Goal: Information Seeking & Learning: Check status

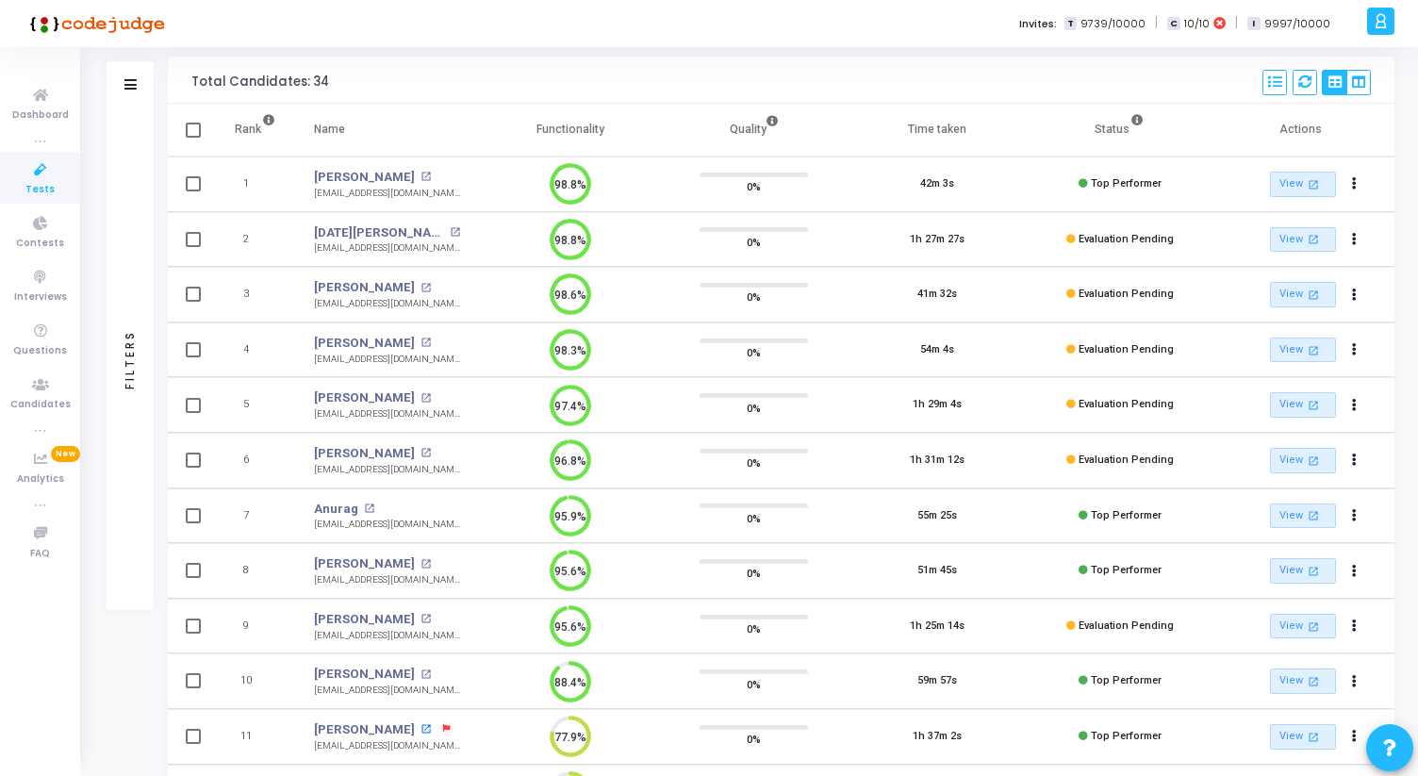
click at [421, 724] on mat-icon "open_in_new" at bounding box center [426, 729] width 10 height 10
click at [367, 506] on mat-icon "open_in_new" at bounding box center [369, 509] width 10 height 10
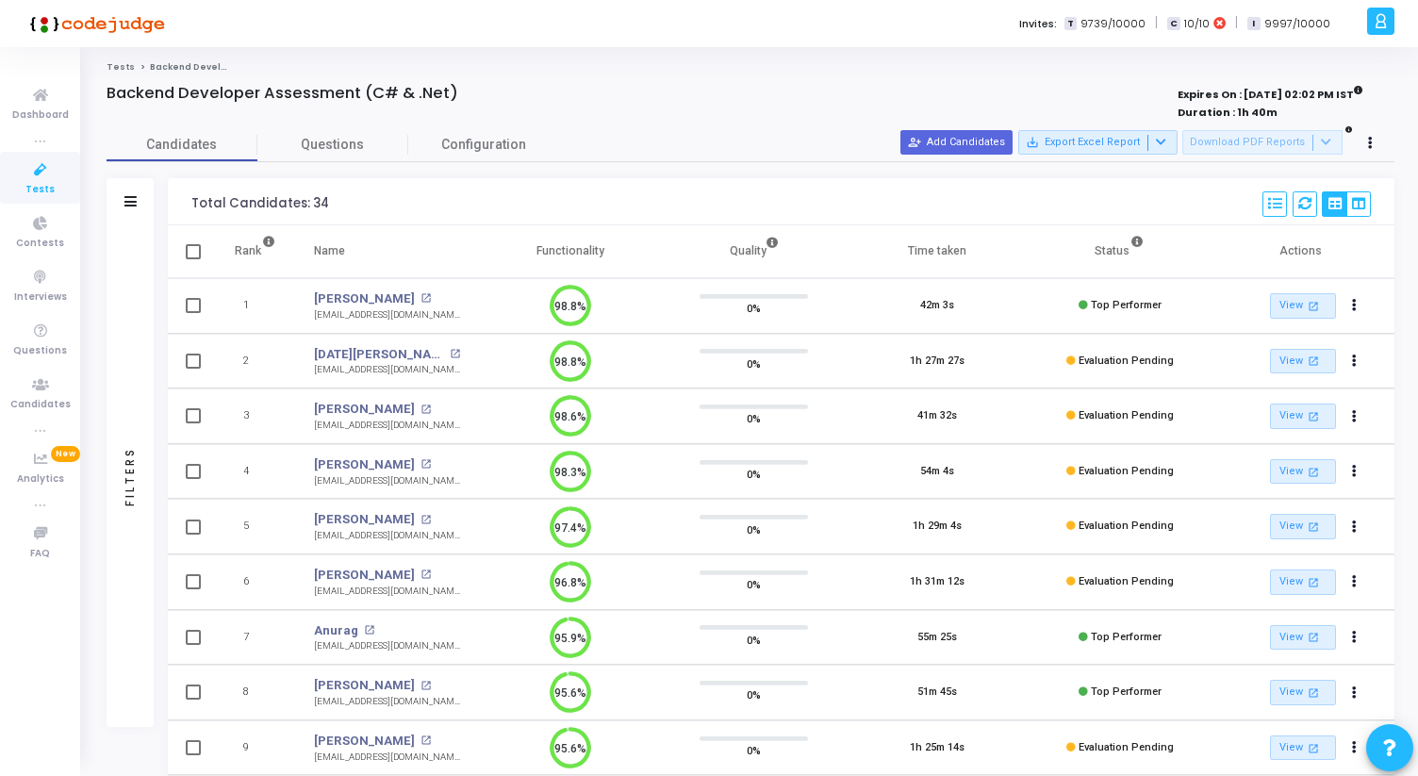
click at [598, 91] on div "Backend Developer Assessment (C# & .Net)" at bounding box center [484, 93] width 754 height 19
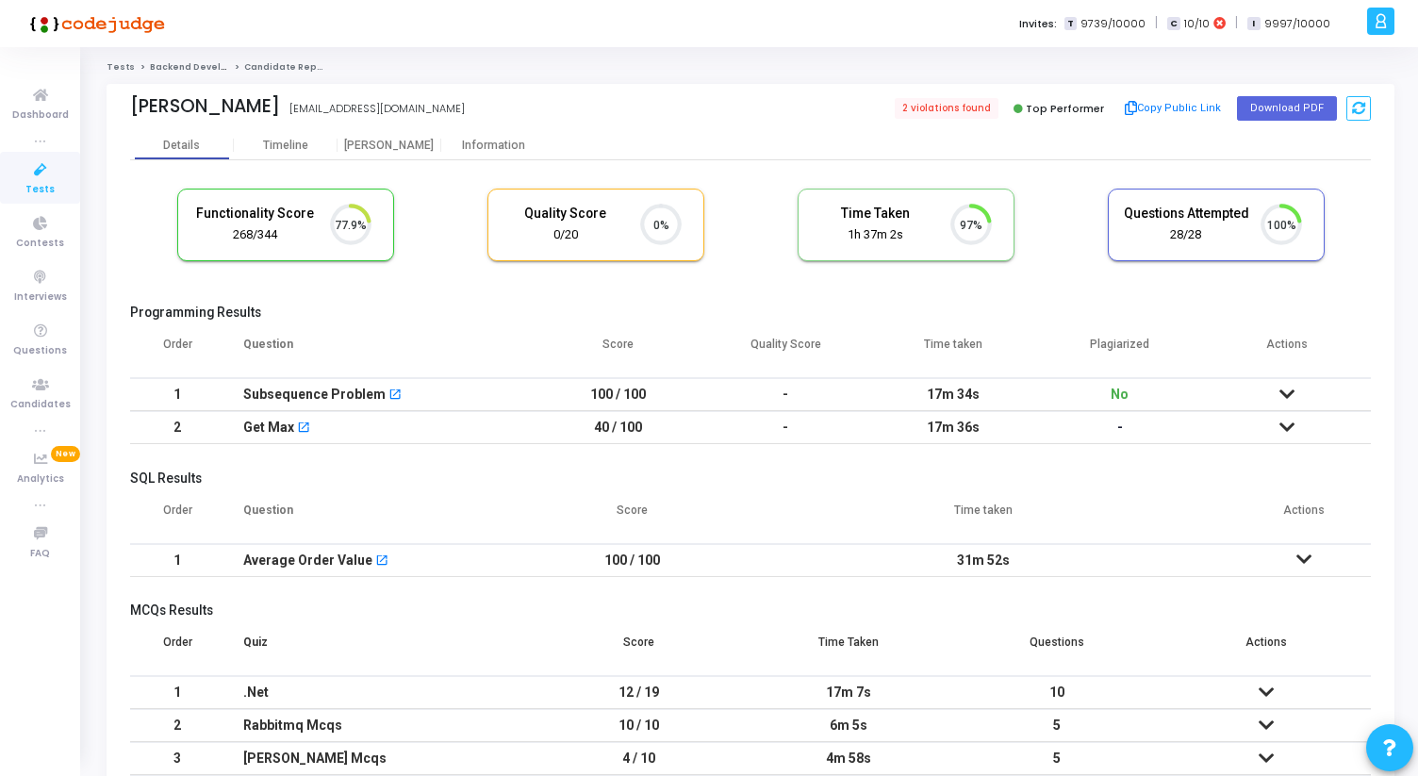
scroll to position [40, 48]
click at [387, 143] on div "[PERSON_NAME]" at bounding box center [390, 146] width 104 height 14
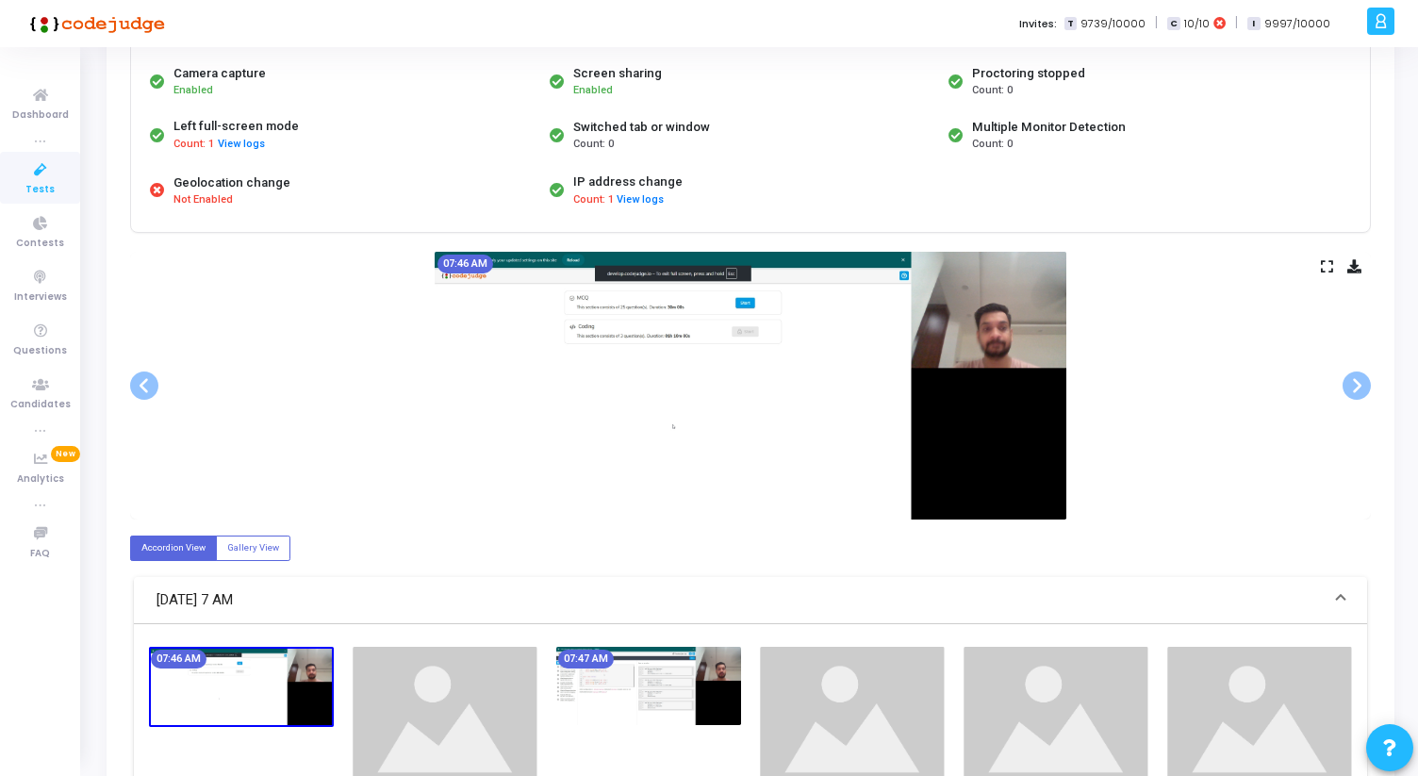
scroll to position [185, 0]
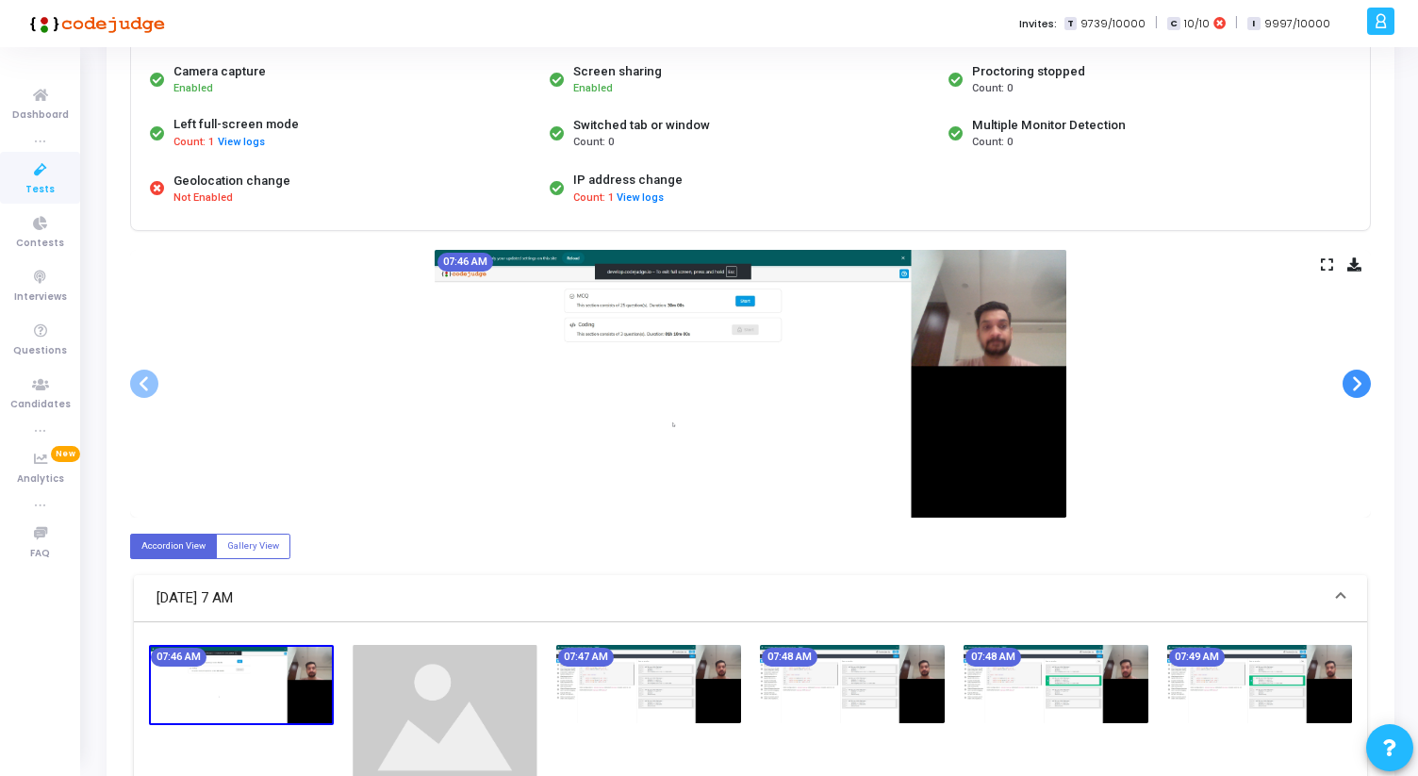
click at [1365, 389] on span at bounding box center [1357, 384] width 28 height 28
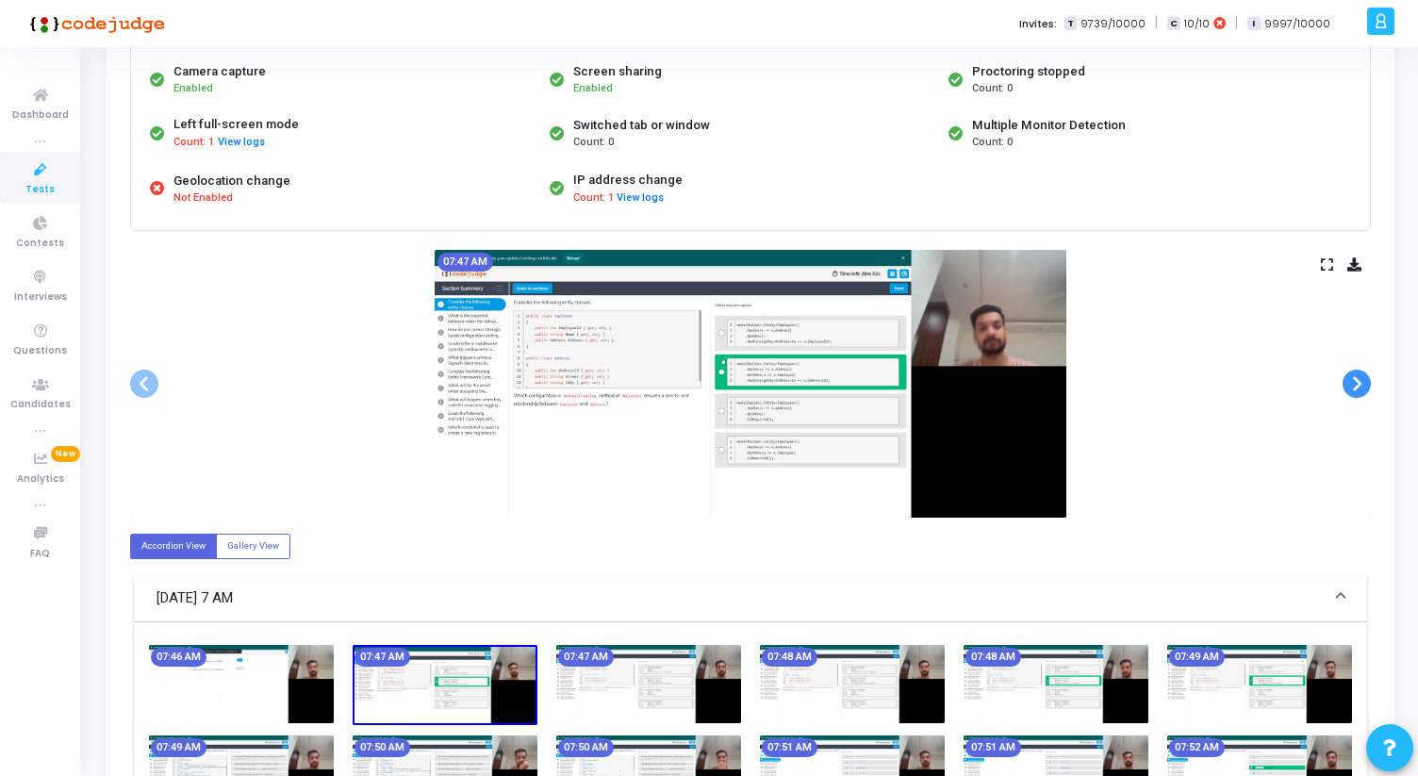
click at [1364, 384] on span at bounding box center [1357, 384] width 28 height 28
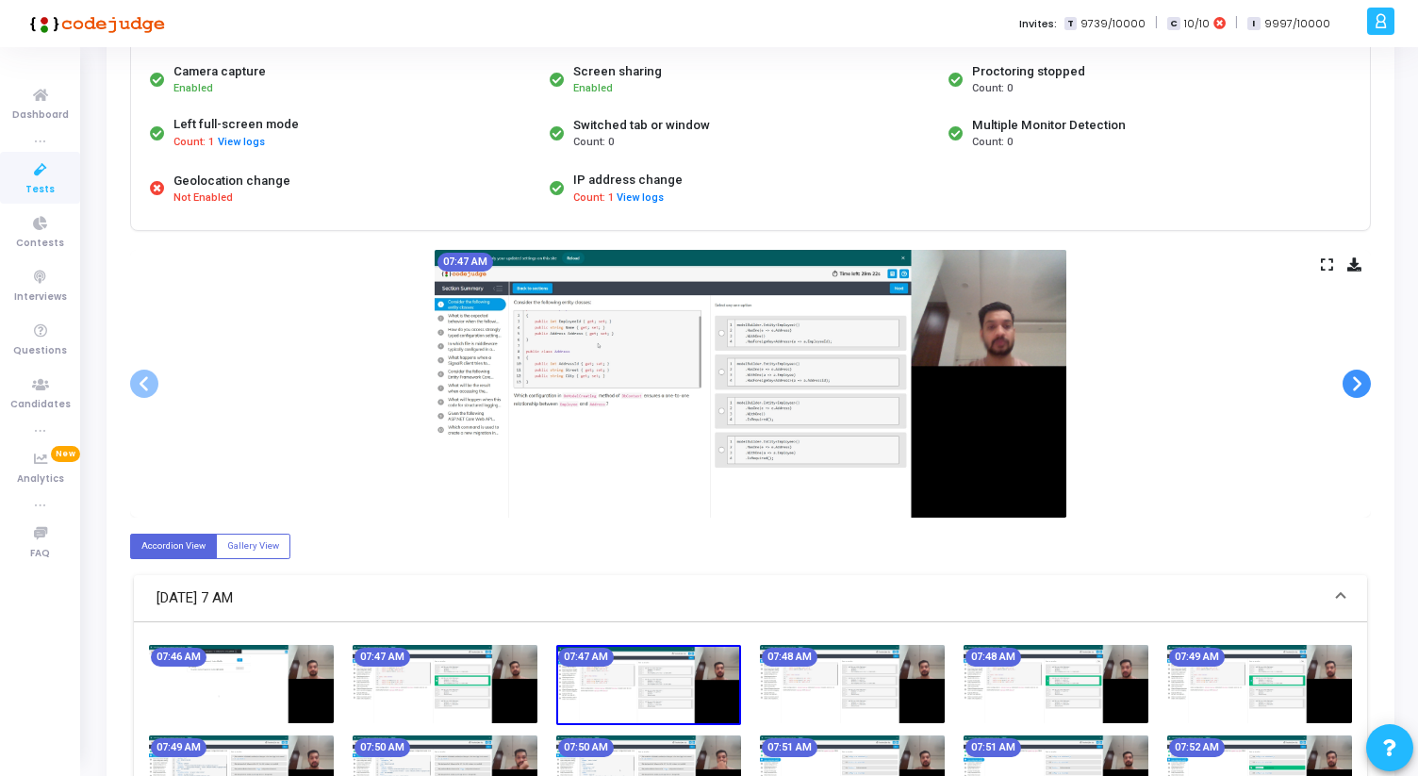
click at [1364, 384] on span at bounding box center [1357, 384] width 28 height 28
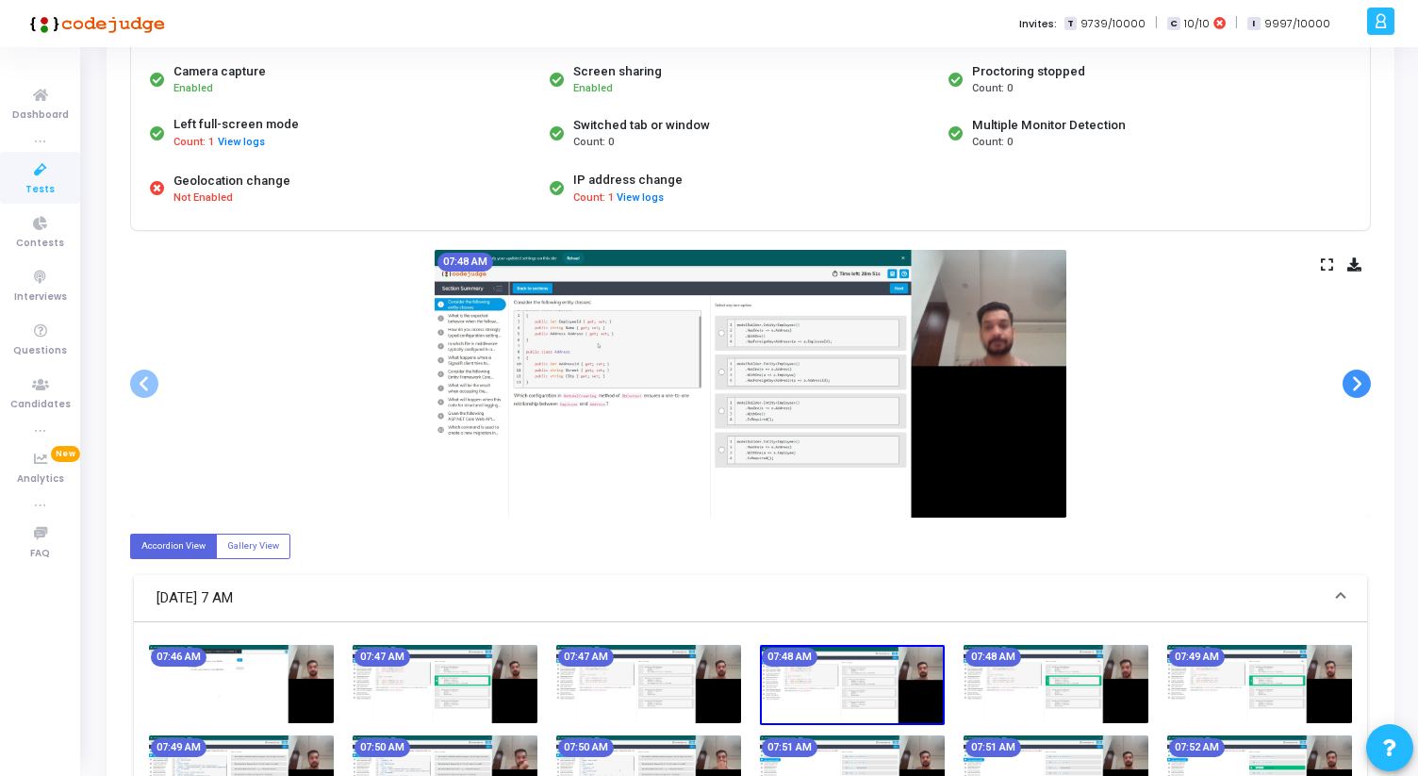
click at [1364, 384] on span at bounding box center [1357, 384] width 28 height 28
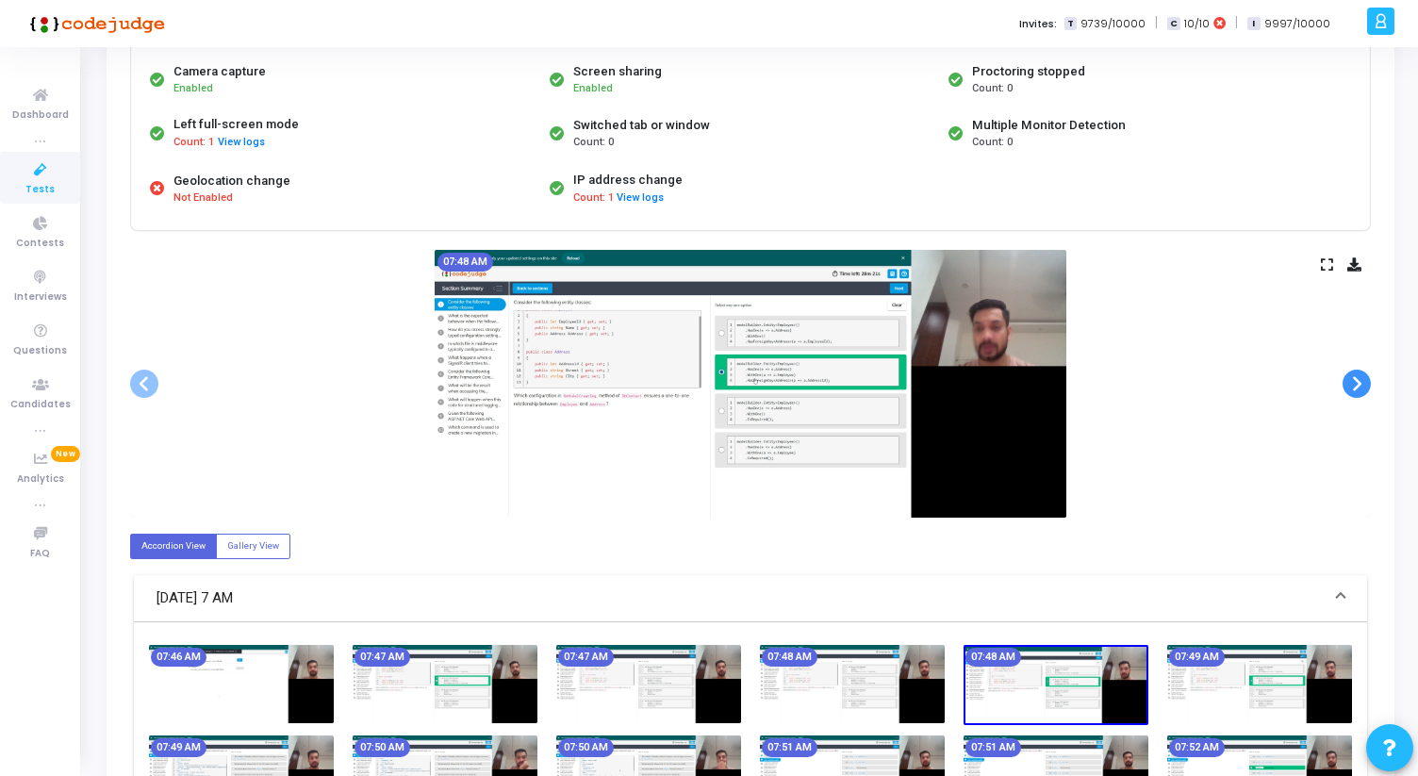
click at [1364, 384] on span at bounding box center [1357, 384] width 28 height 28
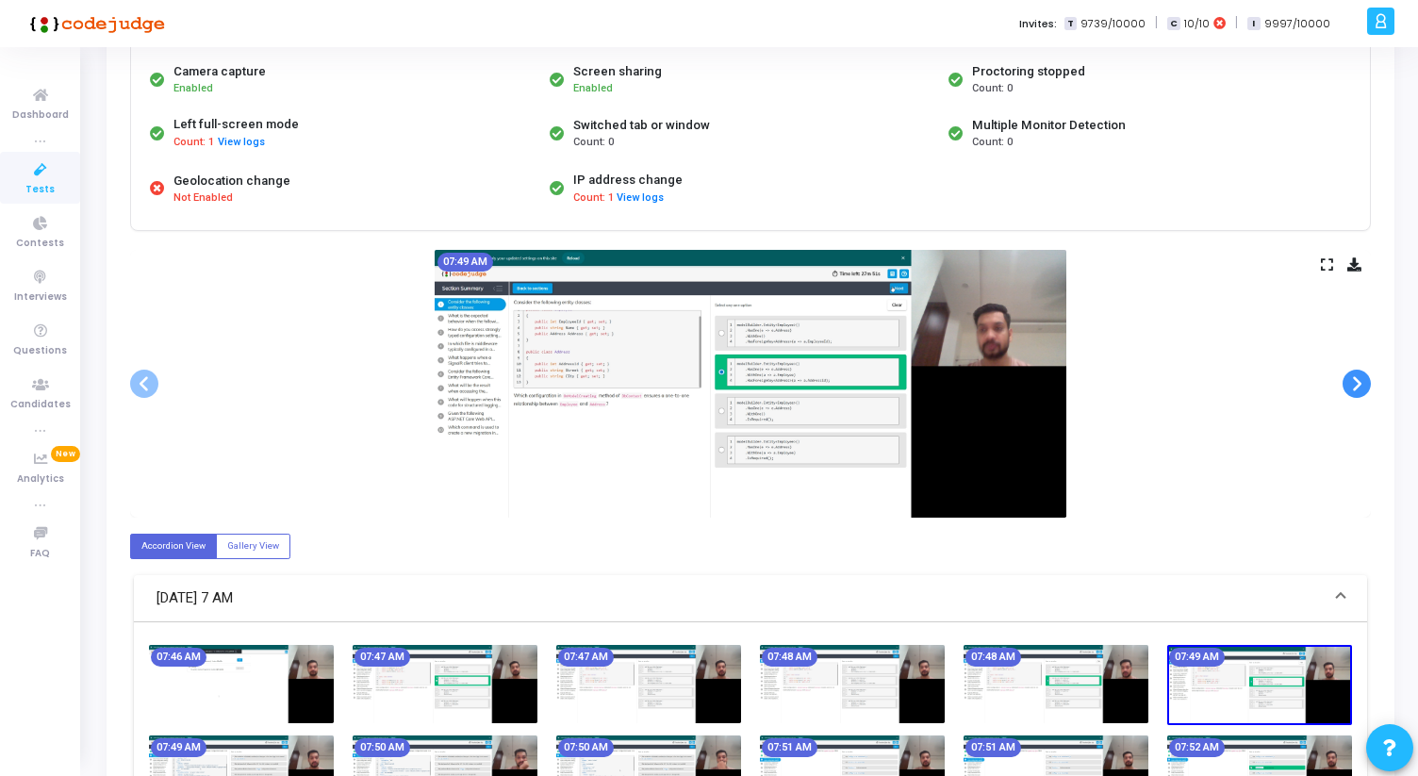
click at [1364, 384] on span at bounding box center [1357, 384] width 28 height 28
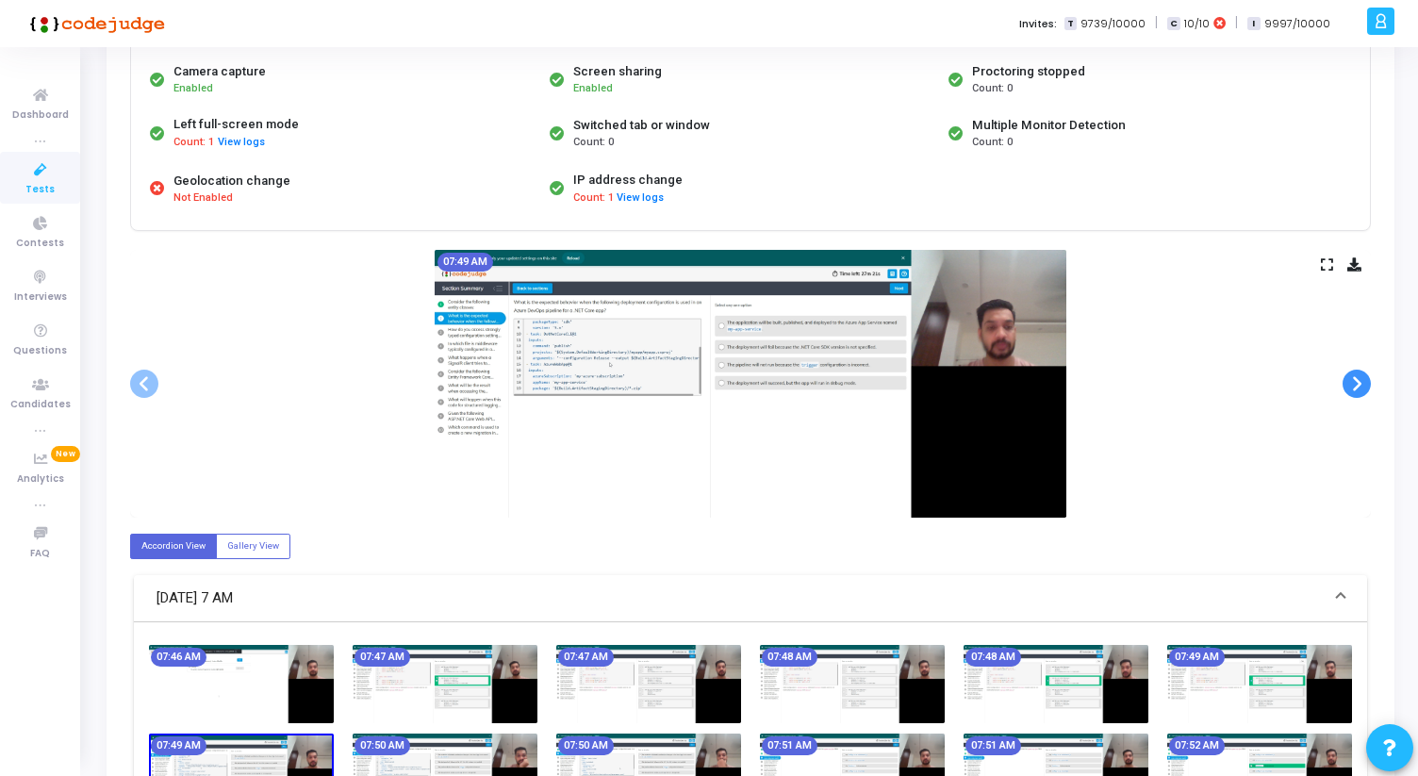
click at [1364, 384] on span at bounding box center [1357, 384] width 28 height 28
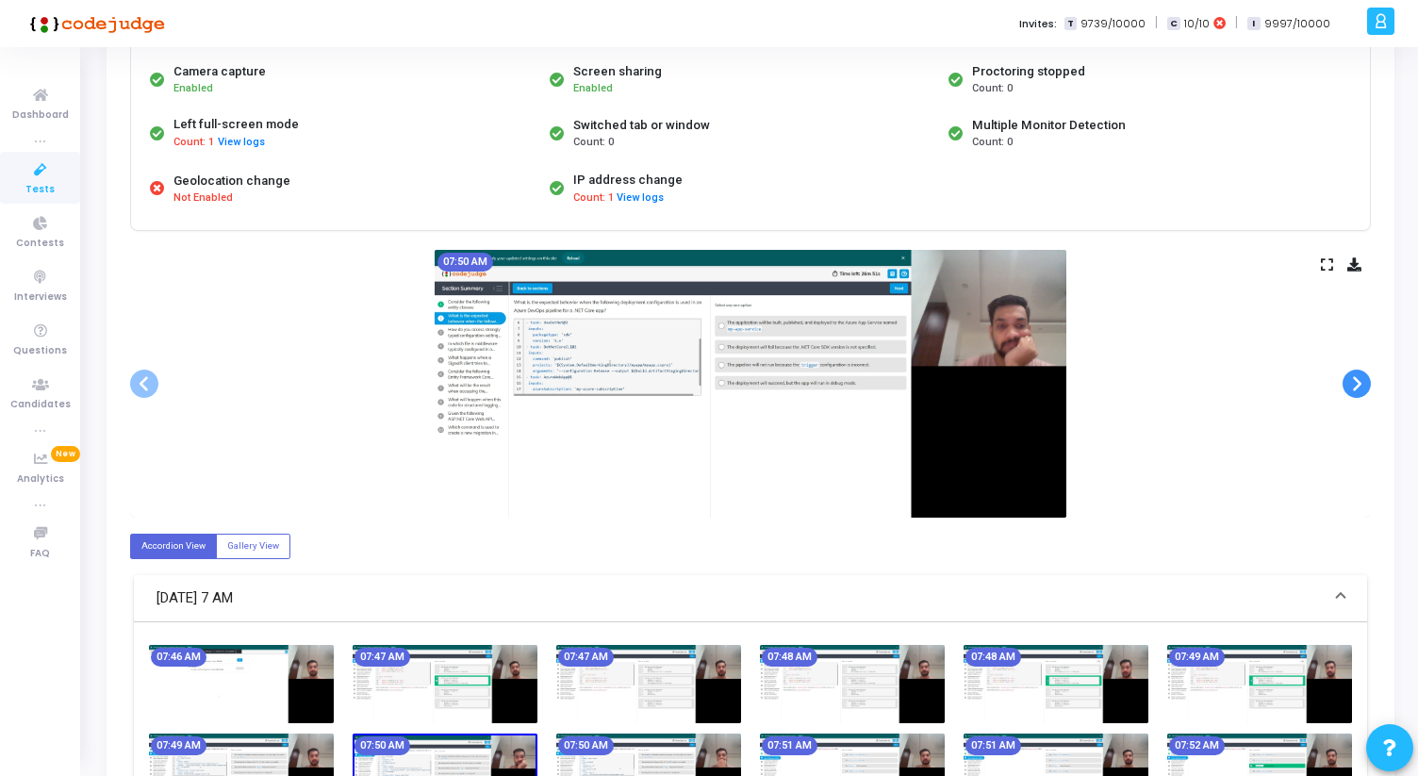
click at [1364, 384] on span at bounding box center [1357, 384] width 28 height 28
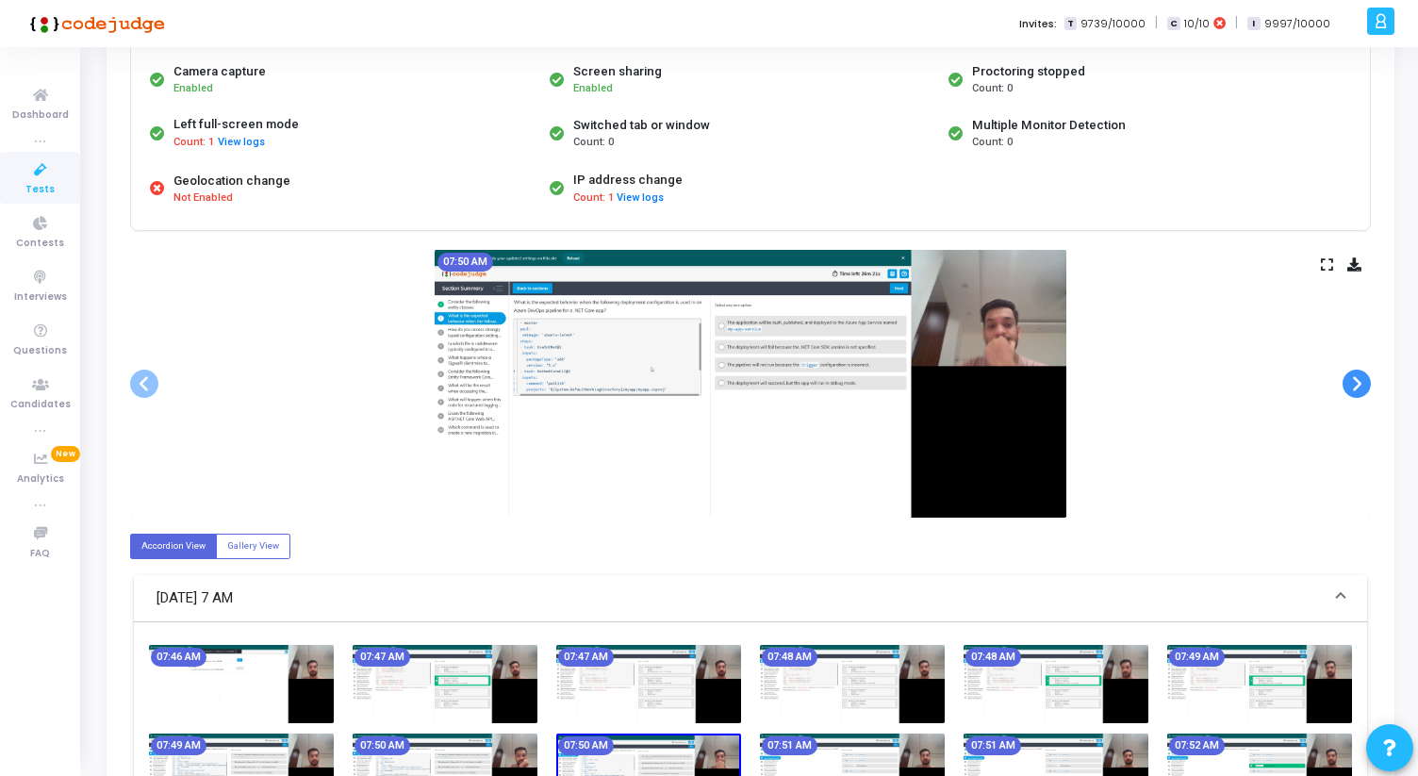
click at [1364, 384] on span at bounding box center [1357, 384] width 28 height 28
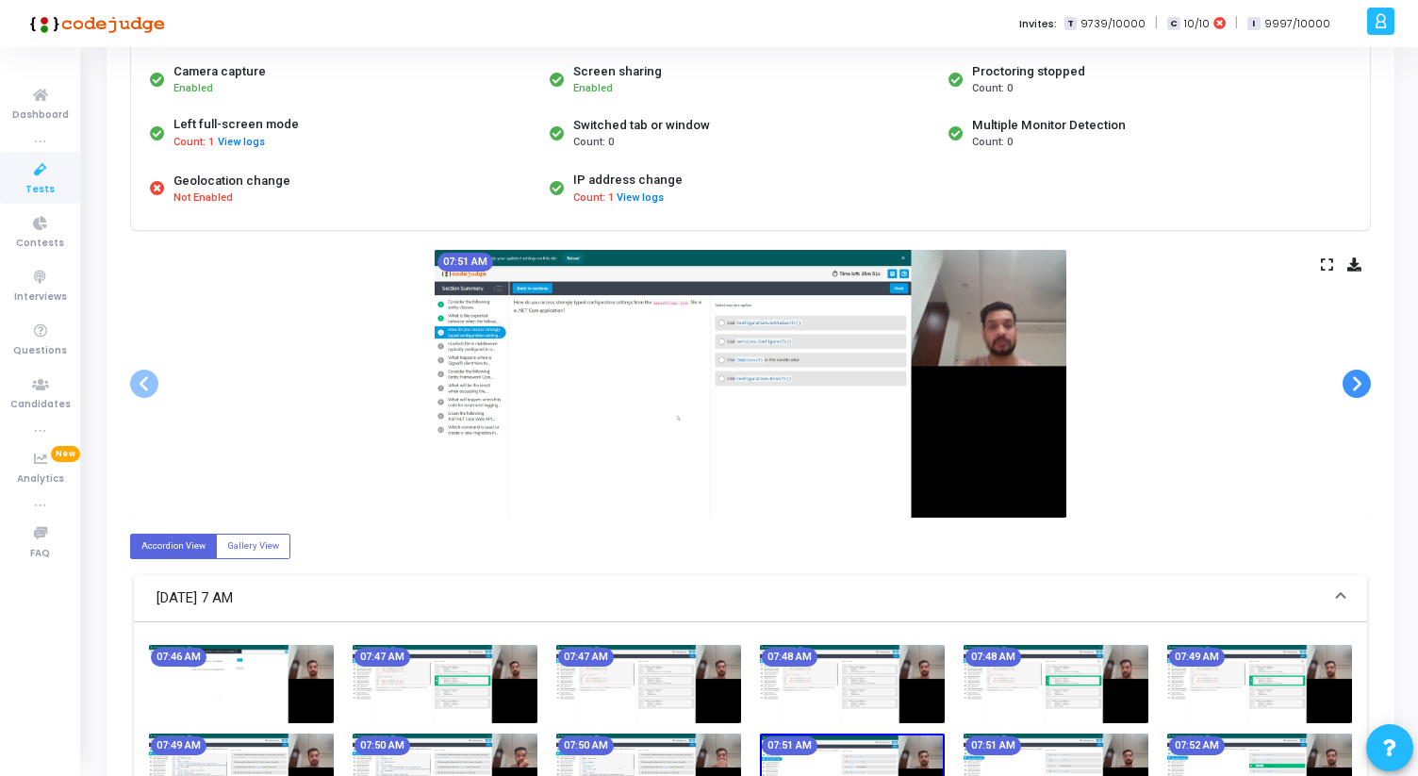
click at [1364, 384] on span at bounding box center [1357, 384] width 28 height 28
click at [1324, 263] on icon at bounding box center [1327, 264] width 12 height 10
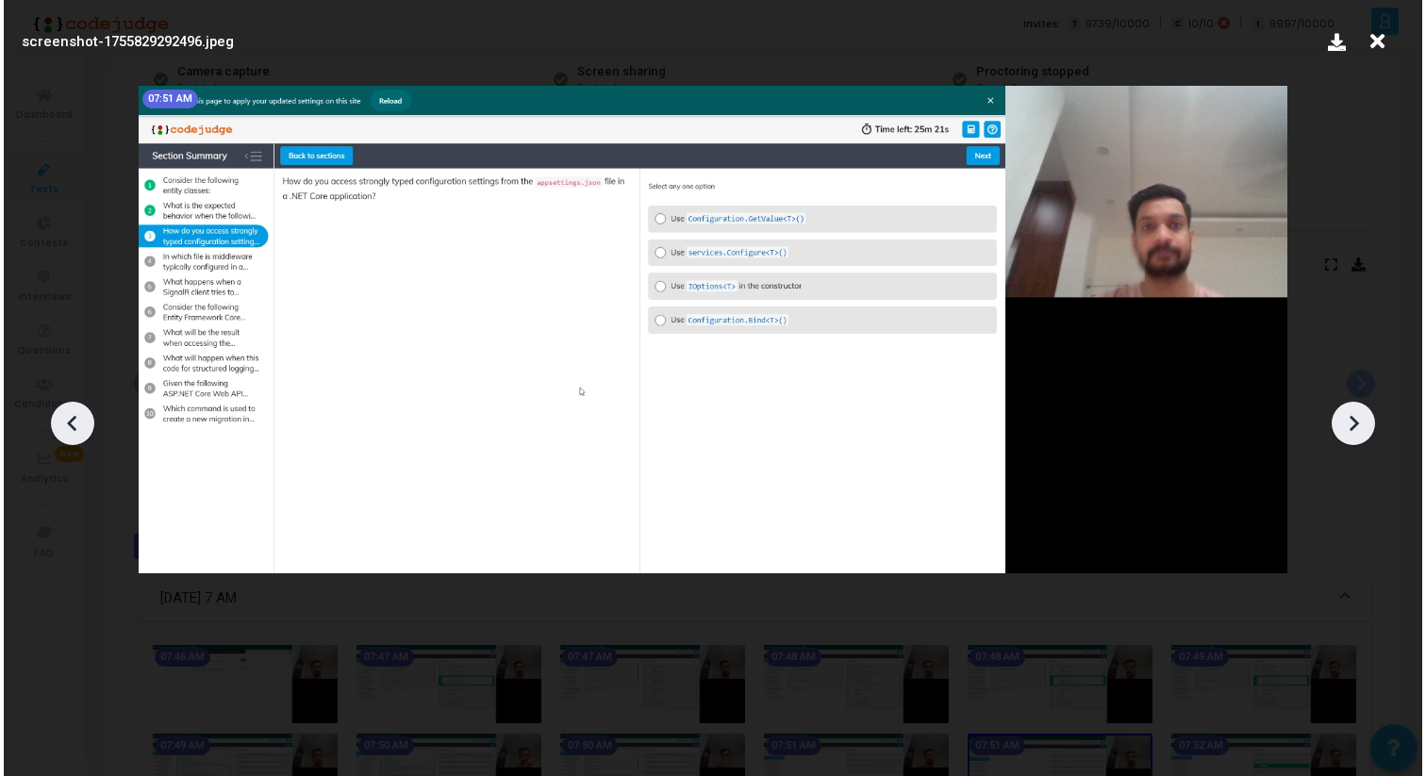
scroll to position [0, 0]
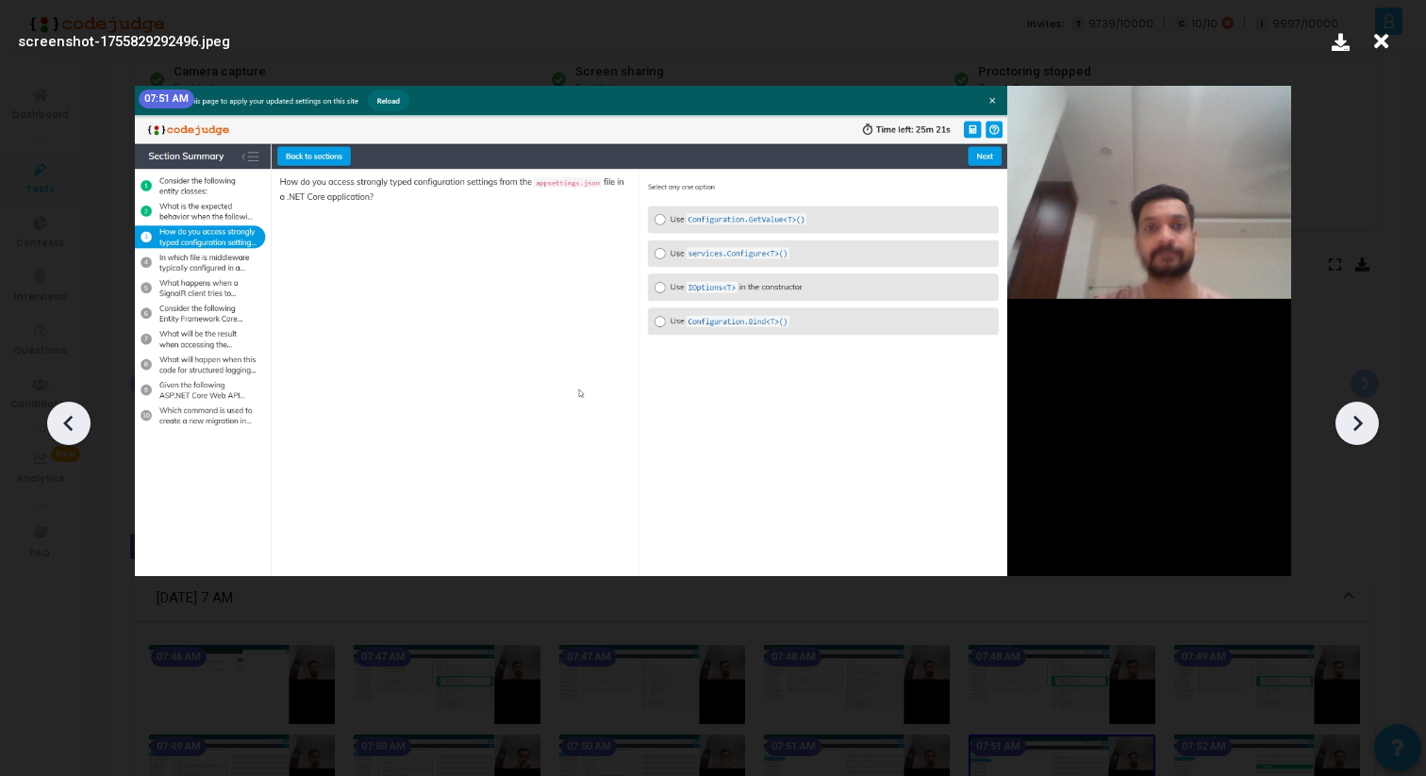
click at [1372, 431] on div at bounding box center [1356, 423] width 43 height 43
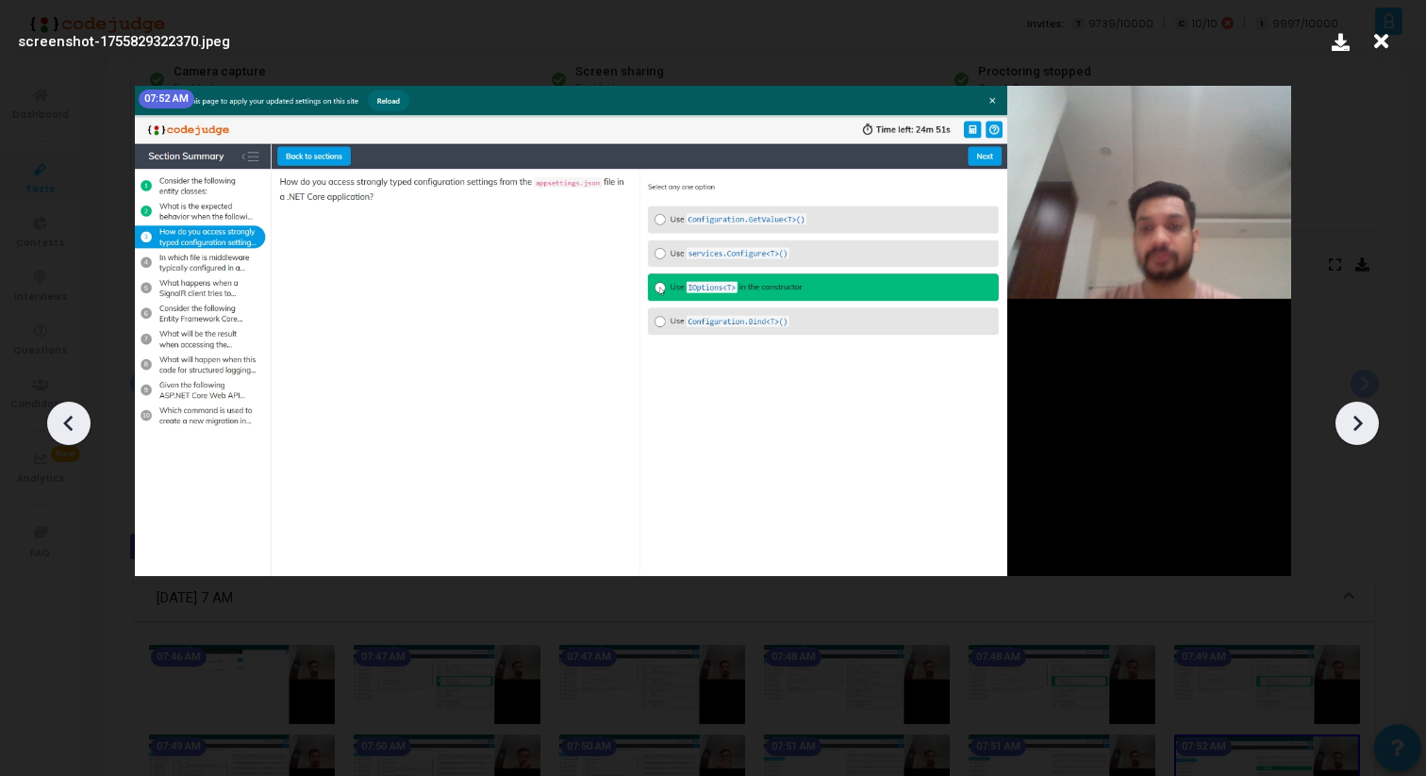
click at [1372, 431] on div at bounding box center [1356, 423] width 43 height 43
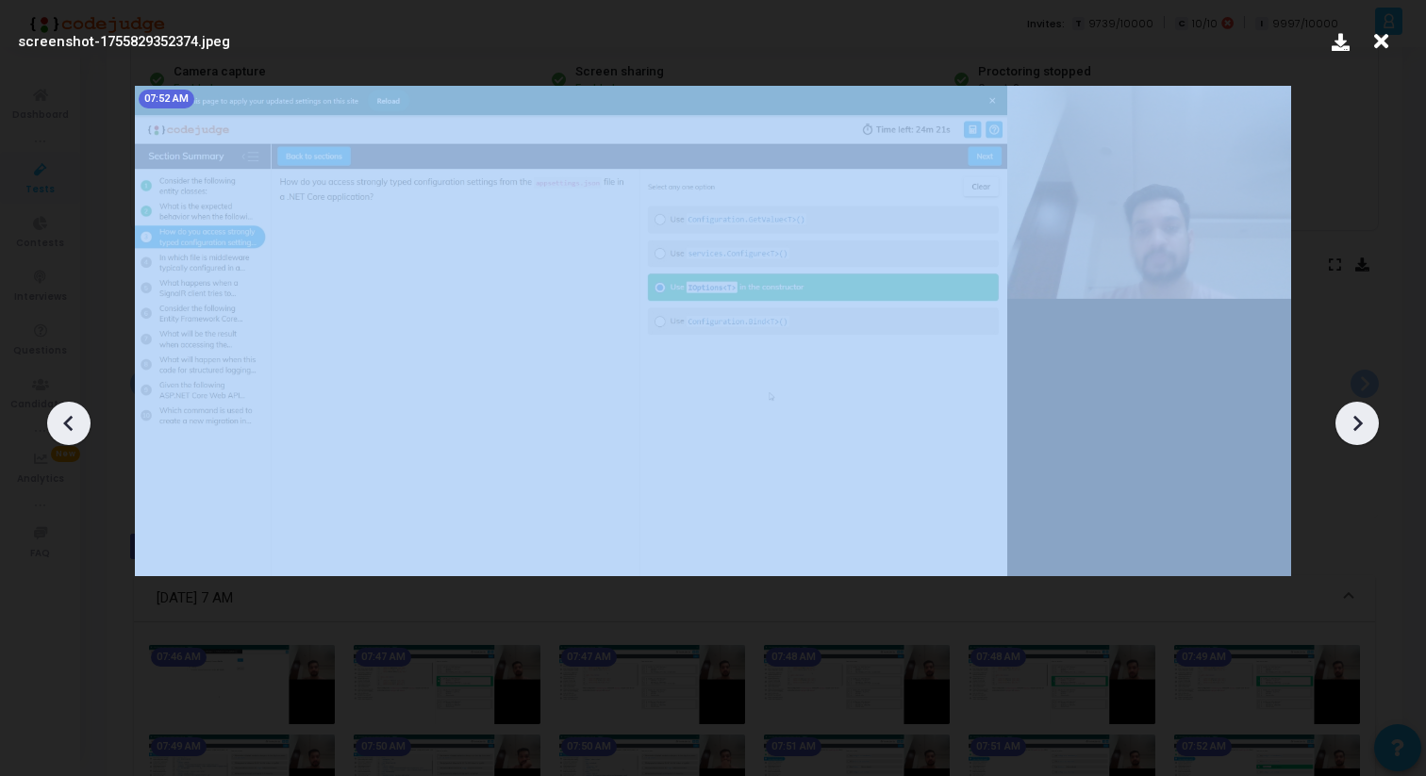
click at [1372, 431] on div at bounding box center [1356, 423] width 43 height 43
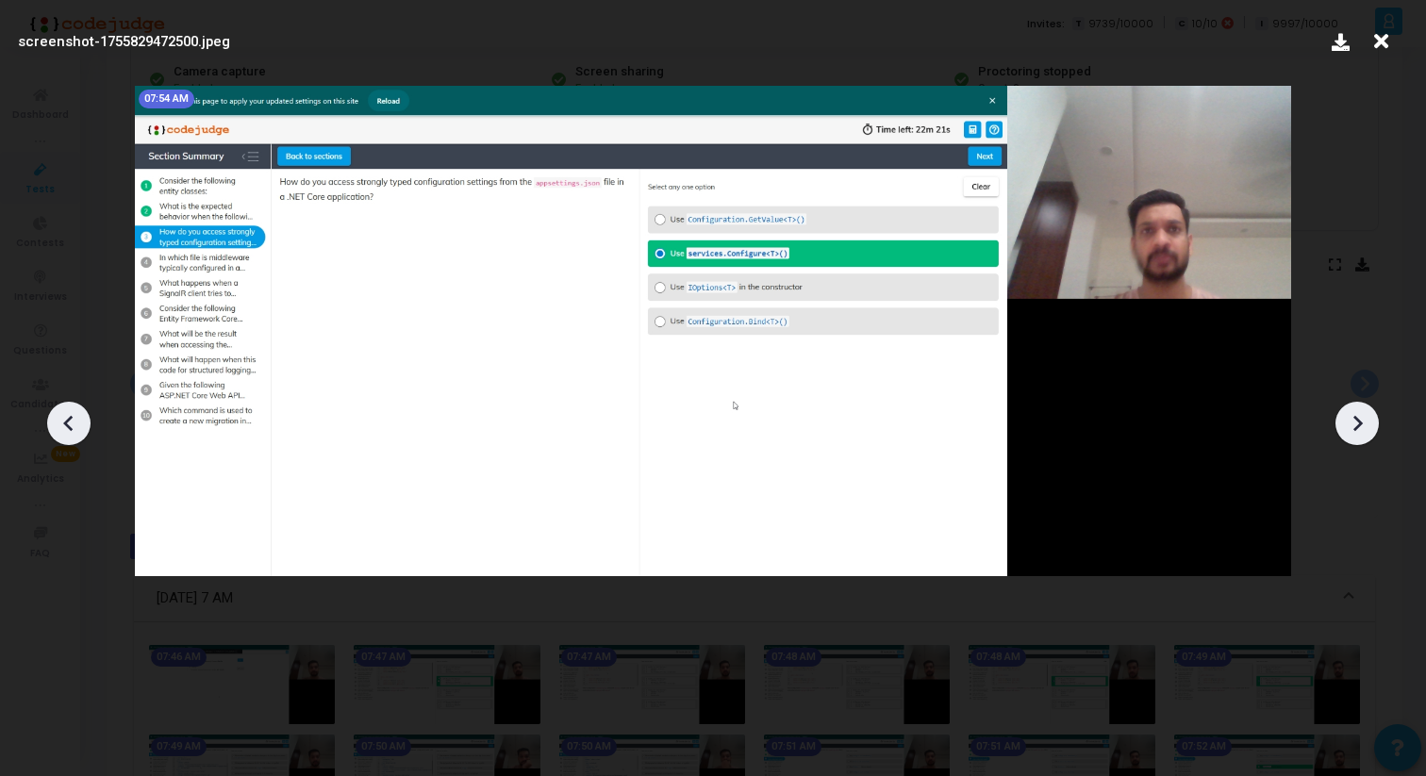
click at [1372, 431] on div at bounding box center [1356, 423] width 43 height 43
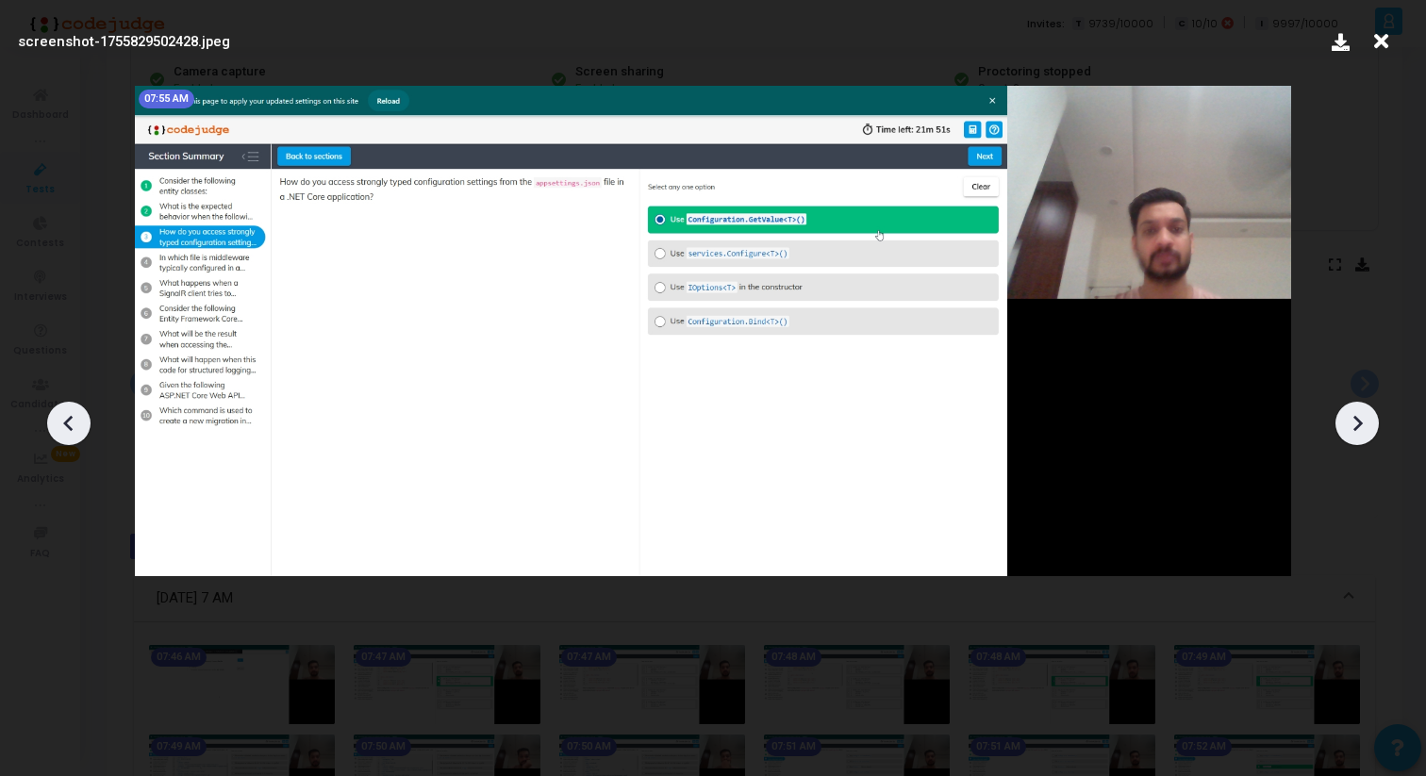
click at [1372, 431] on div at bounding box center [1356, 423] width 43 height 43
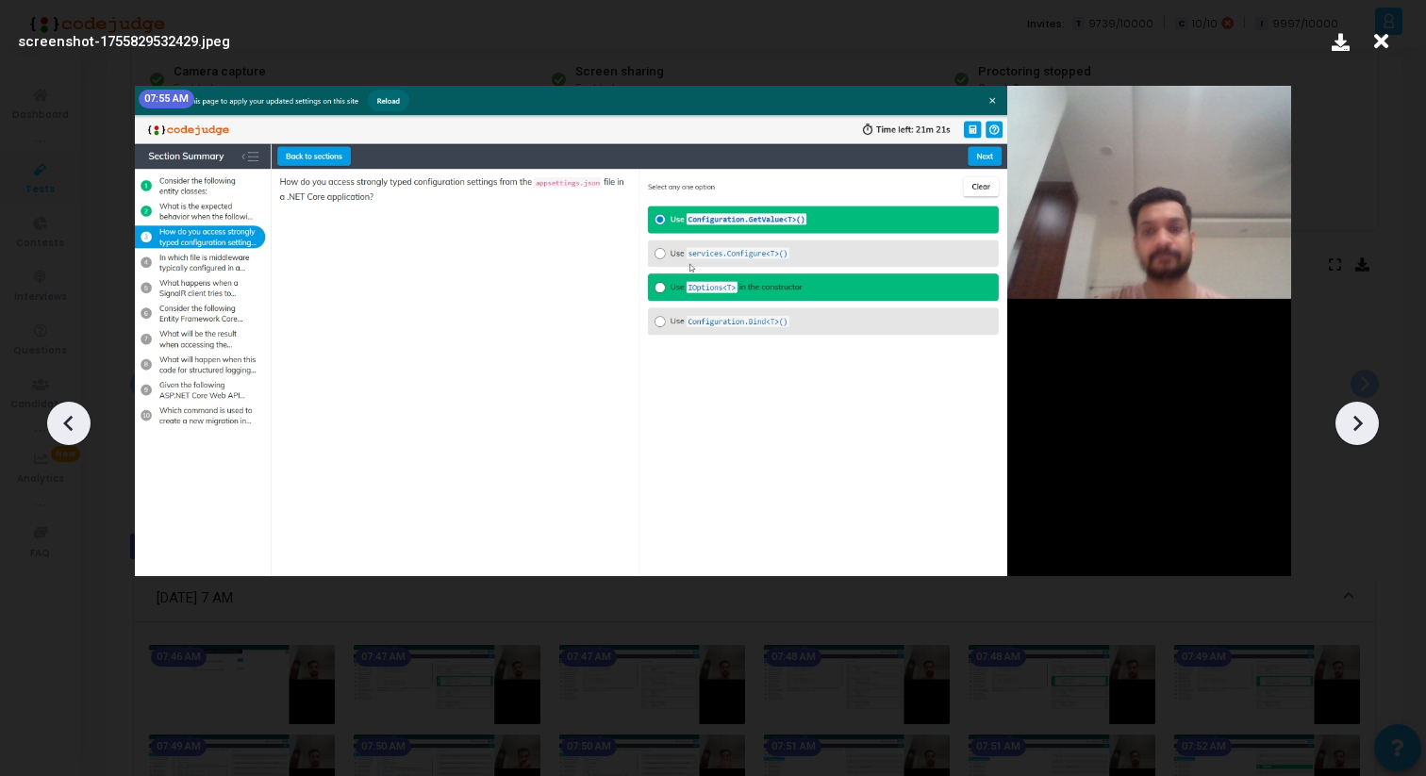
click at [1372, 431] on div at bounding box center [1356, 423] width 43 height 43
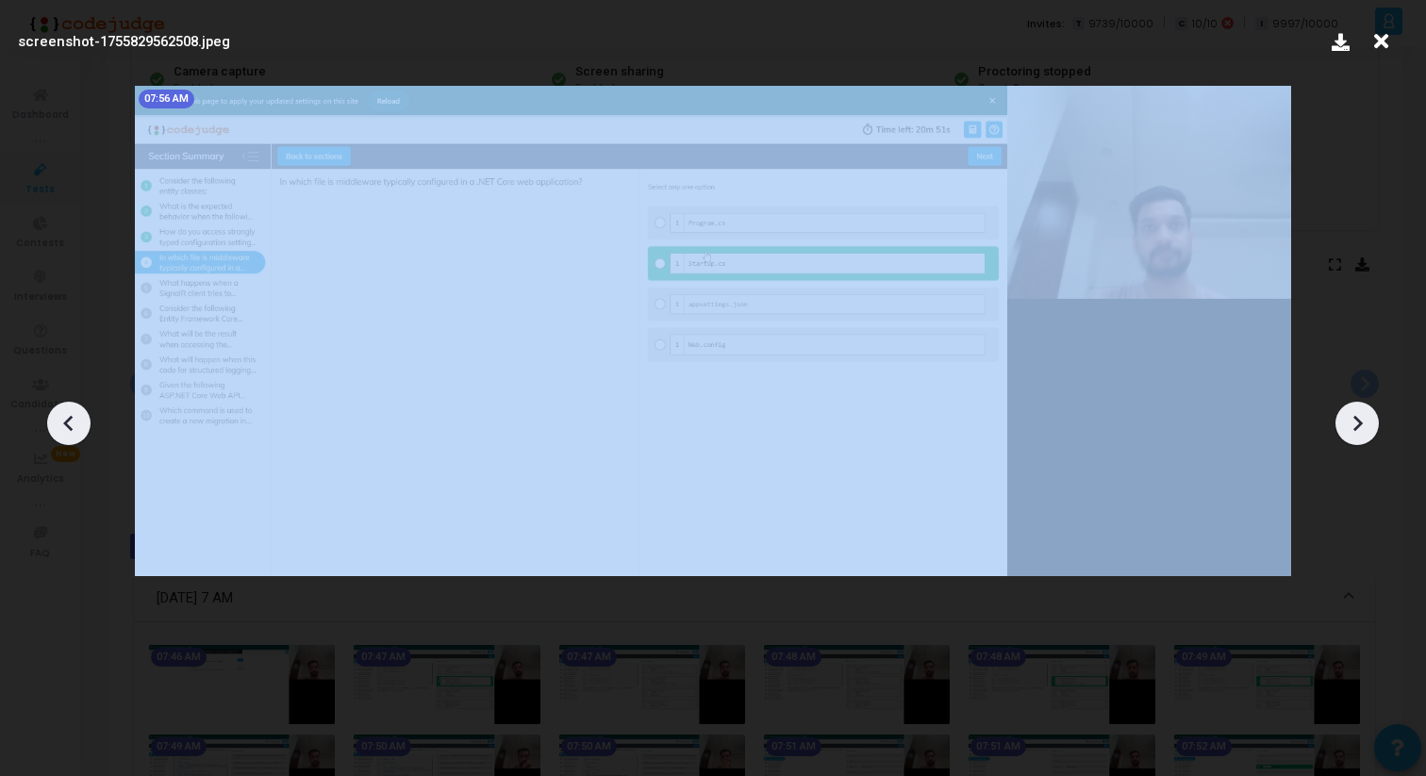
click at [1372, 431] on div at bounding box center [1356, 423] width 43 height 43
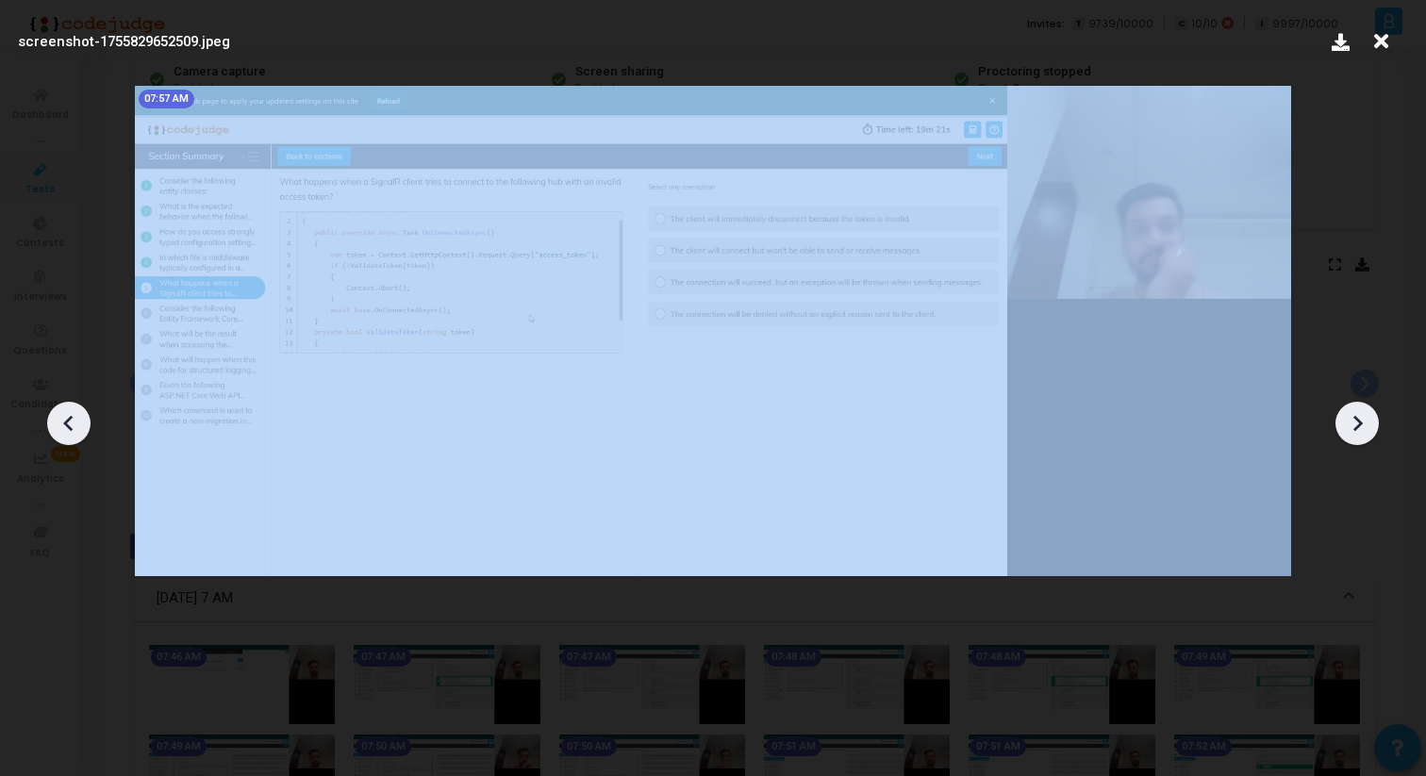
click at [1372, 431] on div at bounding box center [1356, 423] width 43 height 43
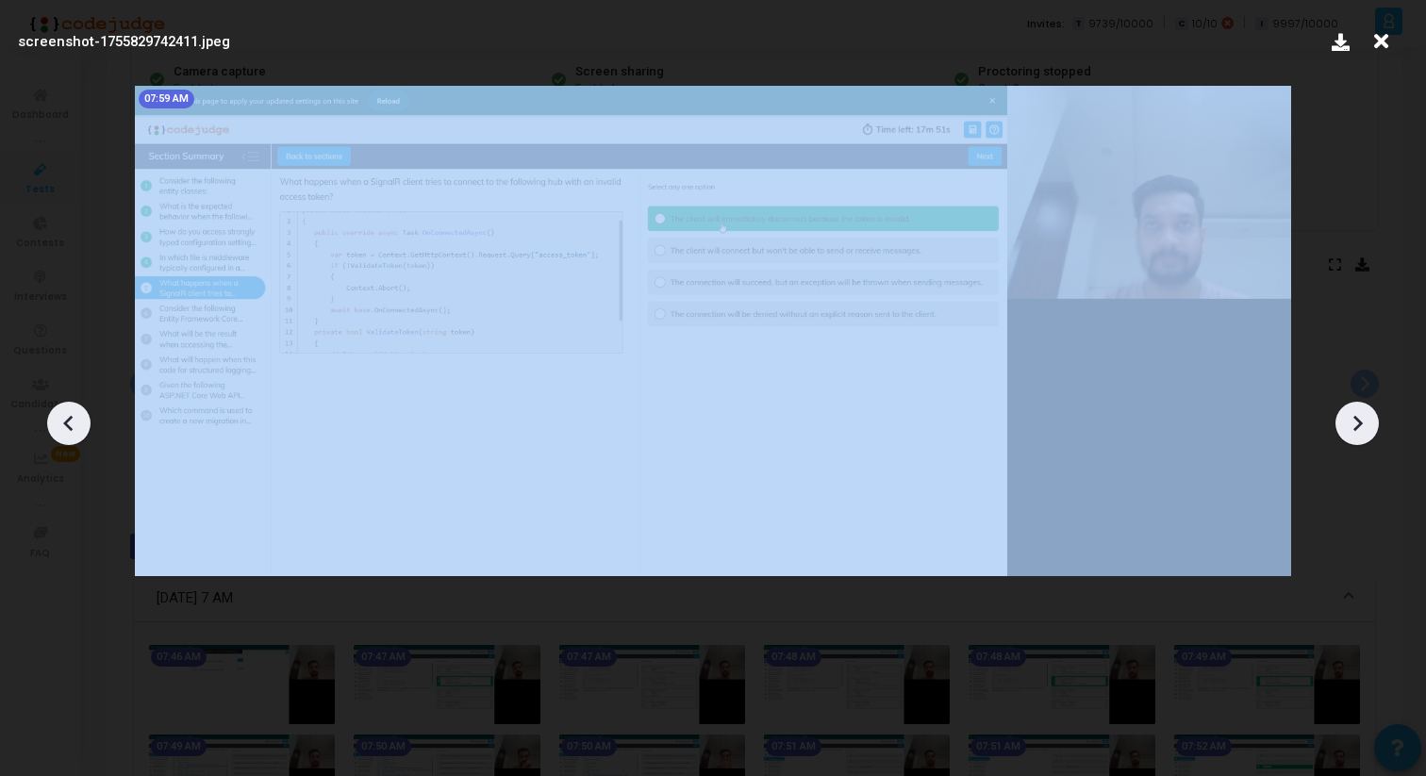
click at [1372, 431] on div at bounding box center [1356, 423] width 43 height 43
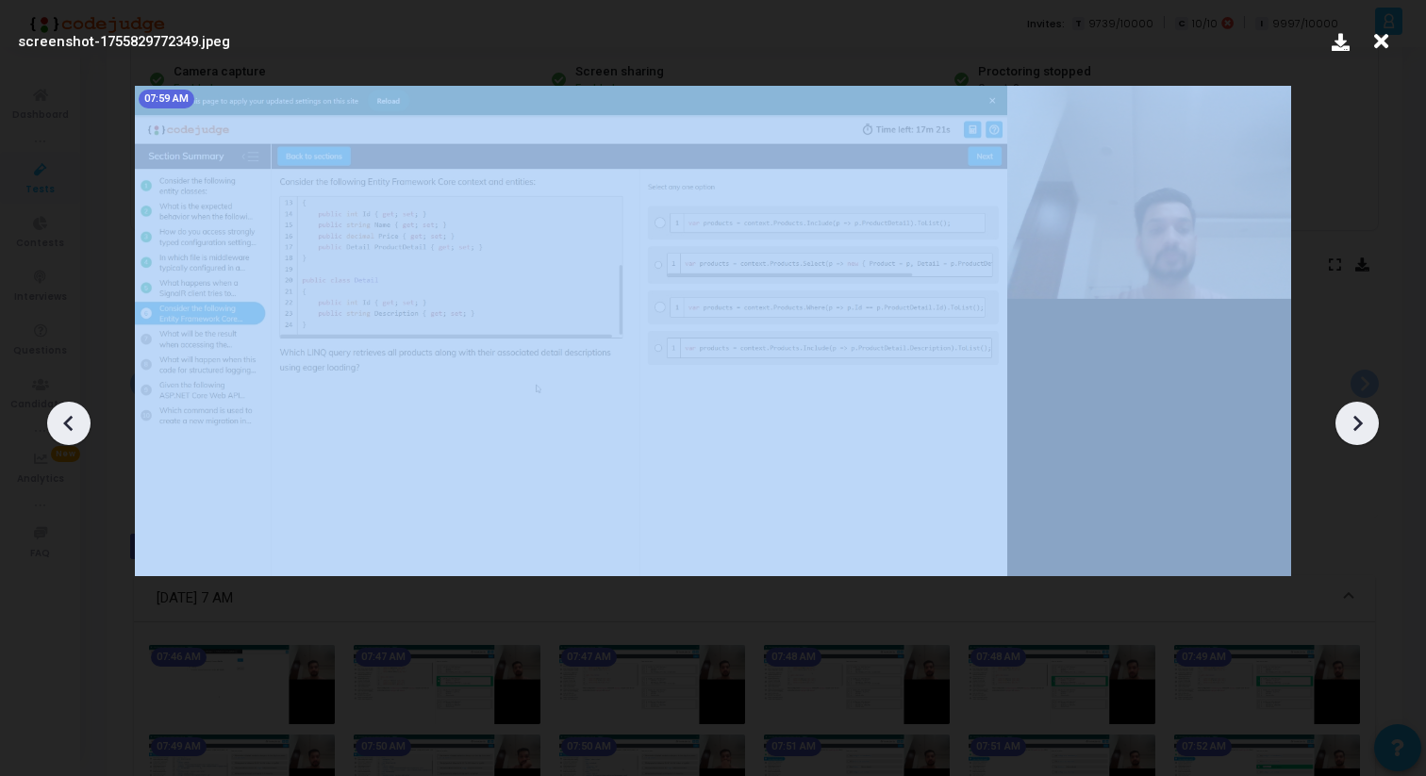
click at [1372, 431] on div at bounding box center [1356, 423] width 43 height 43
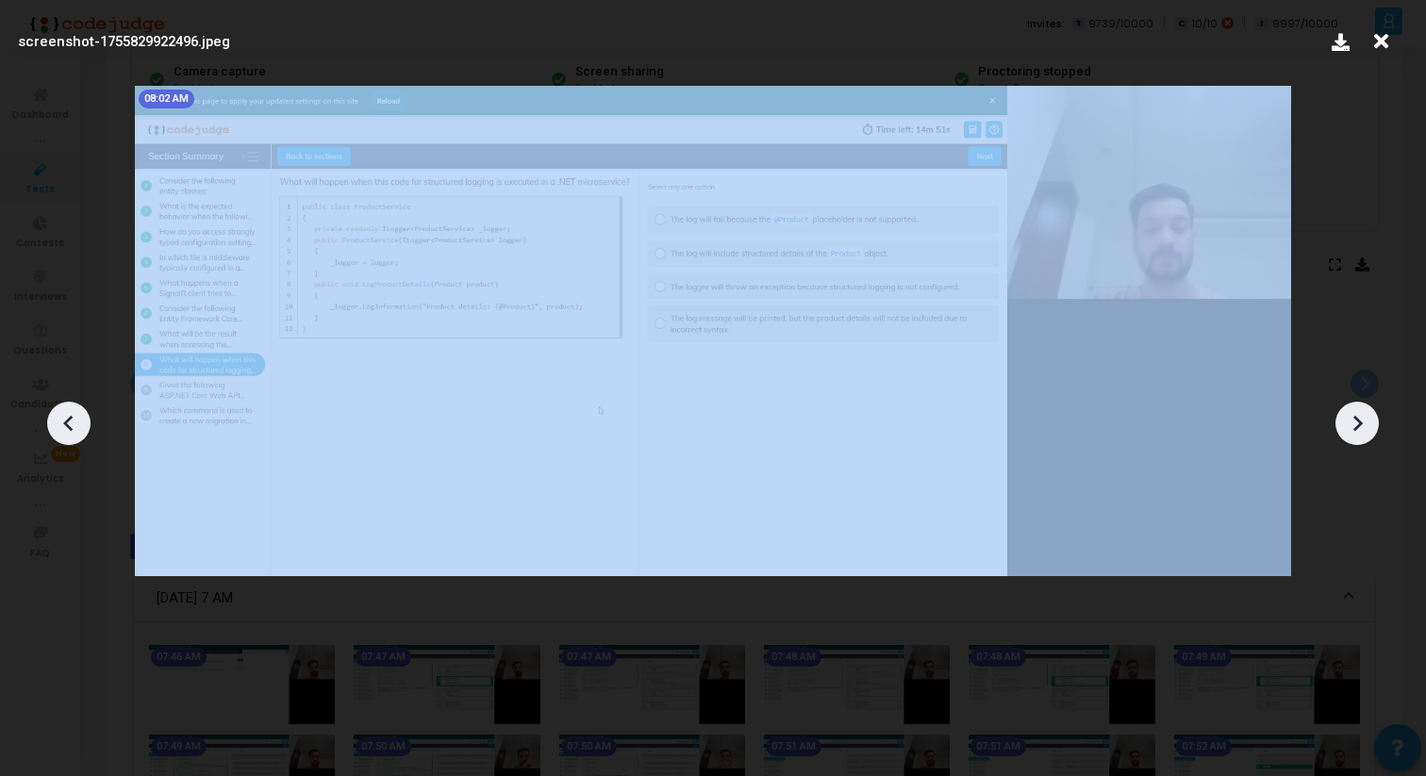
click at [1372, 431] on div at bounding box center [1356, 423] width 43 height 43
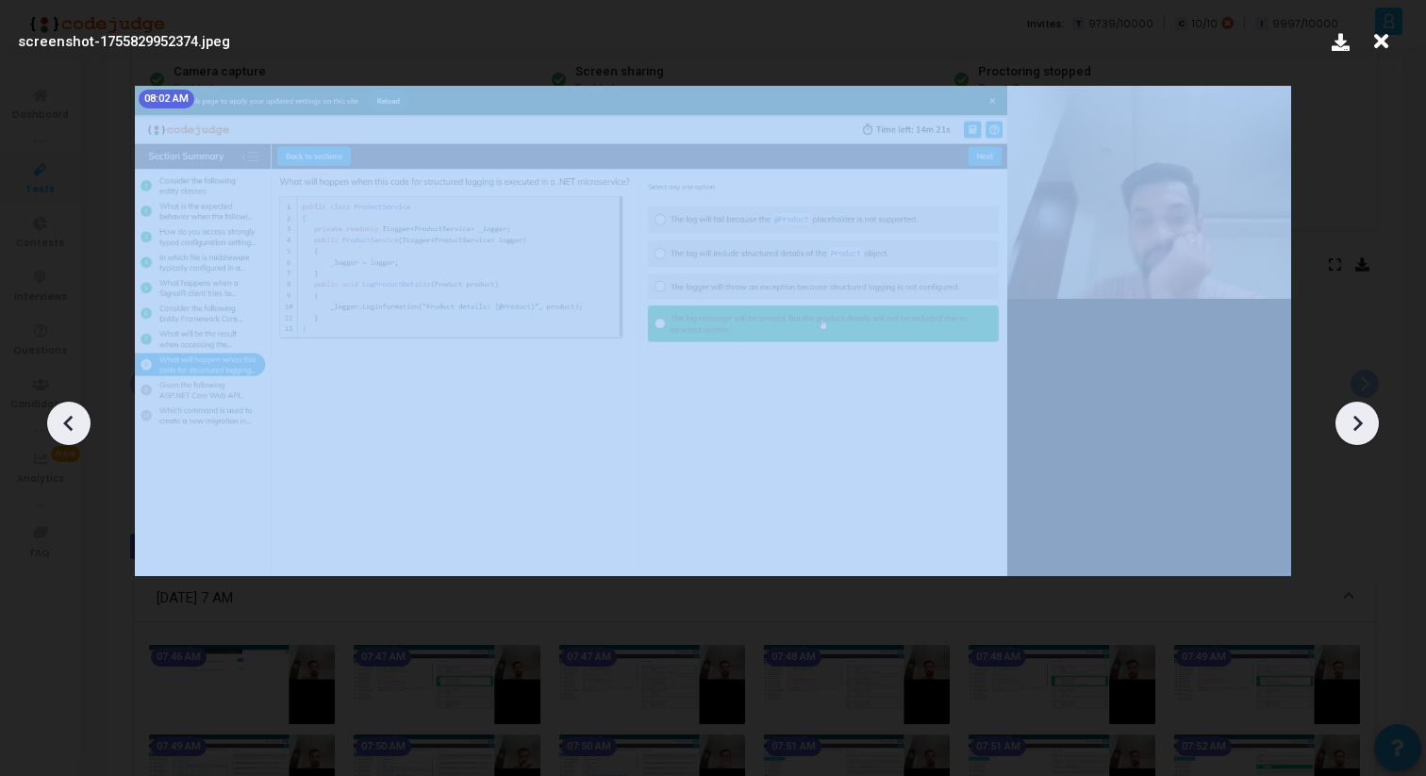
click at [1372, 431] on div at bounding box center [1356, 423] width 43 height 43
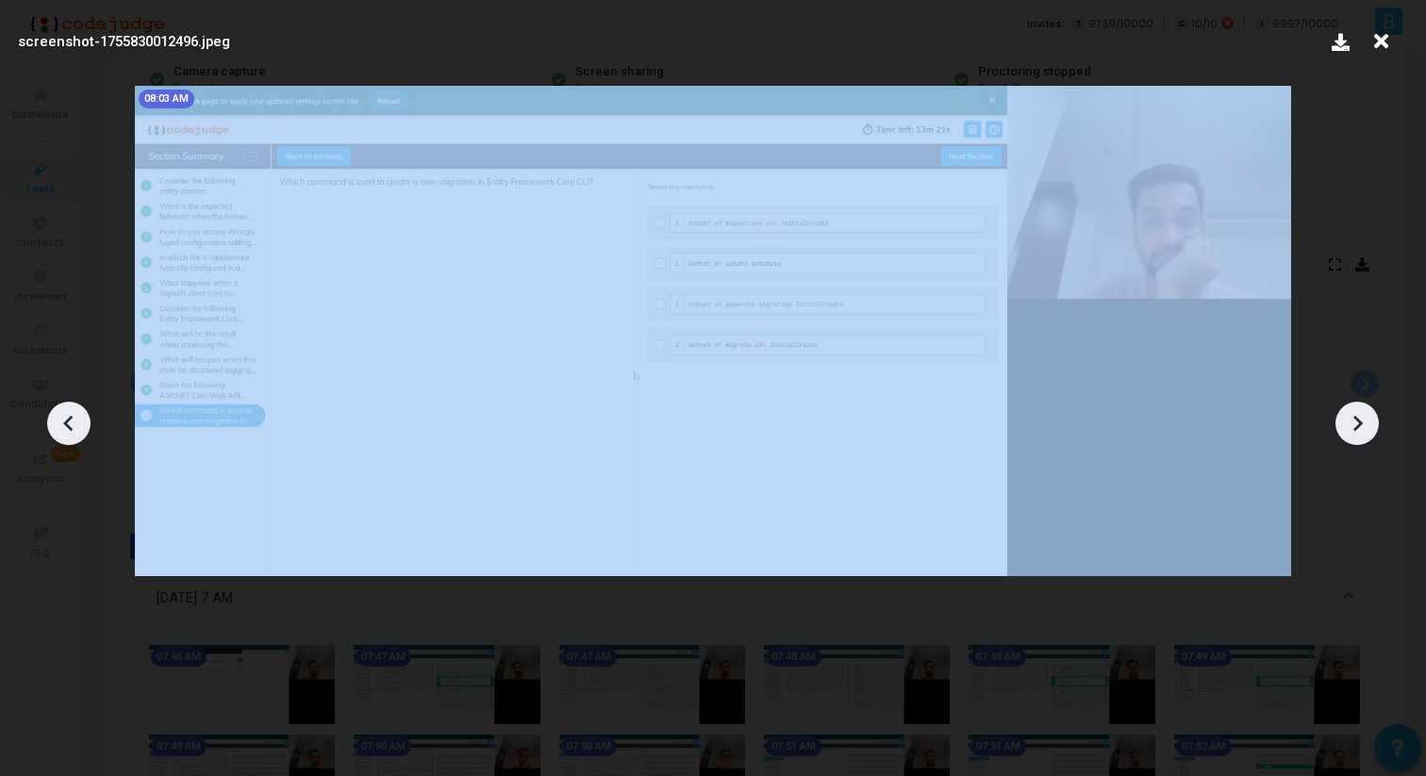
click at [1372, 431] on div at bounding box center [1356, 423] width 43 height 43
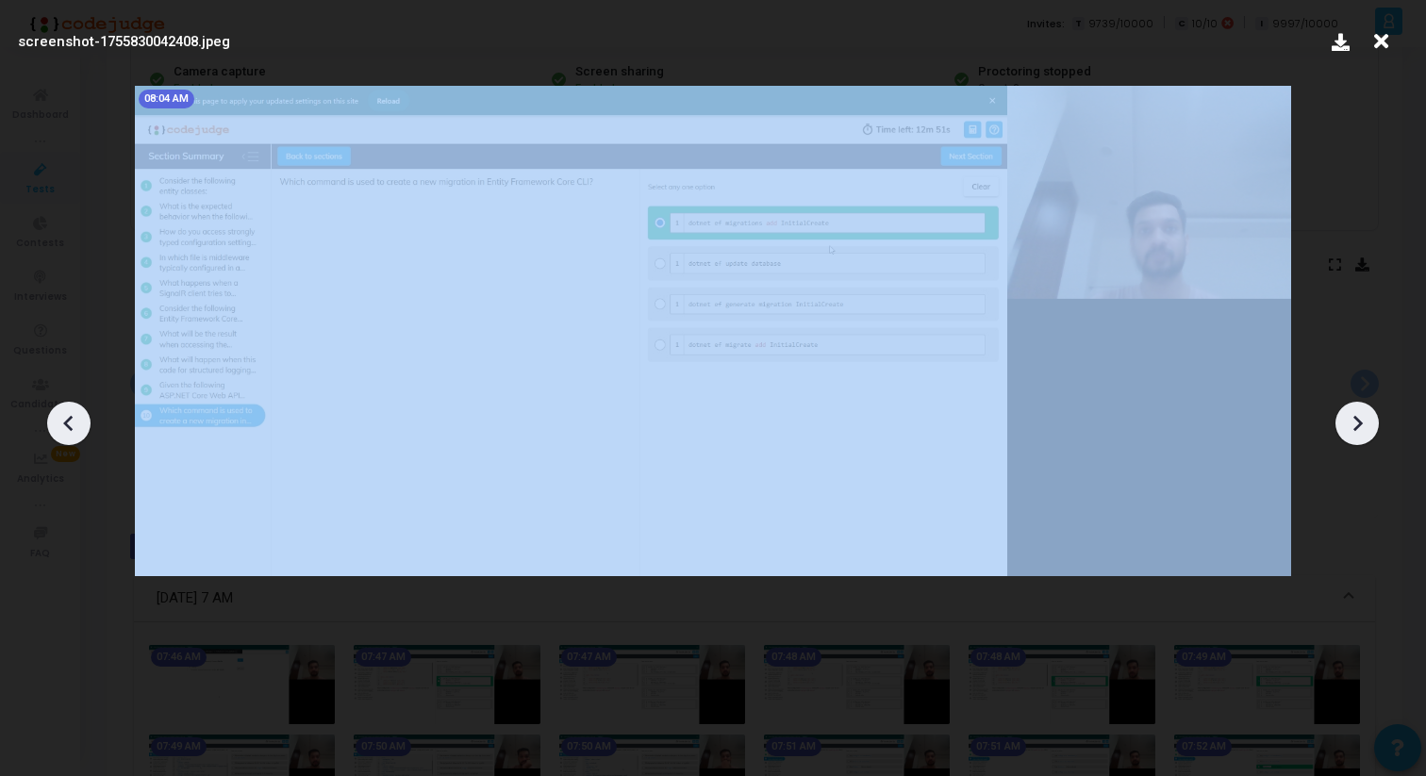
click at [1372, 431] on div at bounding box center [1356, 423] width 43 height 43
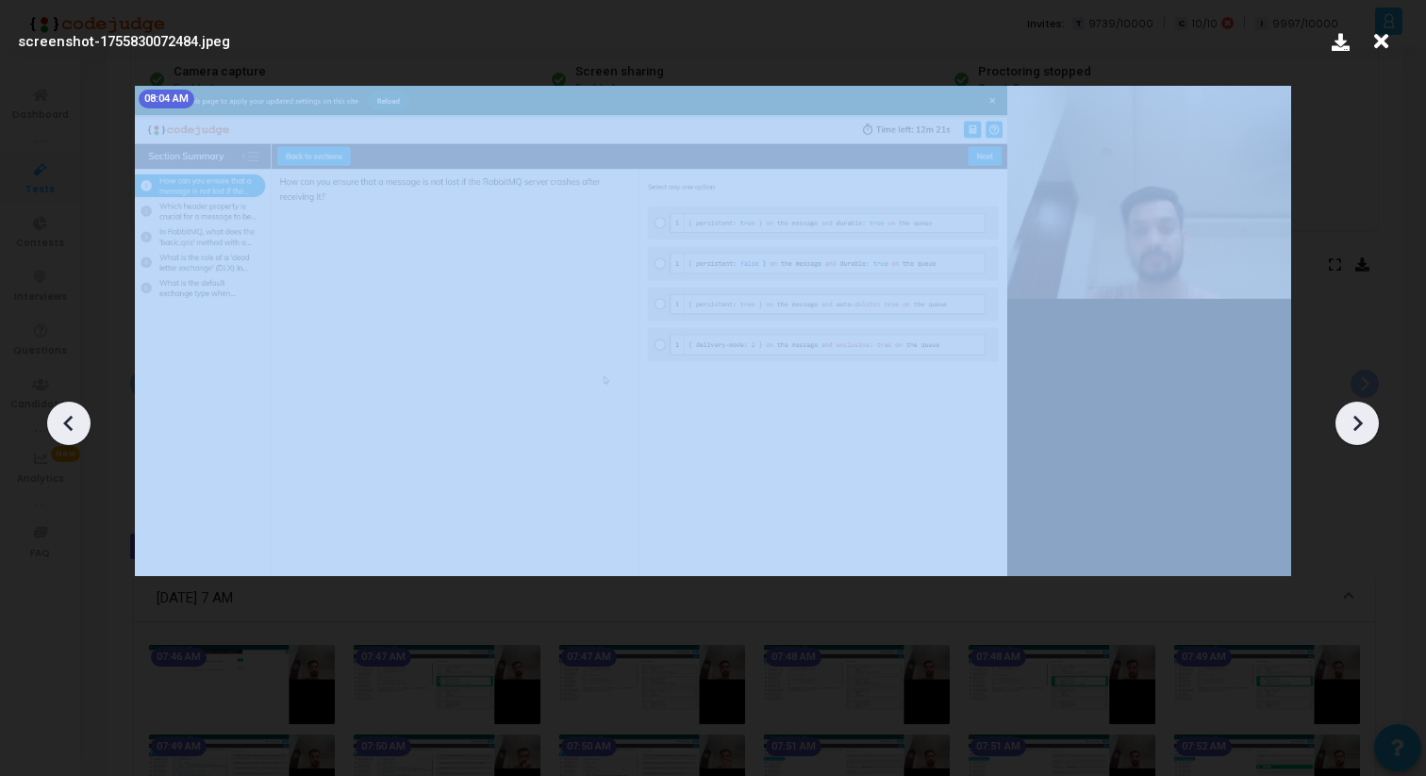
click at [1372, 431] on div at bounding box center [1356, 423] width 43 height 43
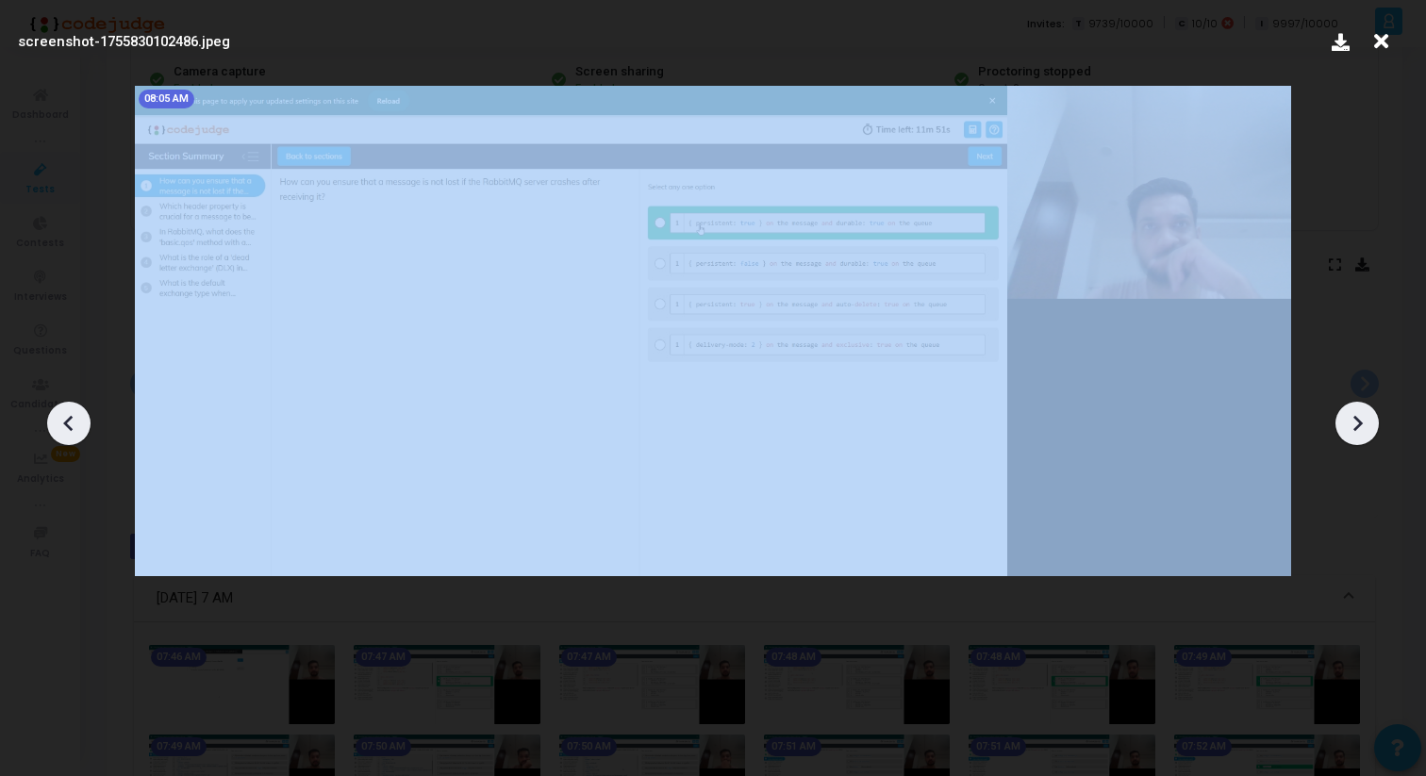
click at [1372, 431] on div at bounding box center [1356, 423] width 43 height 43
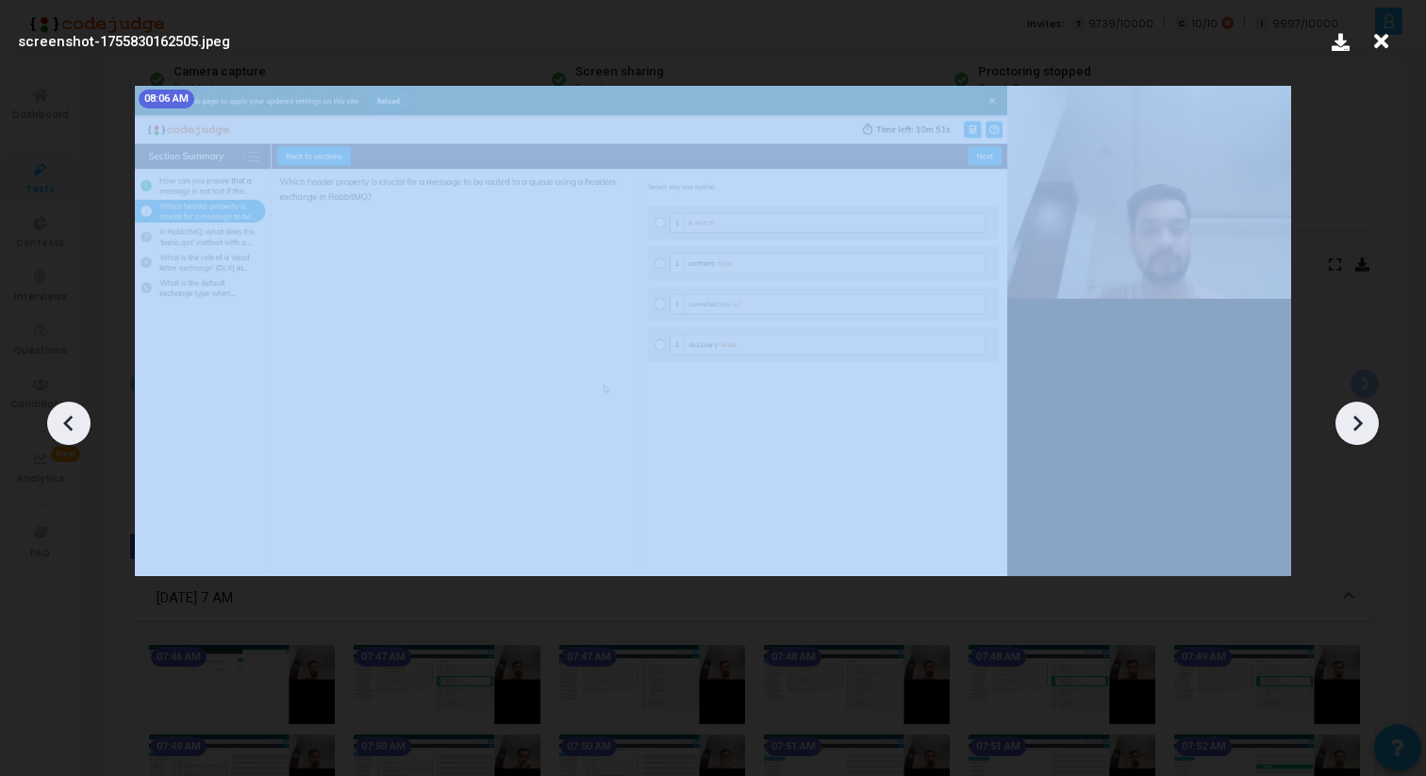
click at [1372, 431] on div at bounding box center [1356, 423] width 43 height 43
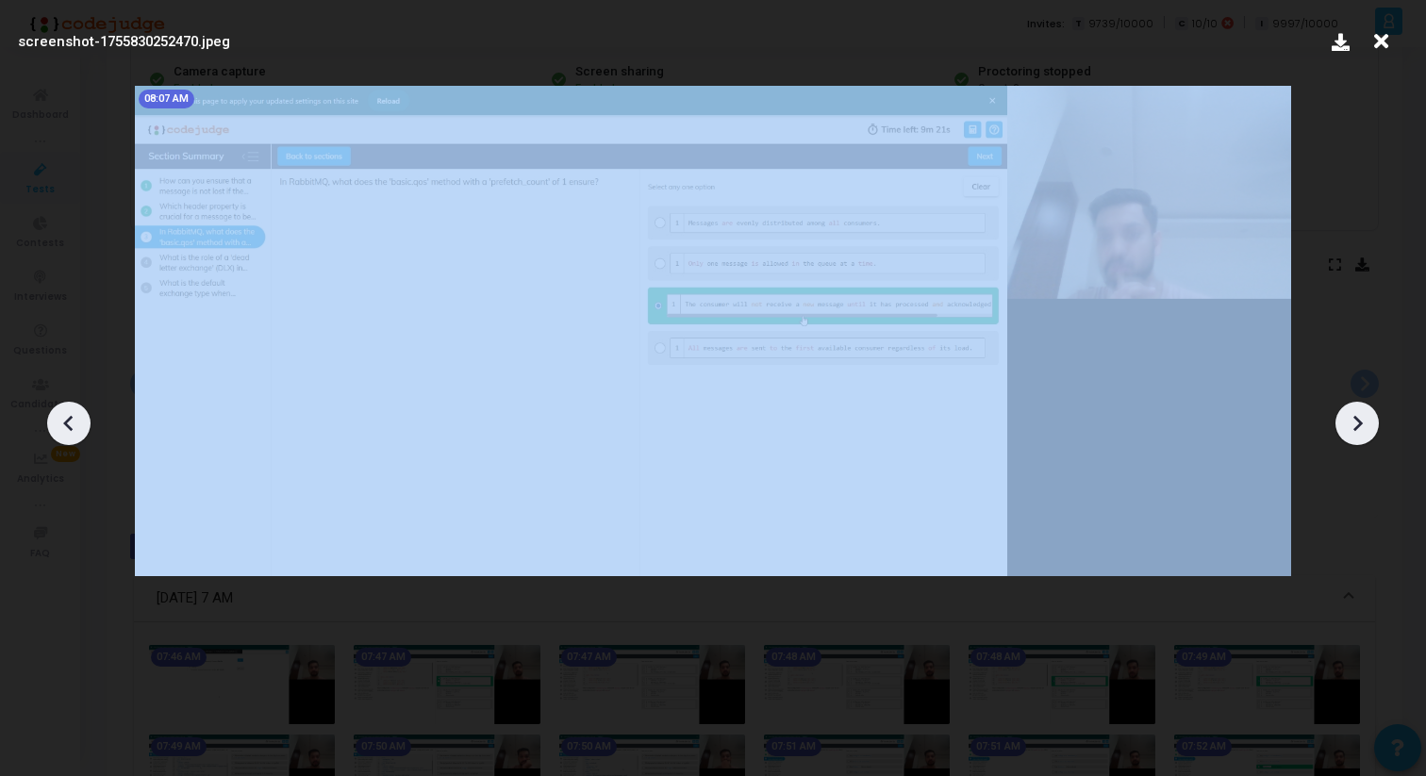
click at [1372, 431] on div at bounding box center [1356, 423] width 43 height 43
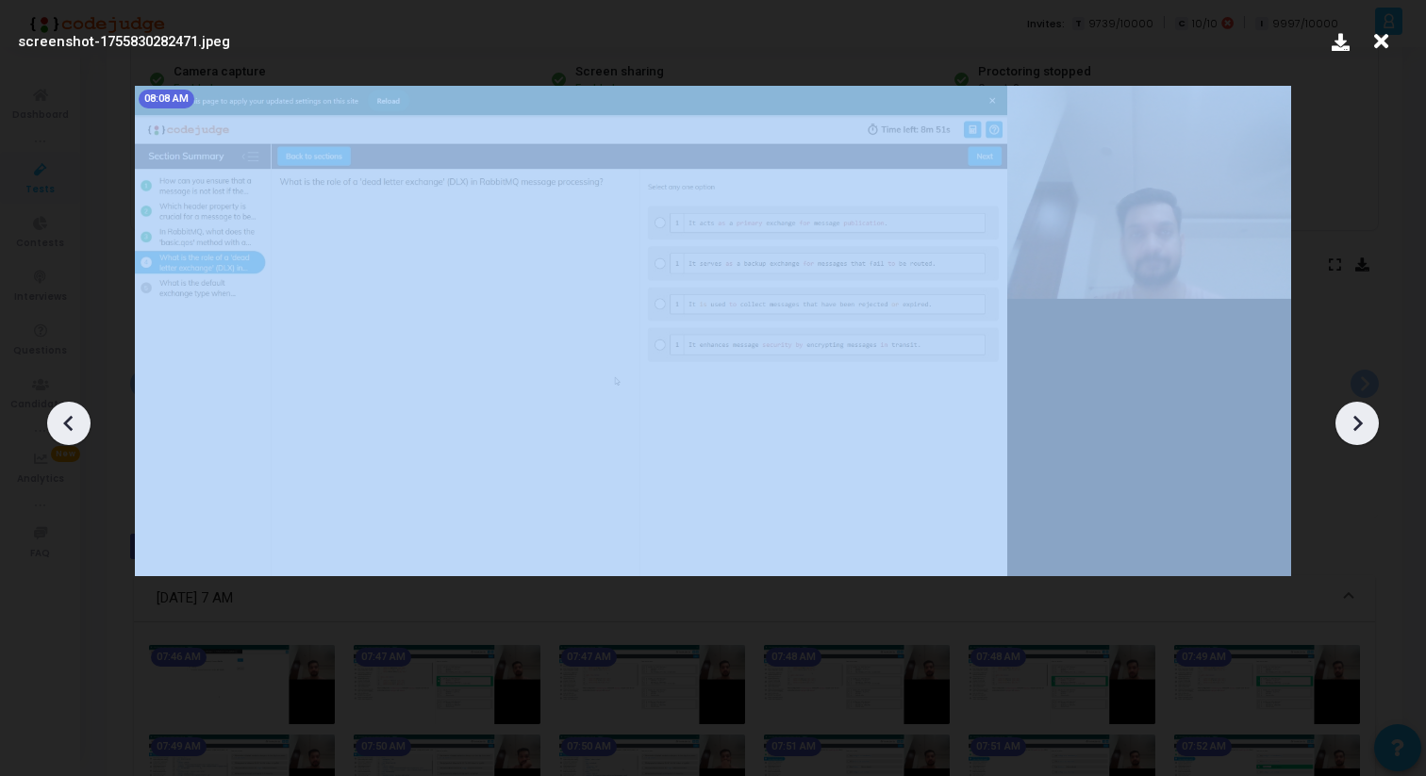
click at [1372, 431] on div at bounding box center [1356, 423] width 43 height 43
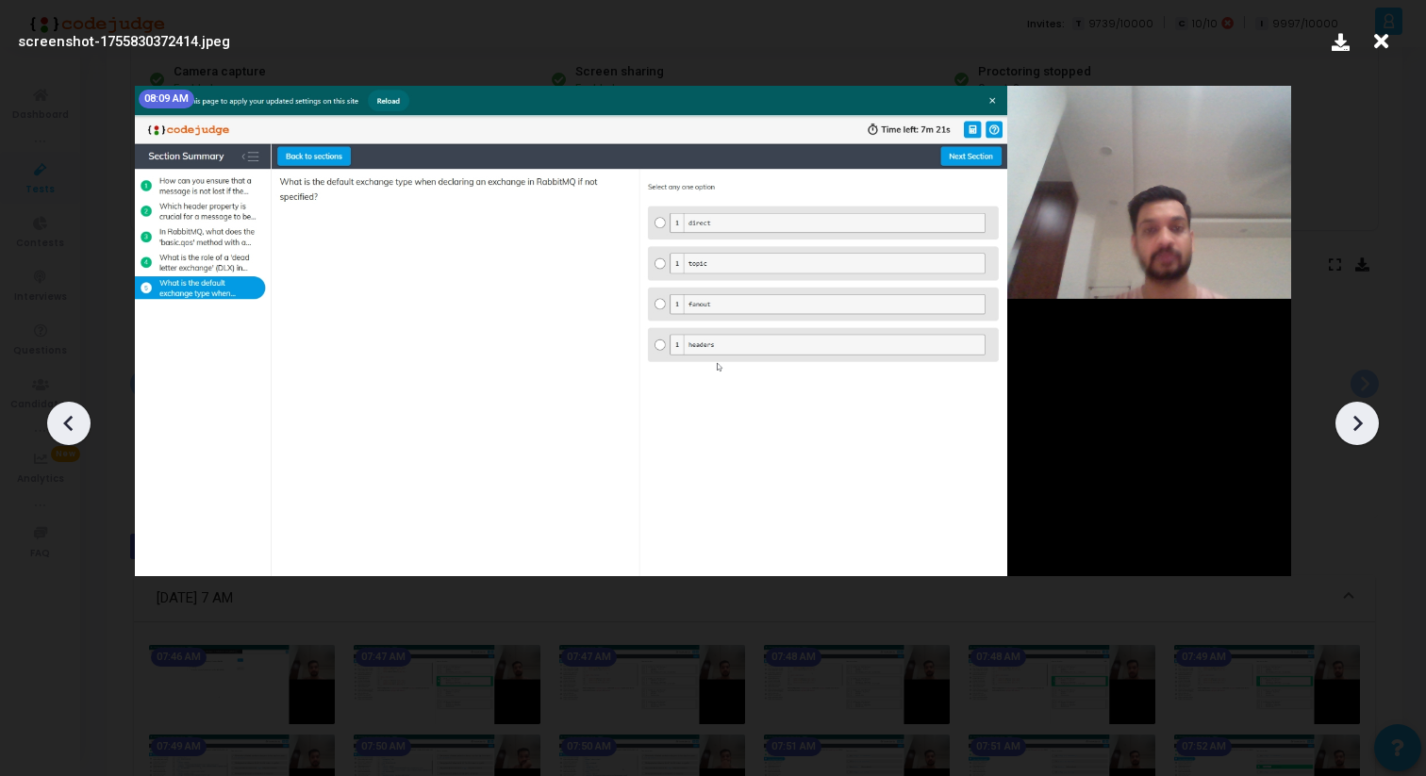
click at [1369, 326] on div at bounding box center [713, 417] width 1426 height 720
click at [1380, 48] on icon at bounding box center [1381, 42] width 29 height 36
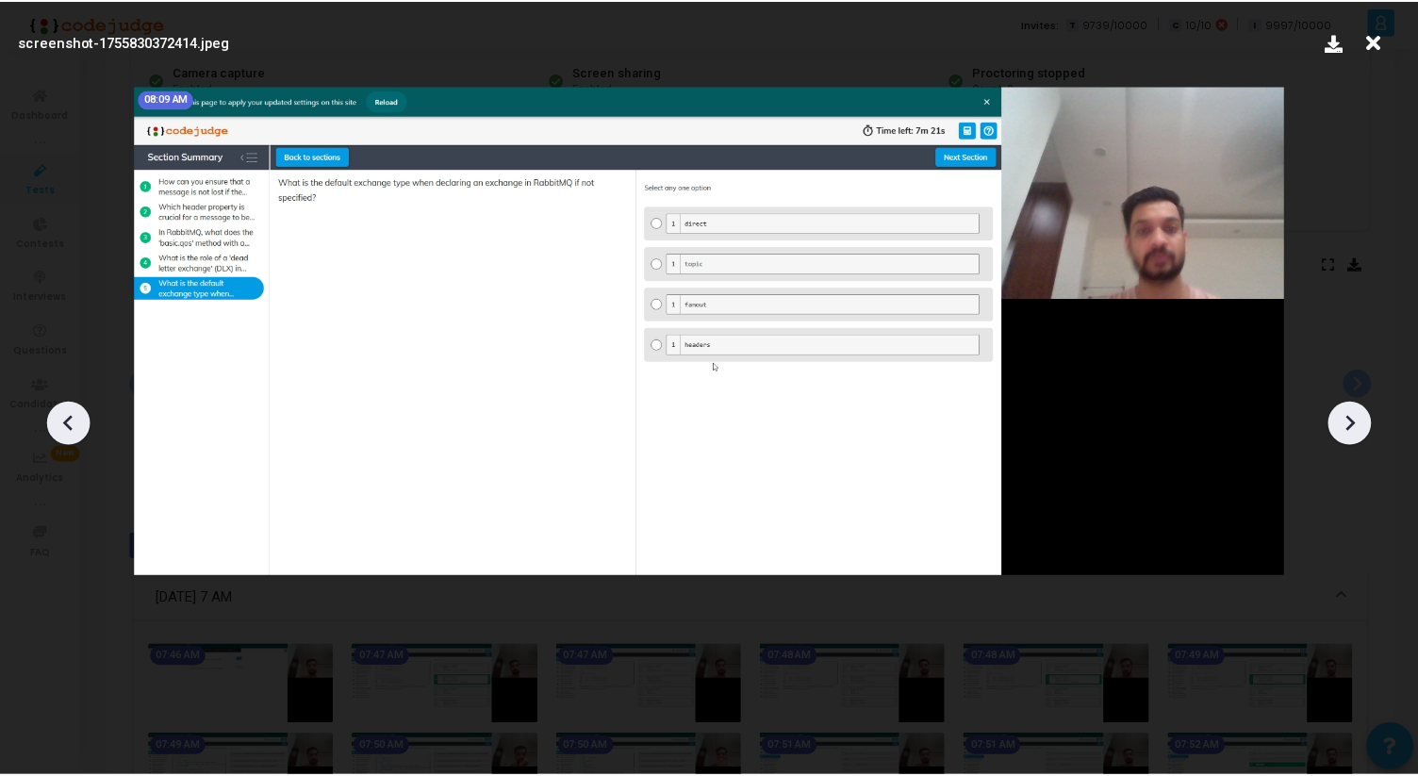
scroll to position [185, 0]
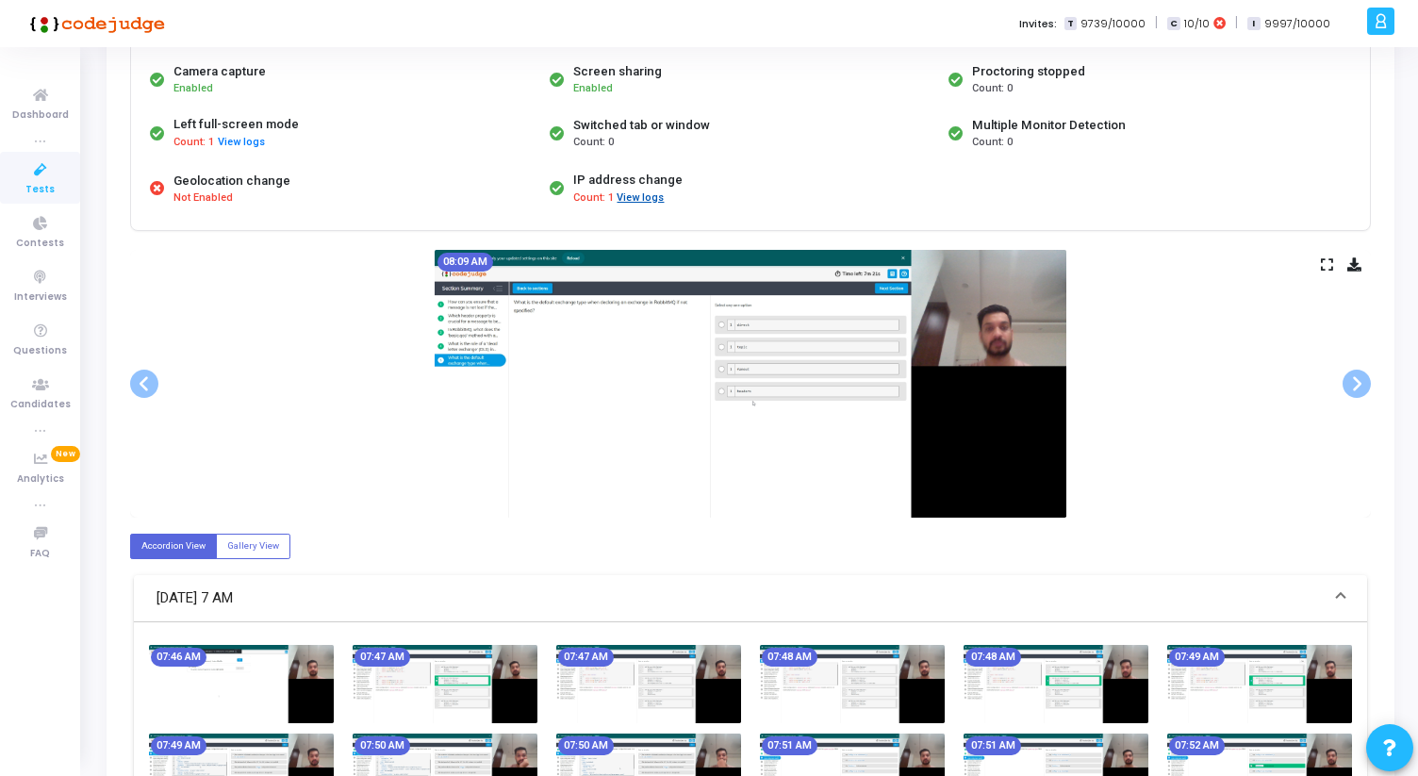
click at [652, 199] on button "View logs" at bounding box center [640, 199] width 49 height 18
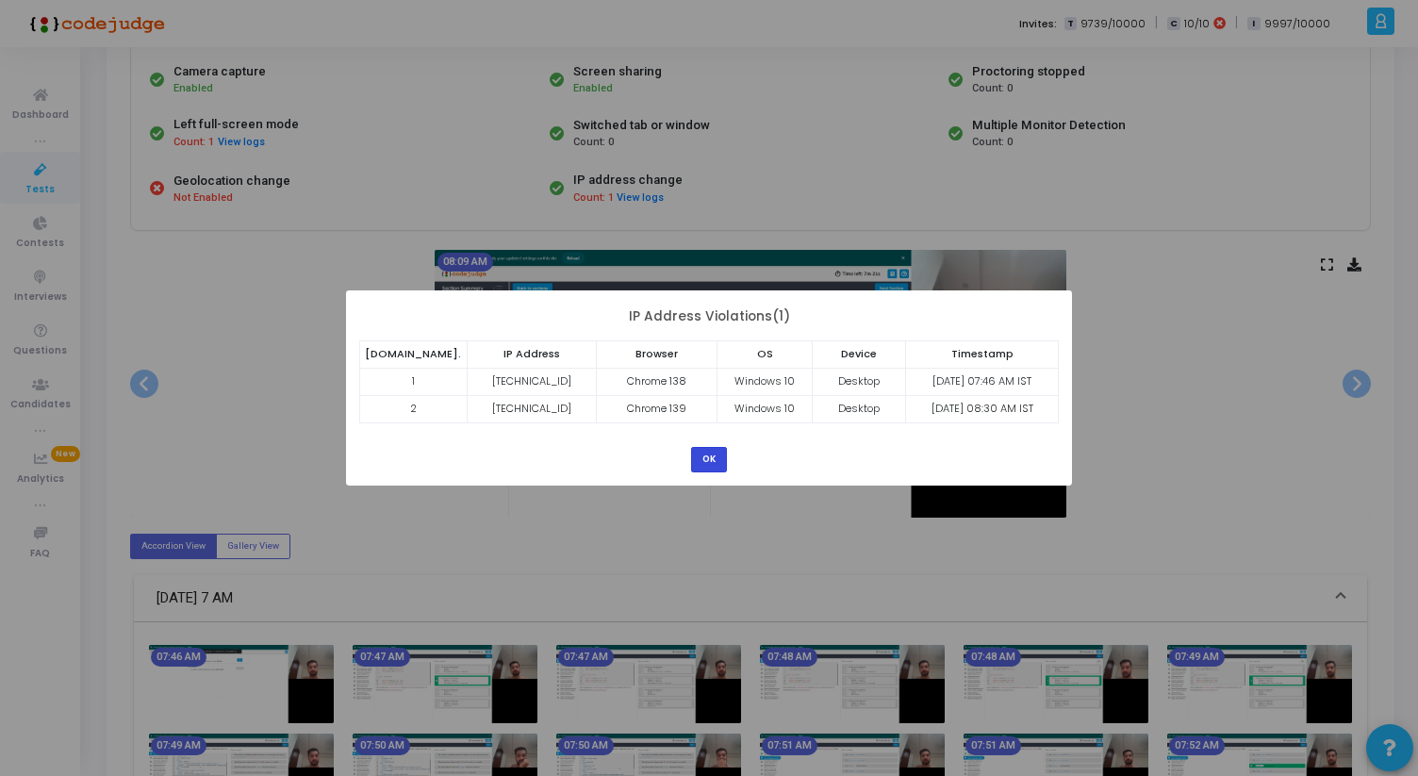
click at [716, 455] on button "OK" at bounding box center [709, 459] width 36 height 25
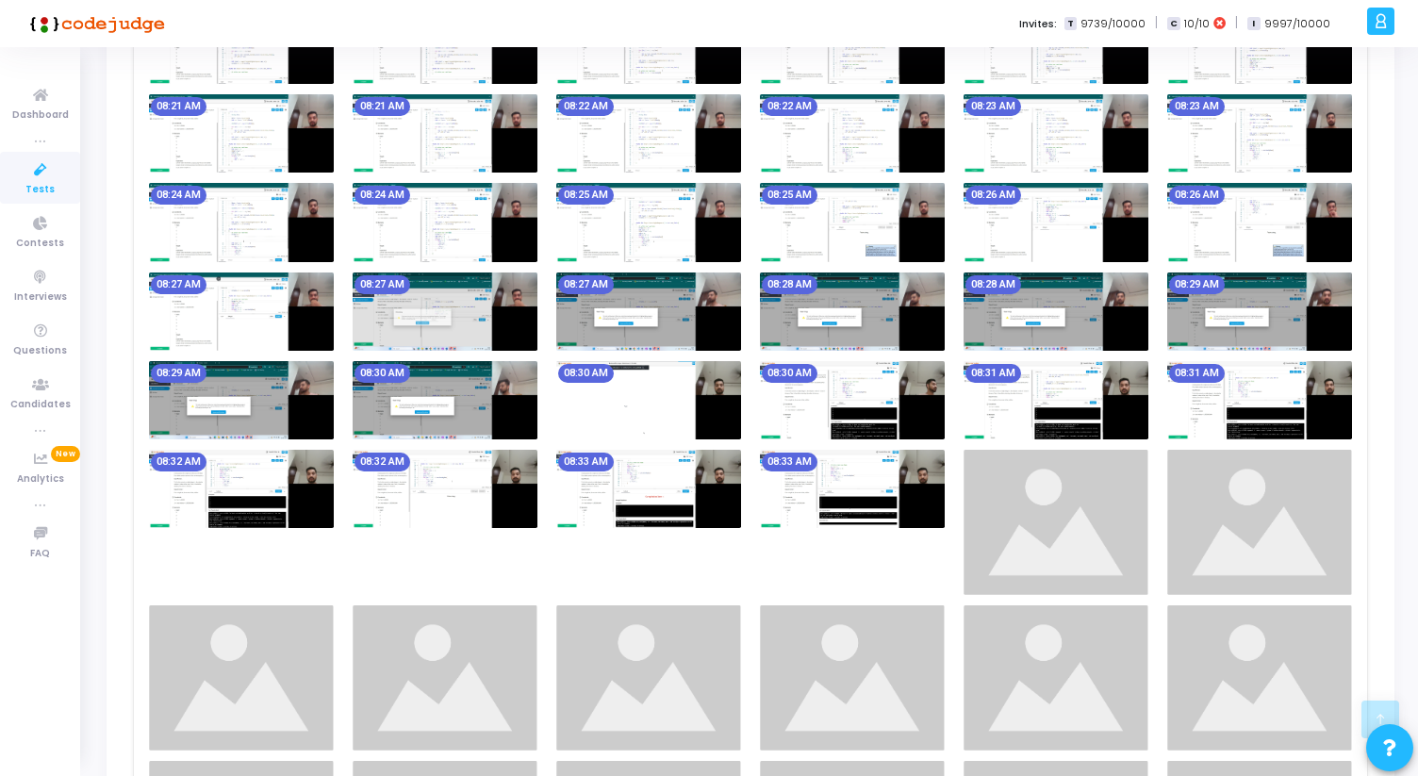
scroll to position [1898, 0]
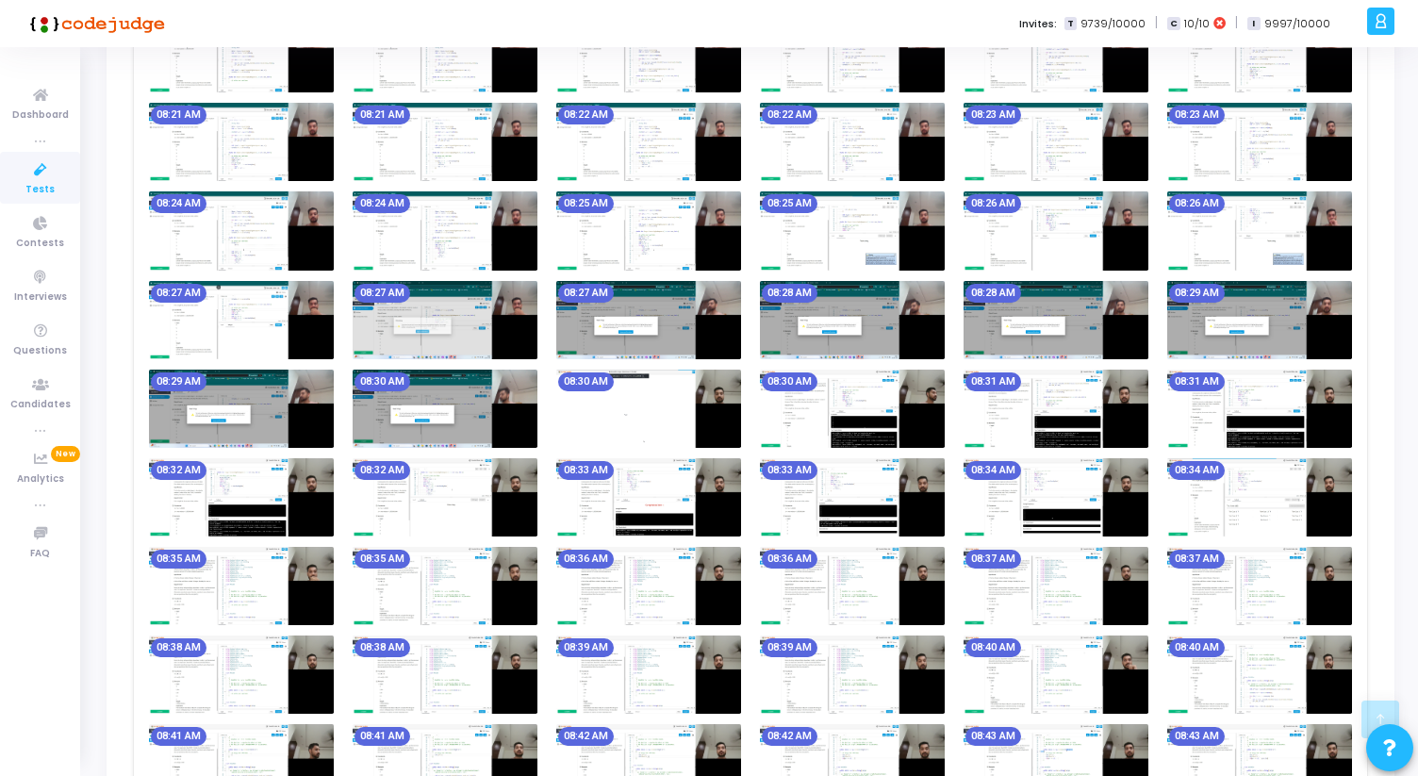
click at [461, 340] on img at bounding box center [445, 320] width 185 height 78
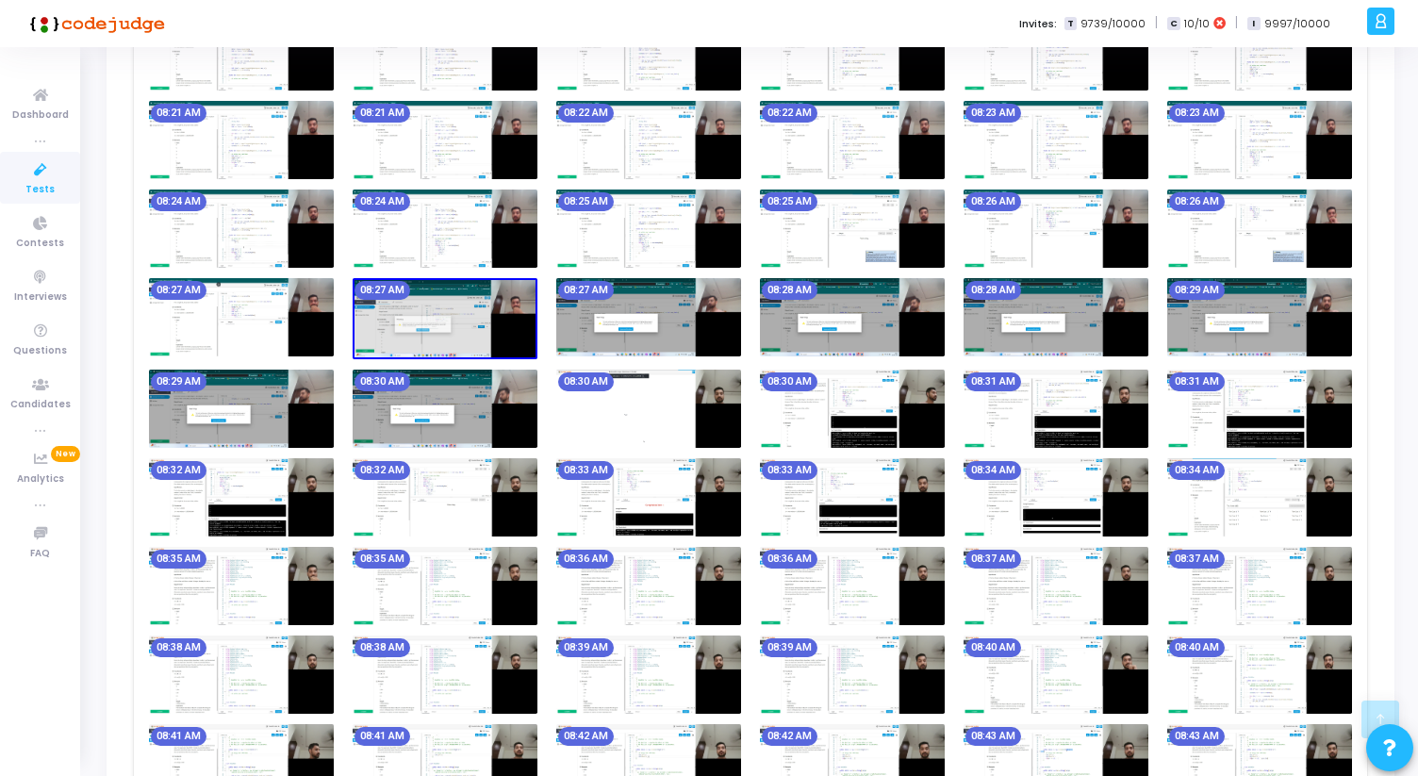
click at [461, 340] on img at bounding box center [445, 318] width 185 height 80
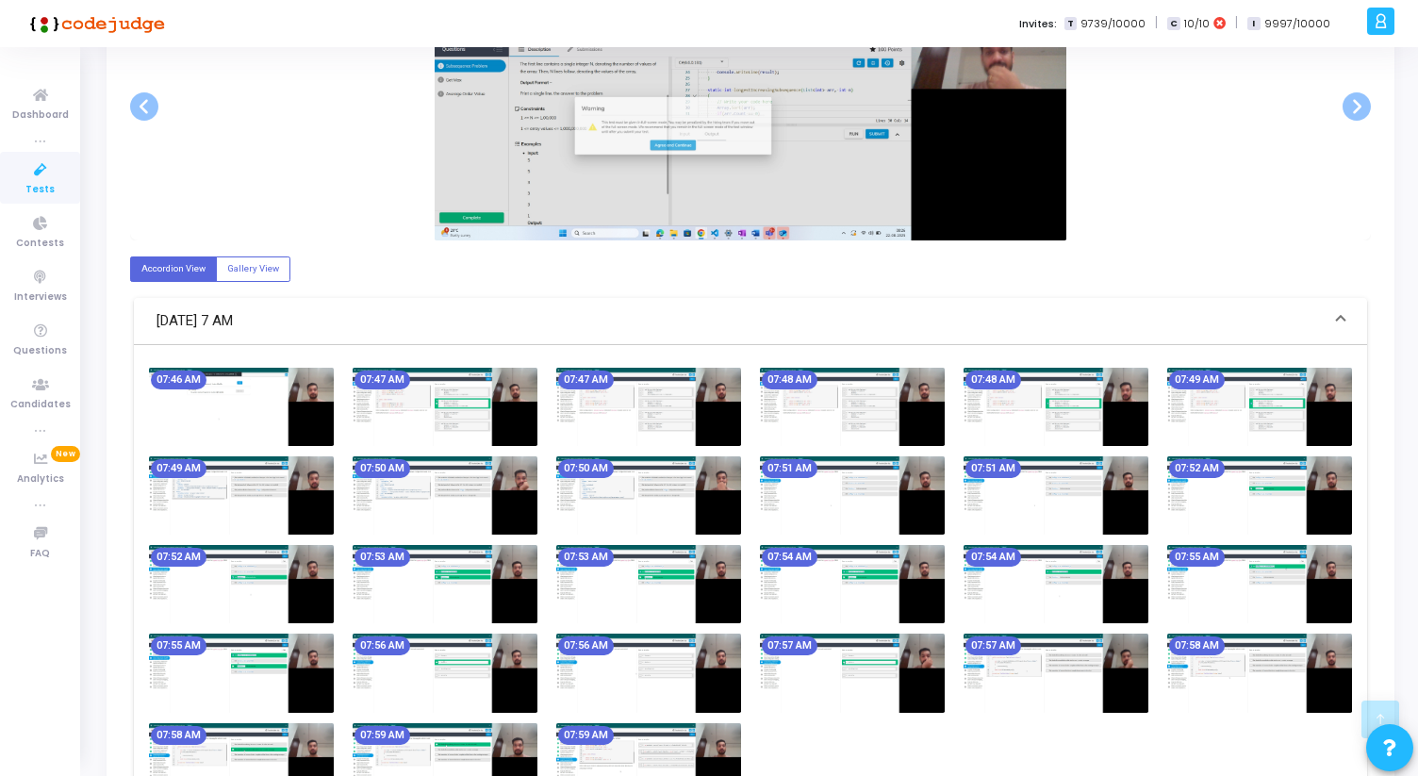
scroll to position [0, 0]
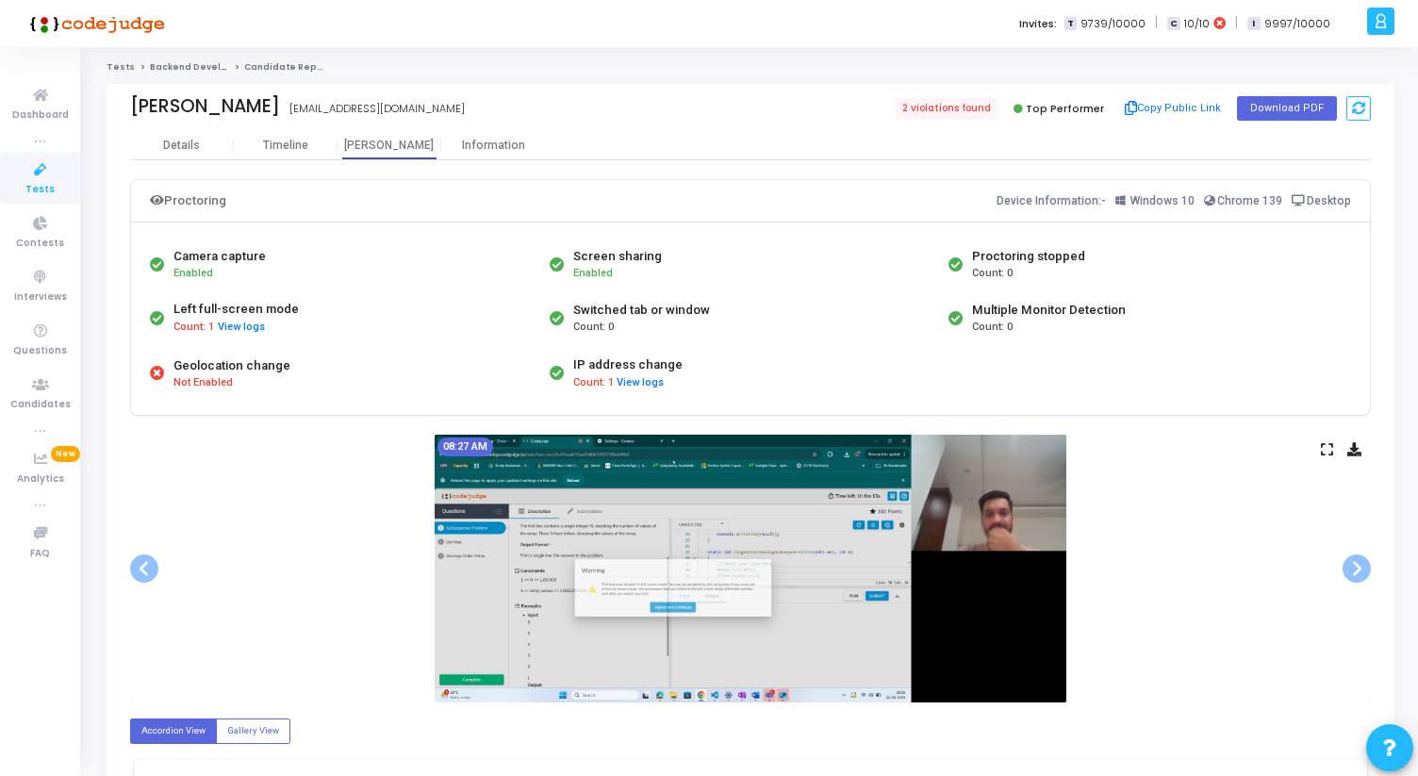
click at [1329, 440] on div "08:27 AM" at bounding box center [750, 569] width 1241 height 268
click at [1324, 455] on icon at bounding box center [1327, 449] width 12 height 10
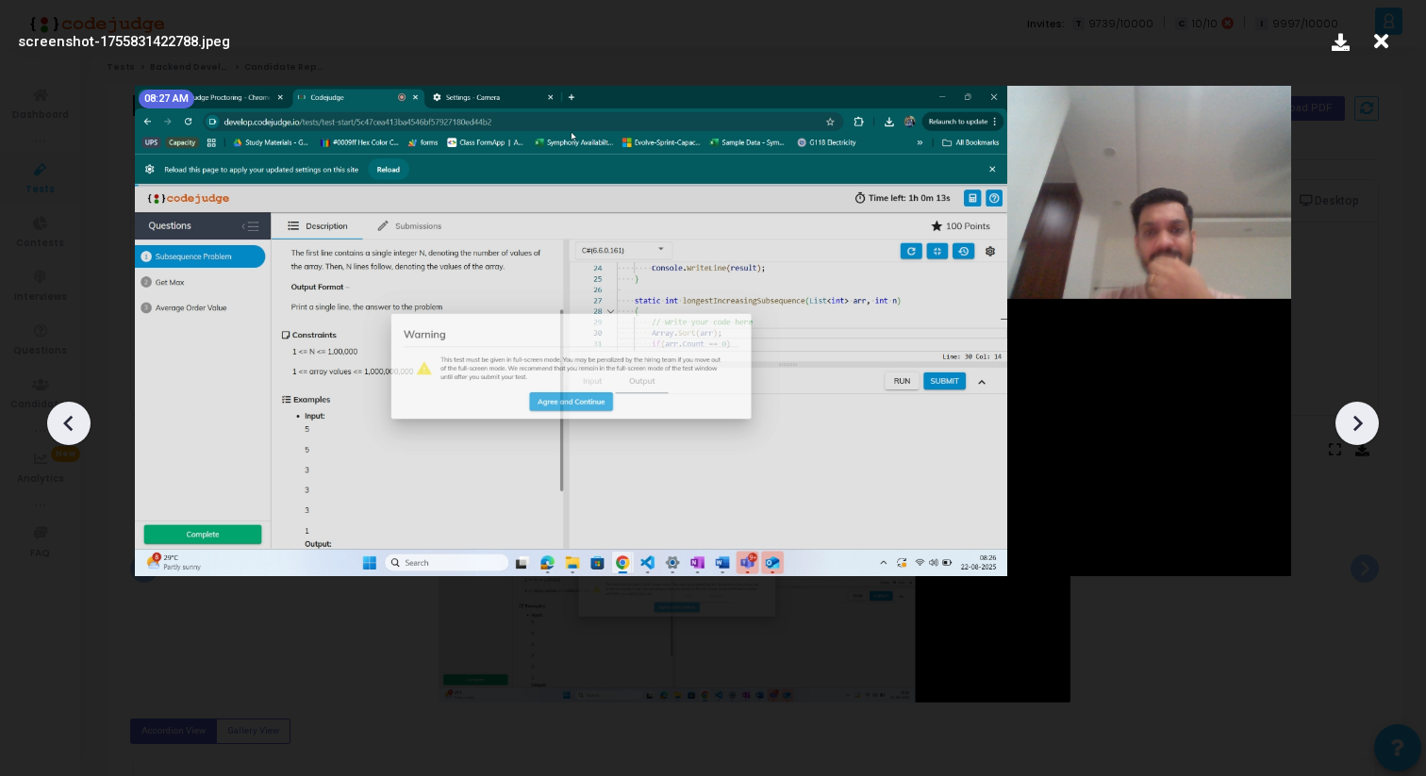
click at [1353, 414] on icon at bounding box center [1357, 423] width 28 height 28
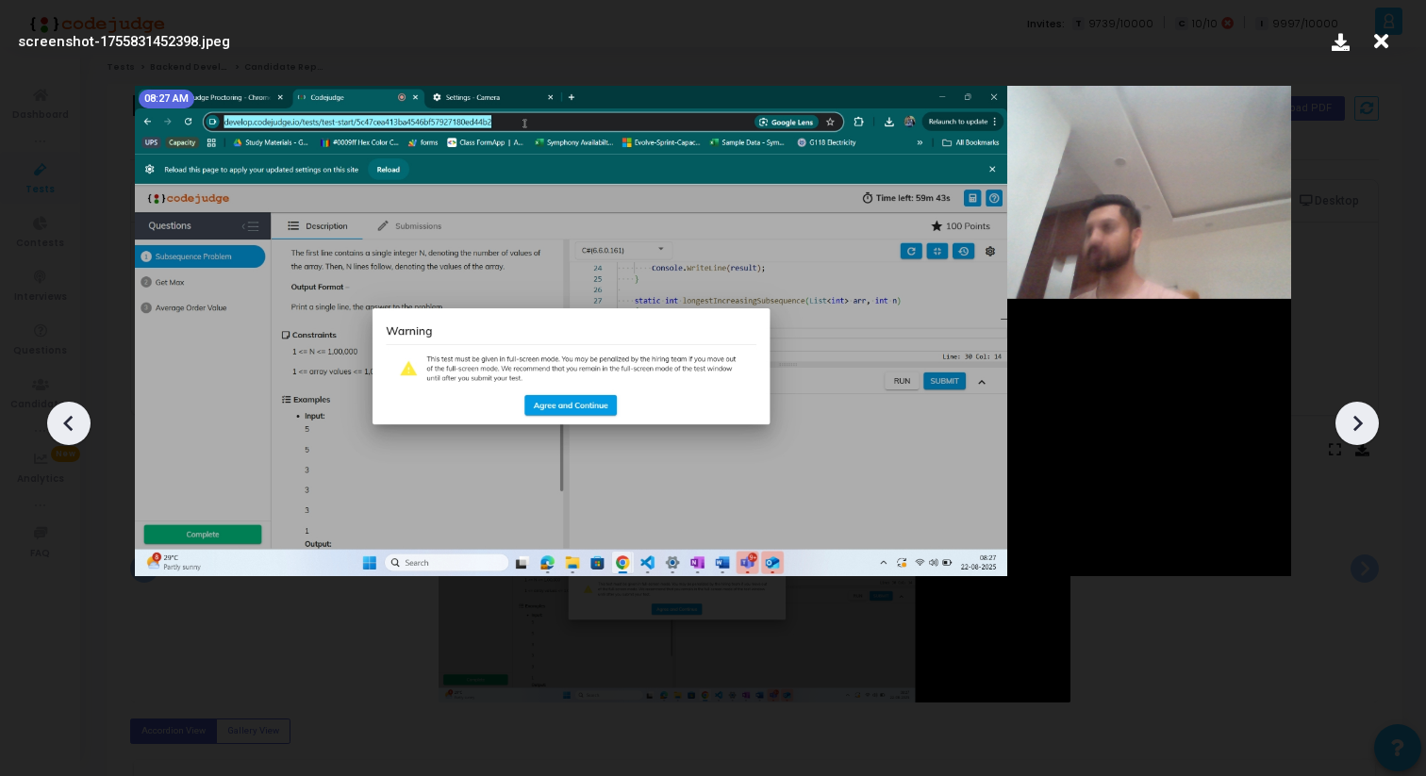
click at [1354, 415] on icon at bounding box center [1357, 423] width 28 height 28
click at [1354, 416] on icon at bounding box center [1357, 423] width 9 height 16
click at [1354, 418] on icon at bounding box center [1357, 423] width 9 height 16
click at [1354, 419] on icon at bounding box center [1357, 423] width 28 height 28
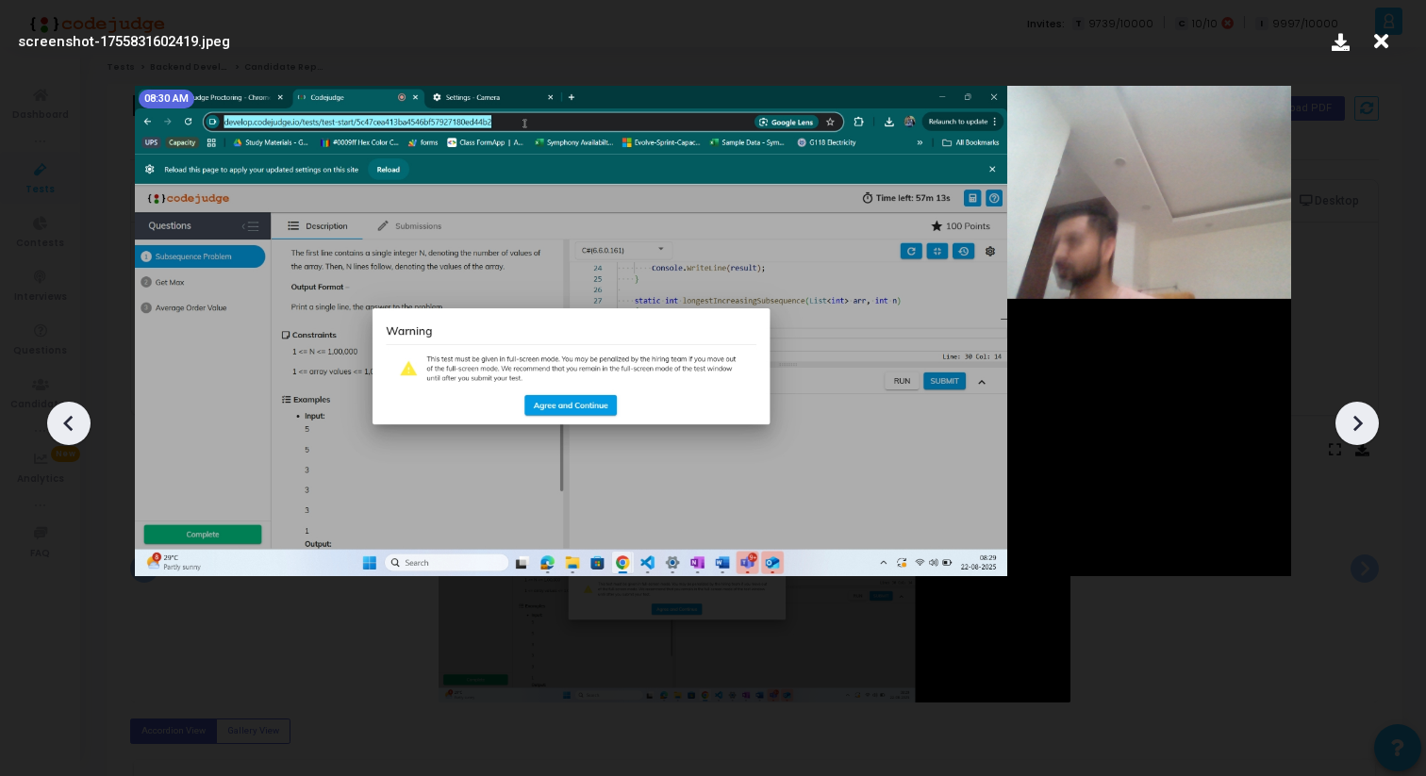
click at [1354, 420] on icon at bounding box center [1357, 423] width 28 height 28
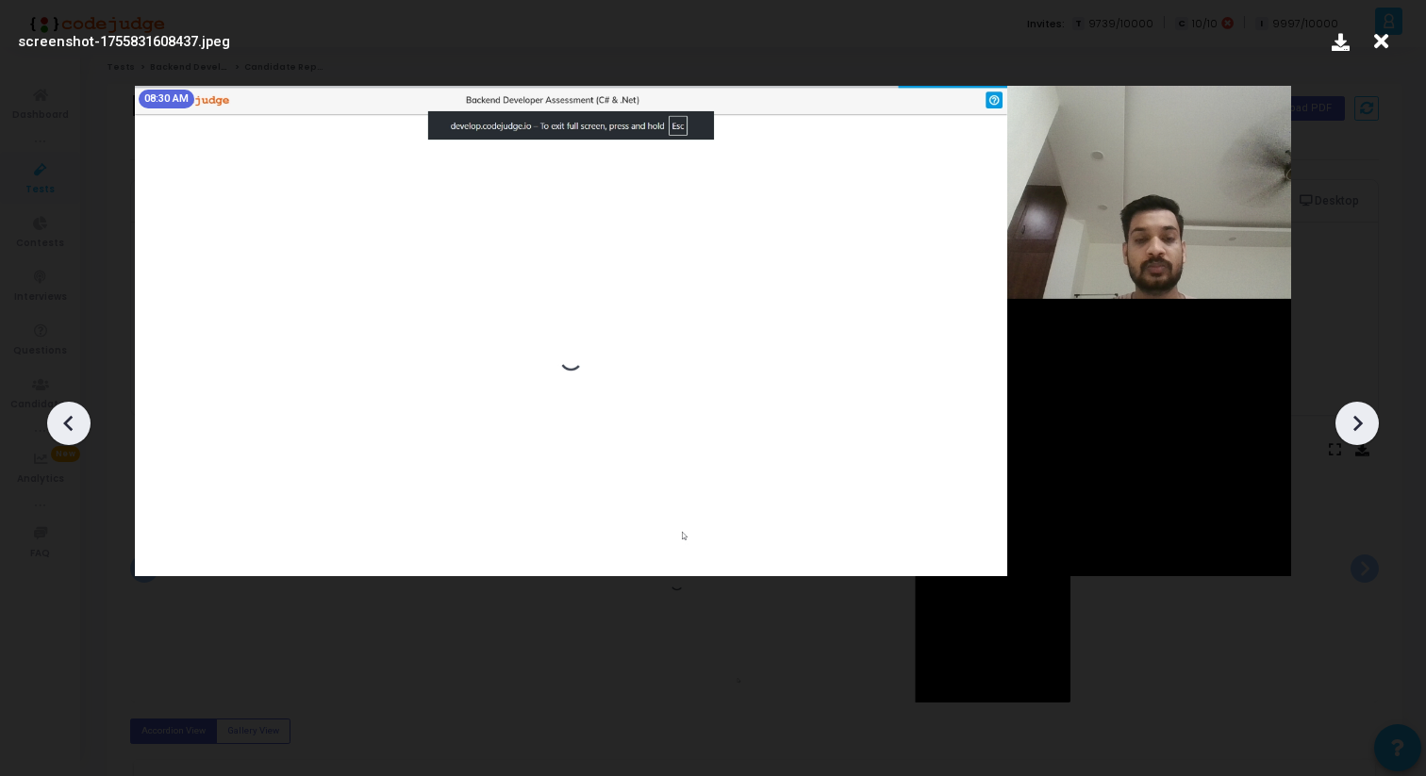
click at [52, 414] on div at bounding box center [68, 423] width 43 height 43
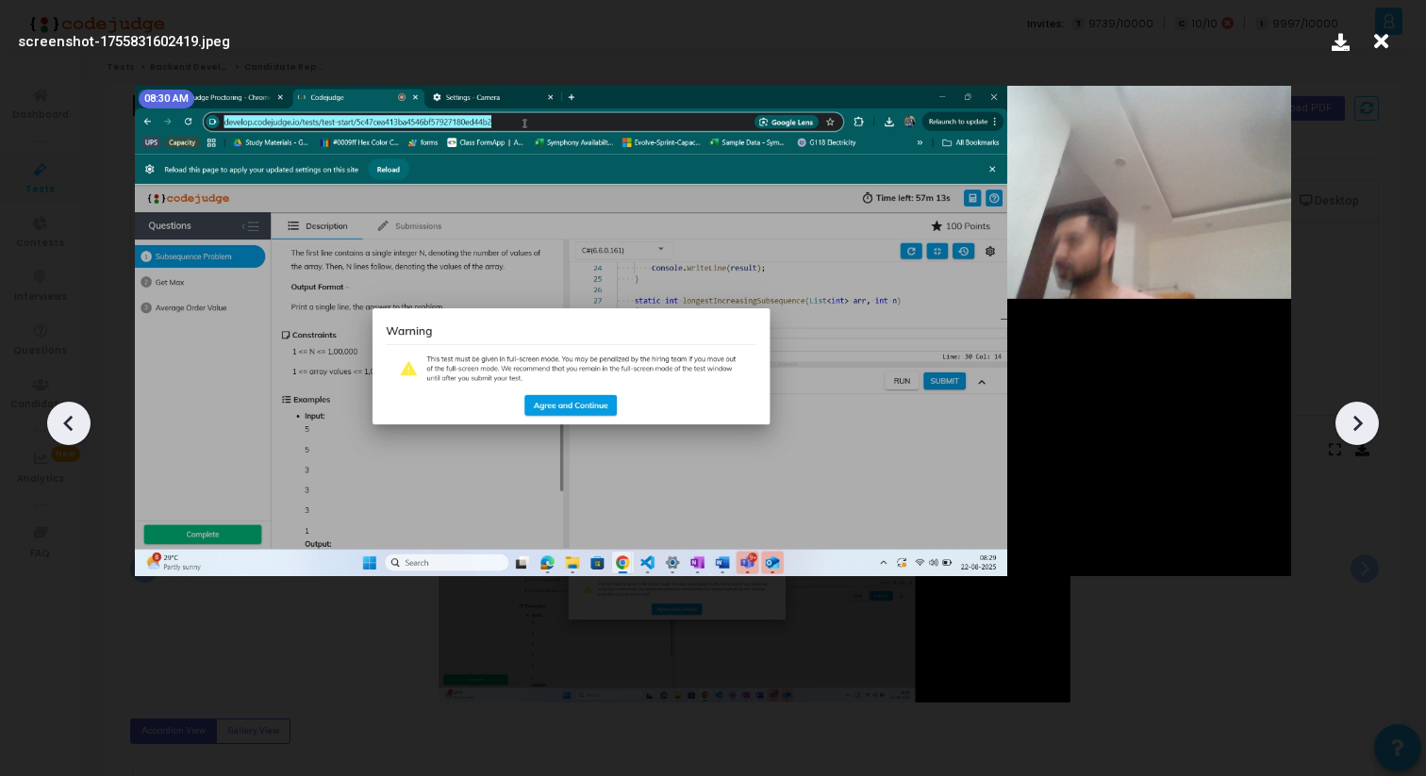
click at [52, 414] on div at bounding box center [68, 423] width 43 height 43
click at [1348, 428] on icon at bounding box center [1357, 423] width 28 height 28
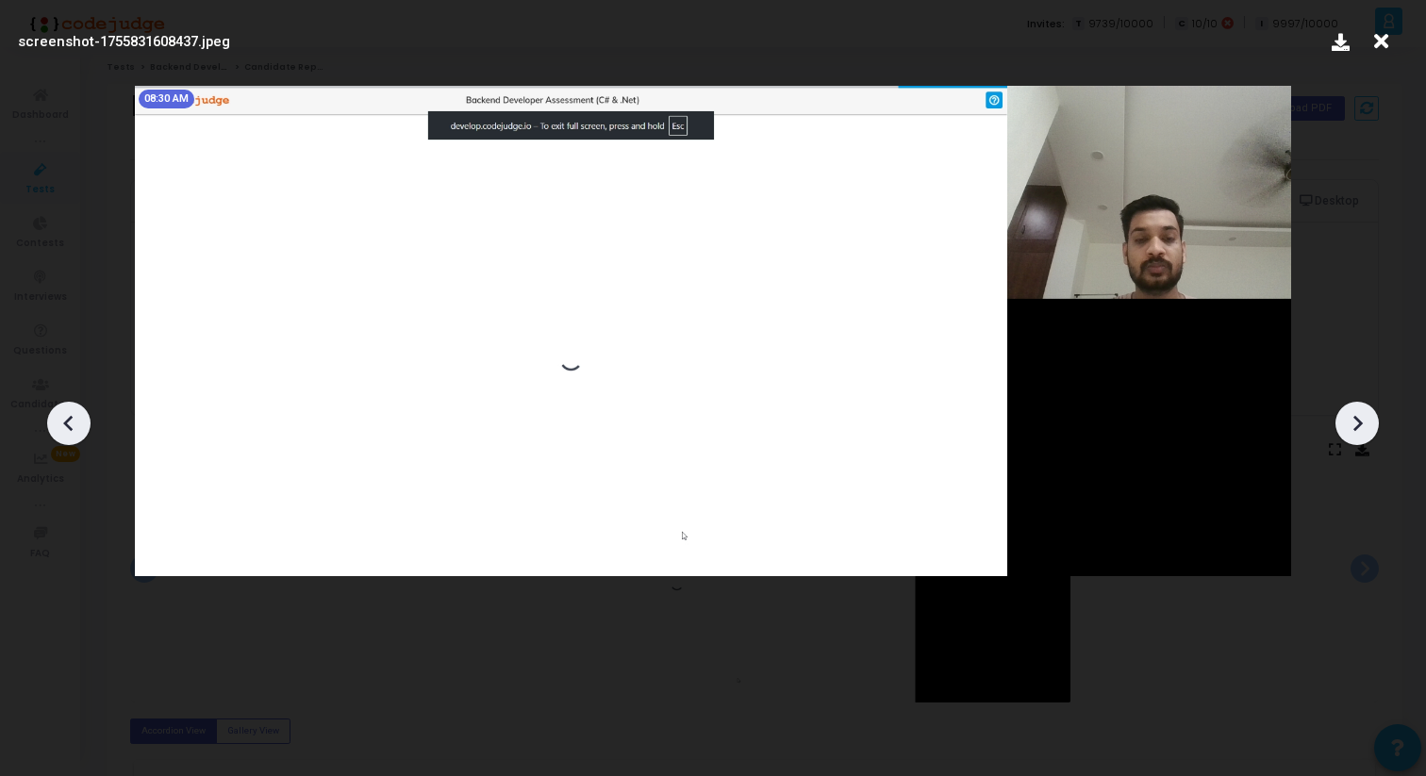
click at [1349, 428] on icon at bounding box center [1357, 423] width 28 height 28
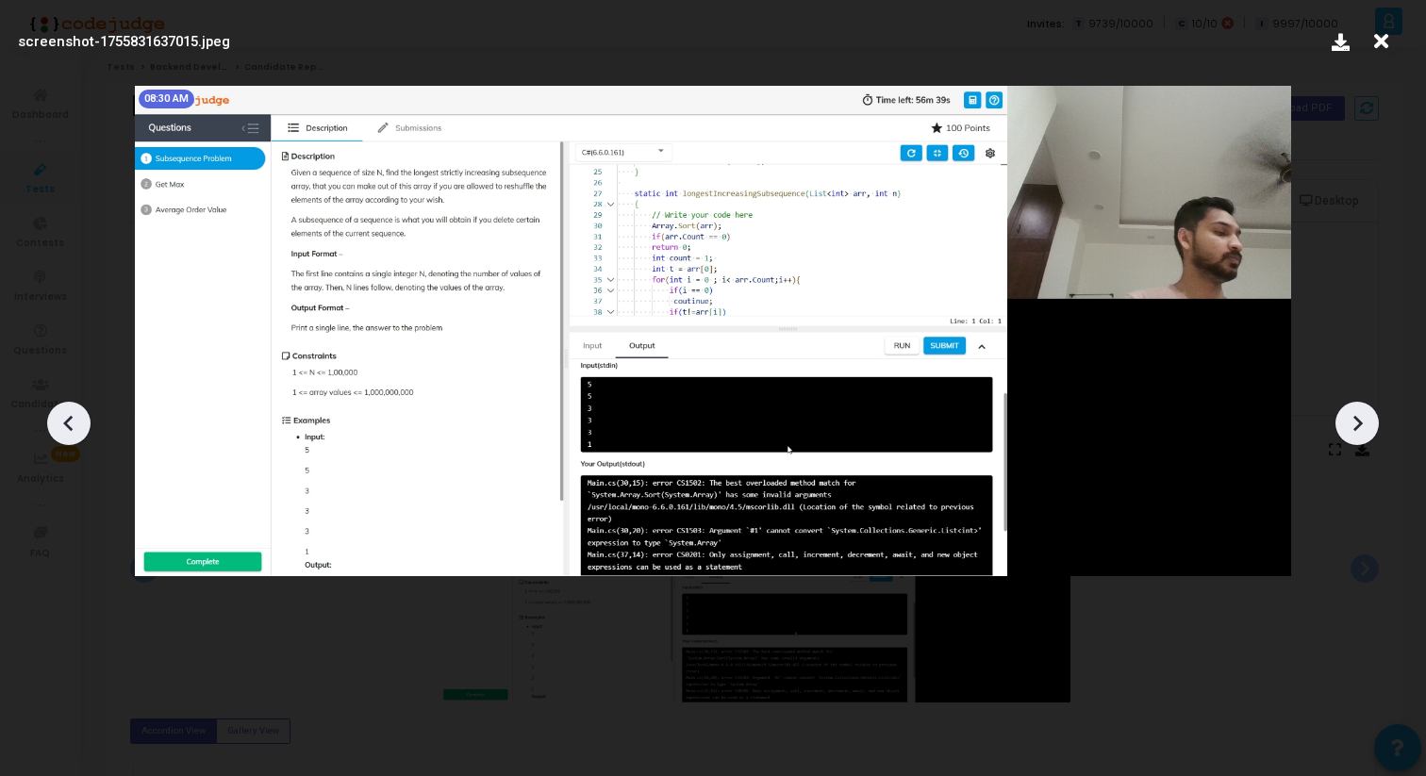
click at [1349, 428] on icon at bounding box center [1357, 423] width 28 height 28
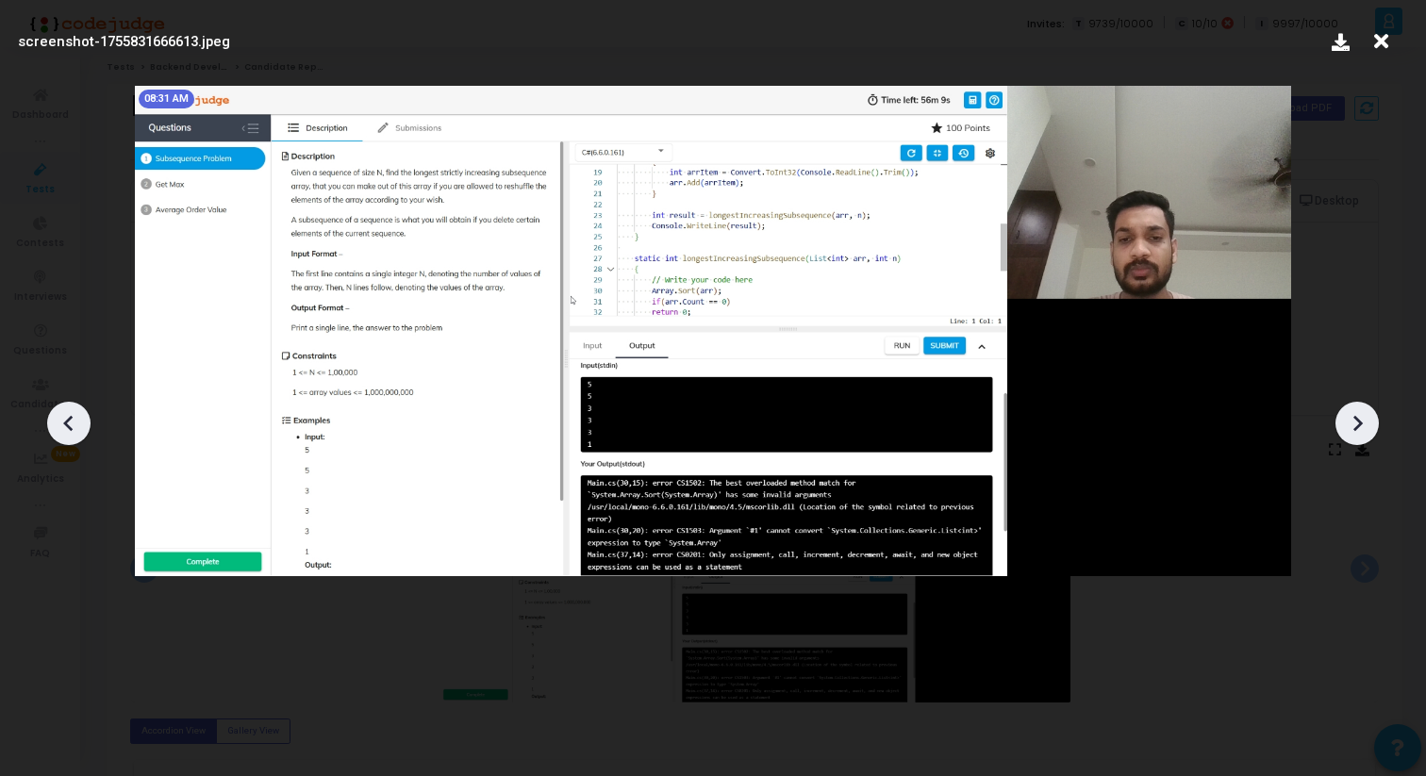
click at [1349, 428] on icon at bounding box center [1357, 423] width 28 height 28
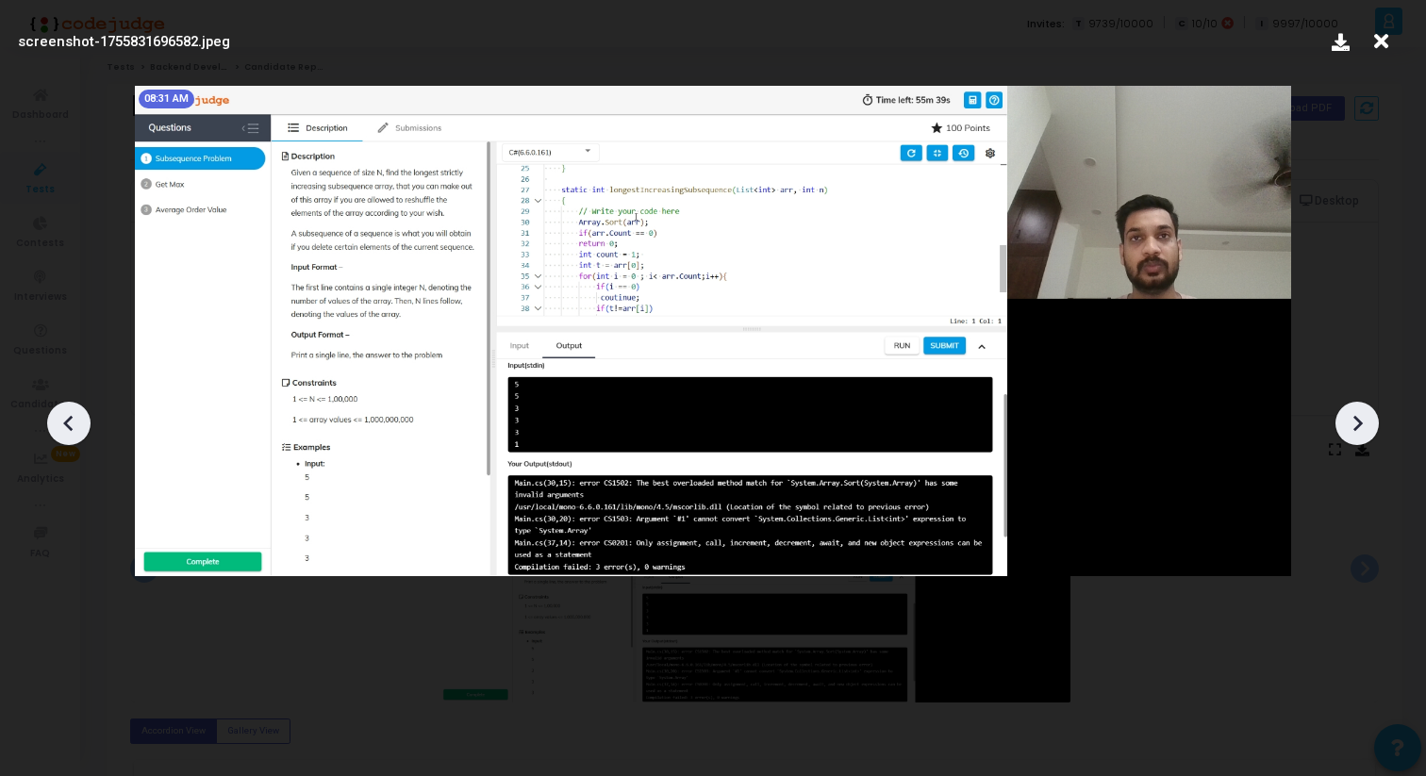
click at [1349, 428] on icon at bounding box center [1357, 423] width 28 height 28
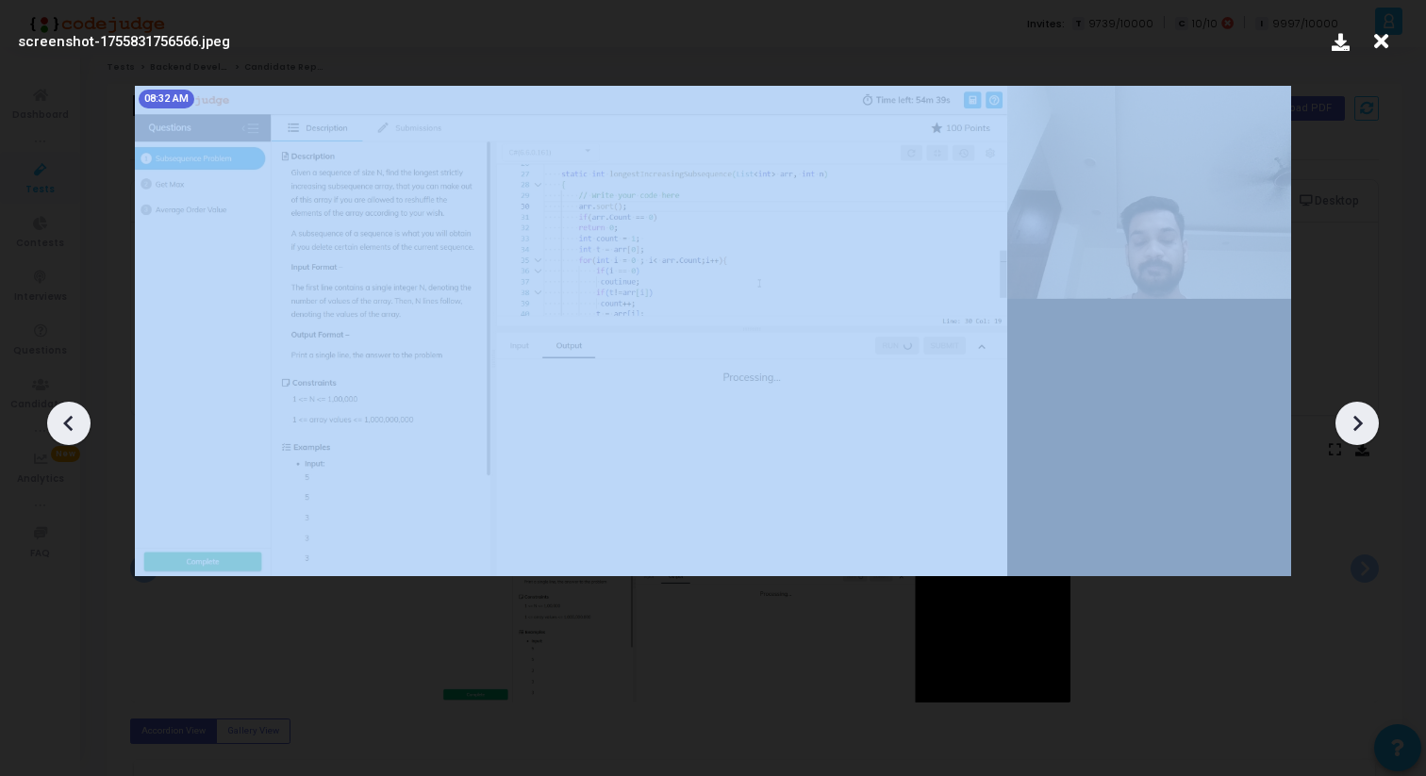
click at [1349, 428] on icon at bounding box center [1357, 423] width 28 height 28
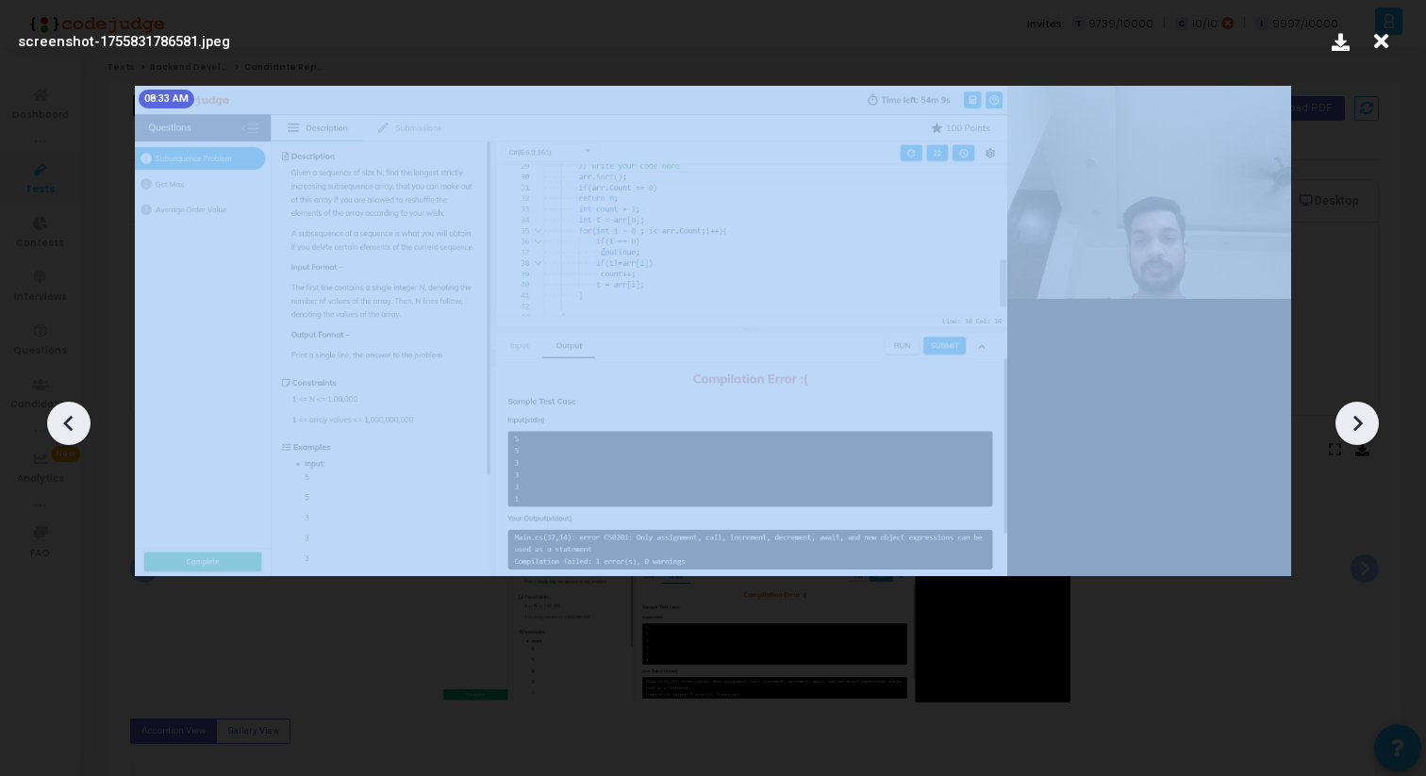
click at [1349, 428] on icon at bounding box center [1357, 423] width 28 height 28
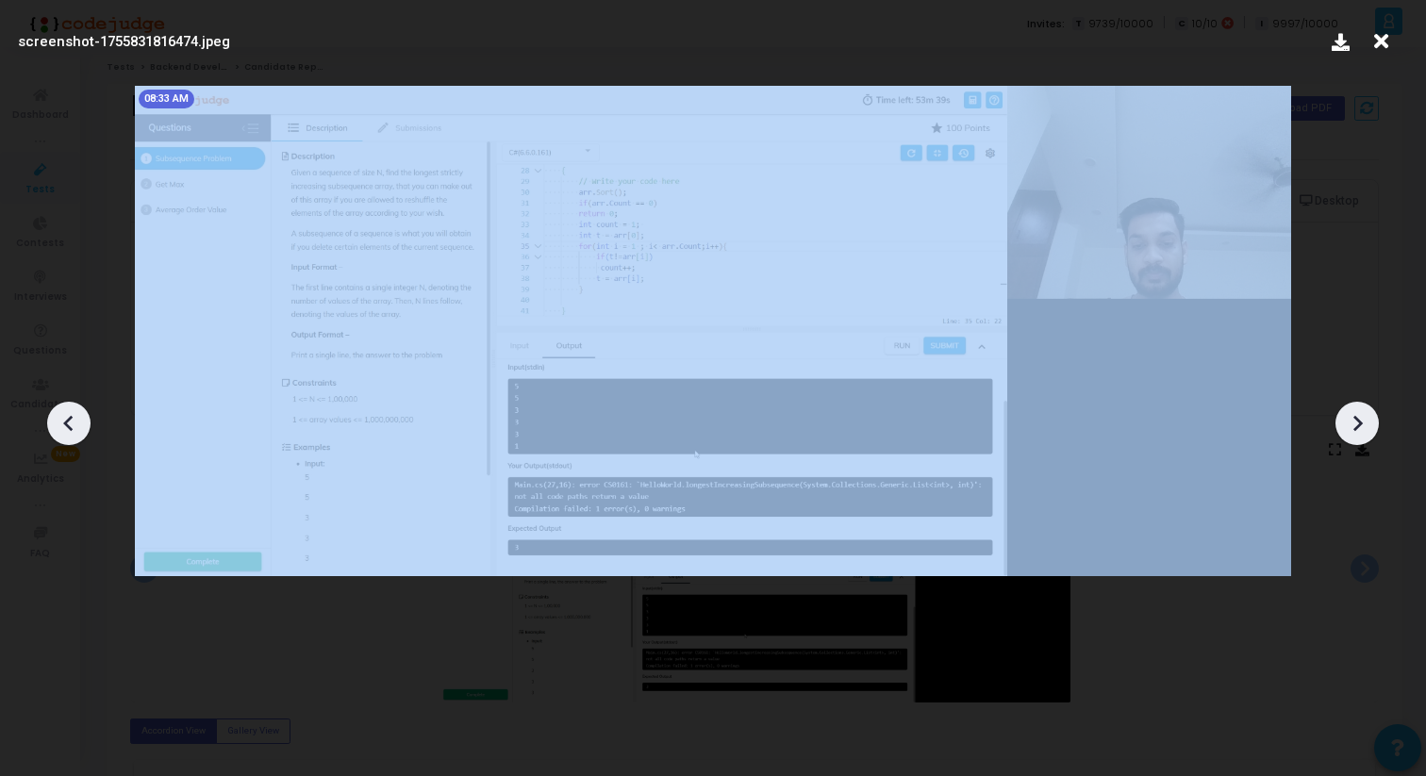
click at [1349, 428] on icon at bounding box center [1357, 423] width 28 height 28
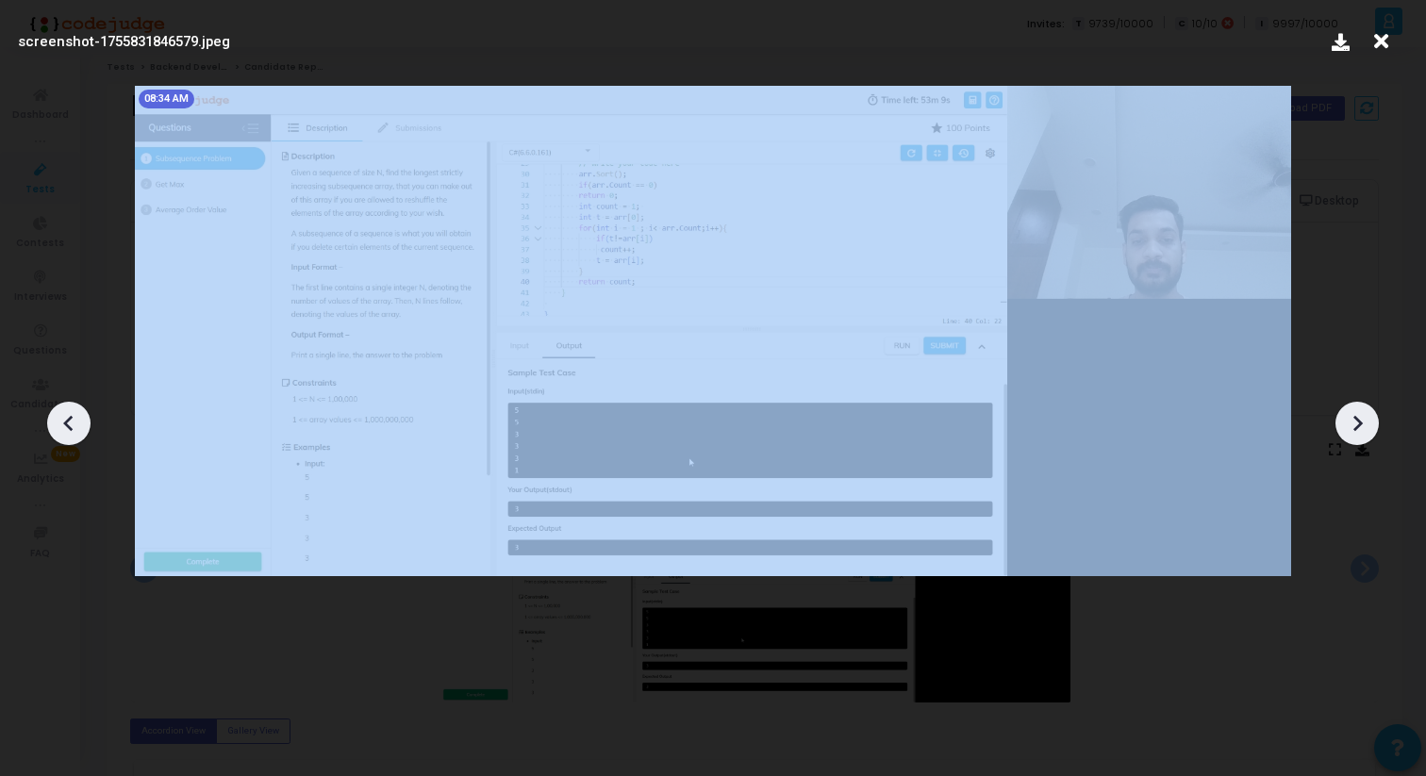
click at [1349, 428] on icon at bounding box center [1357, 423] width 28 height 28
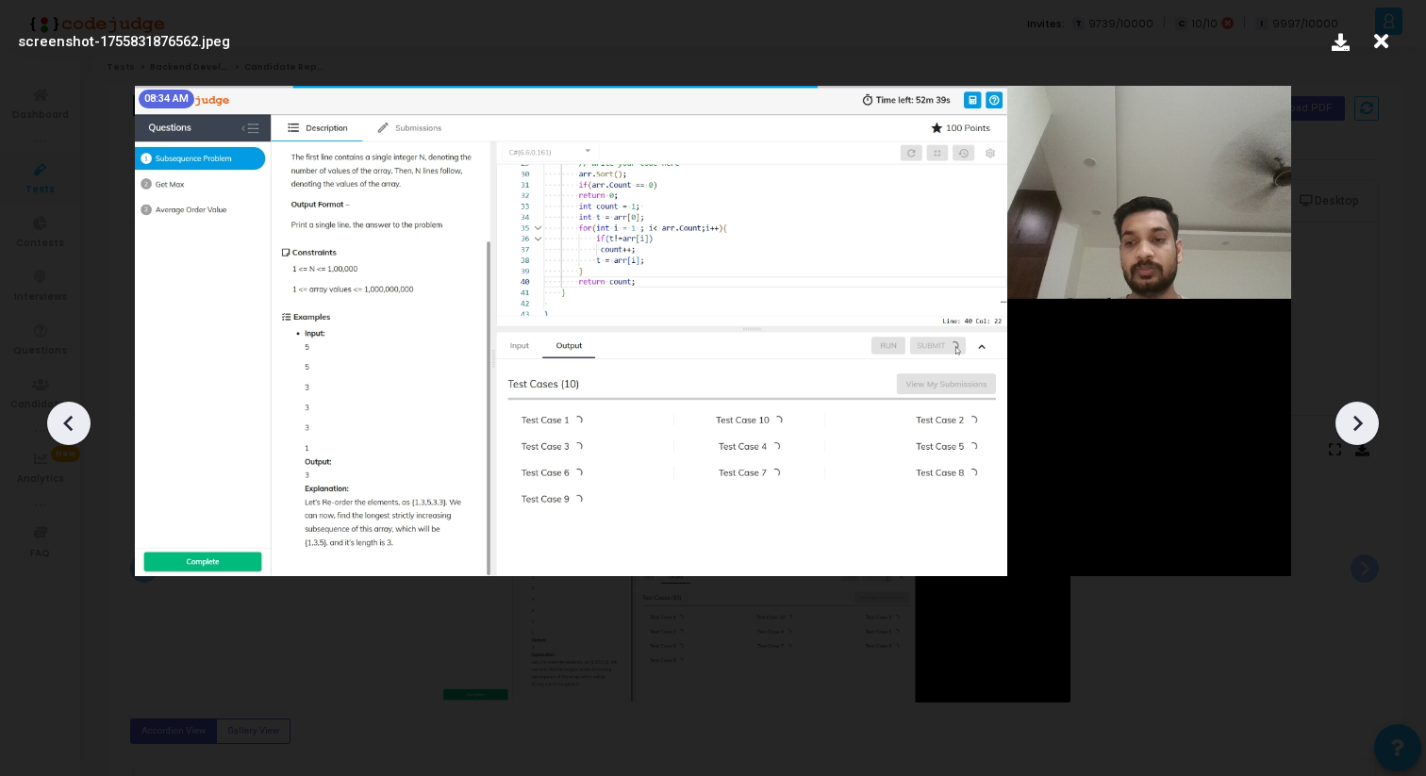
click at [1350, 428] on icon at bounding box center [1357, 423] width 28 height 28
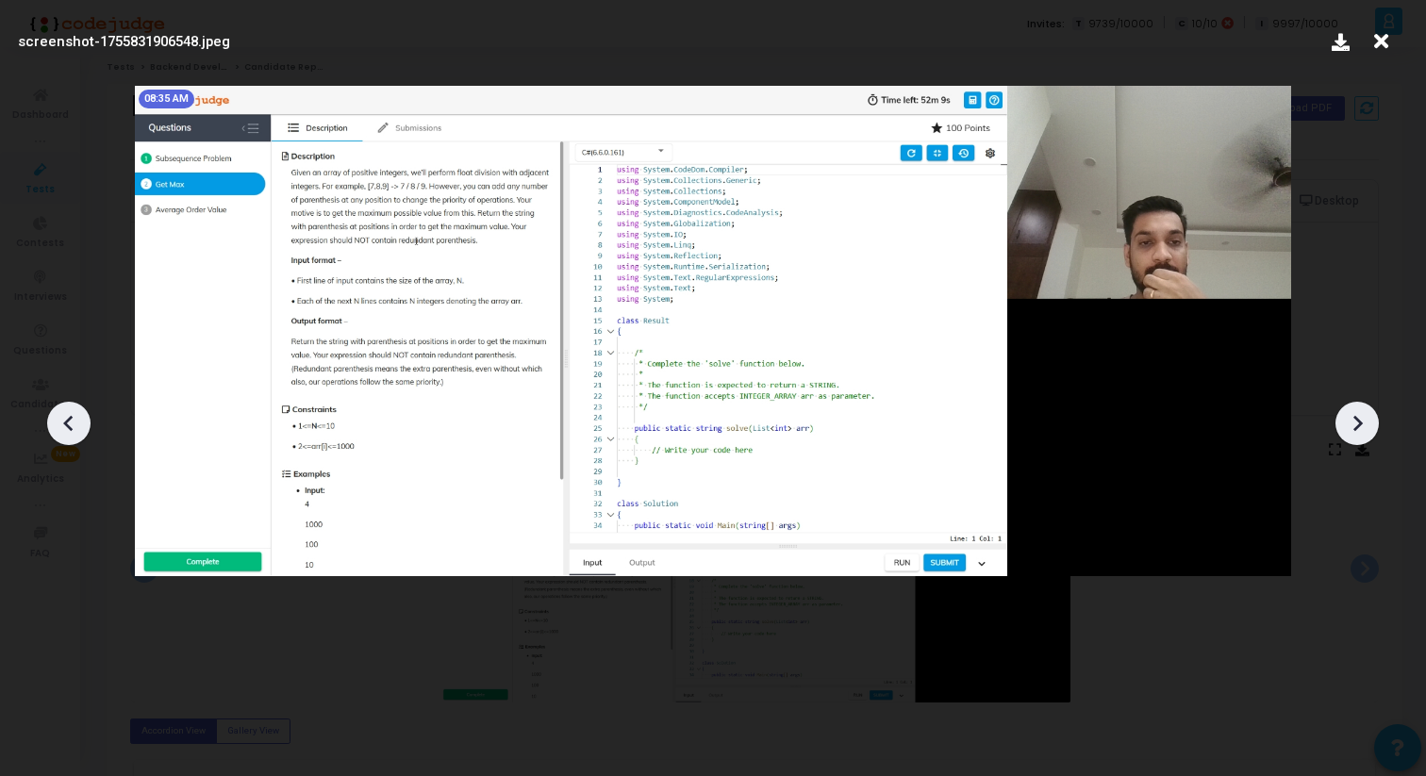
click at [1350, 428] on icon at bounding box center [1357, 423] width 28 height 28
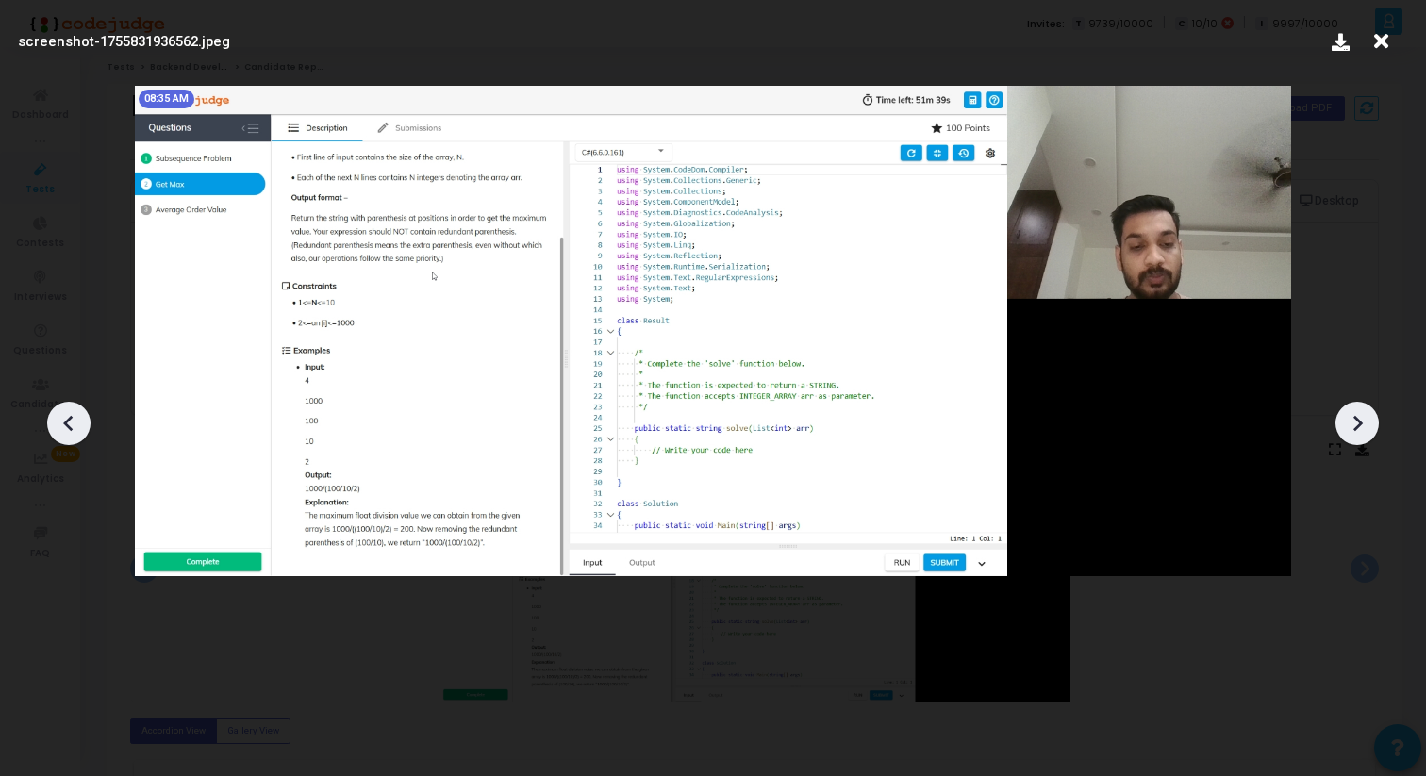
click at [1350, 428] on icon at bounding box center [1357, 423] width 28 height 28
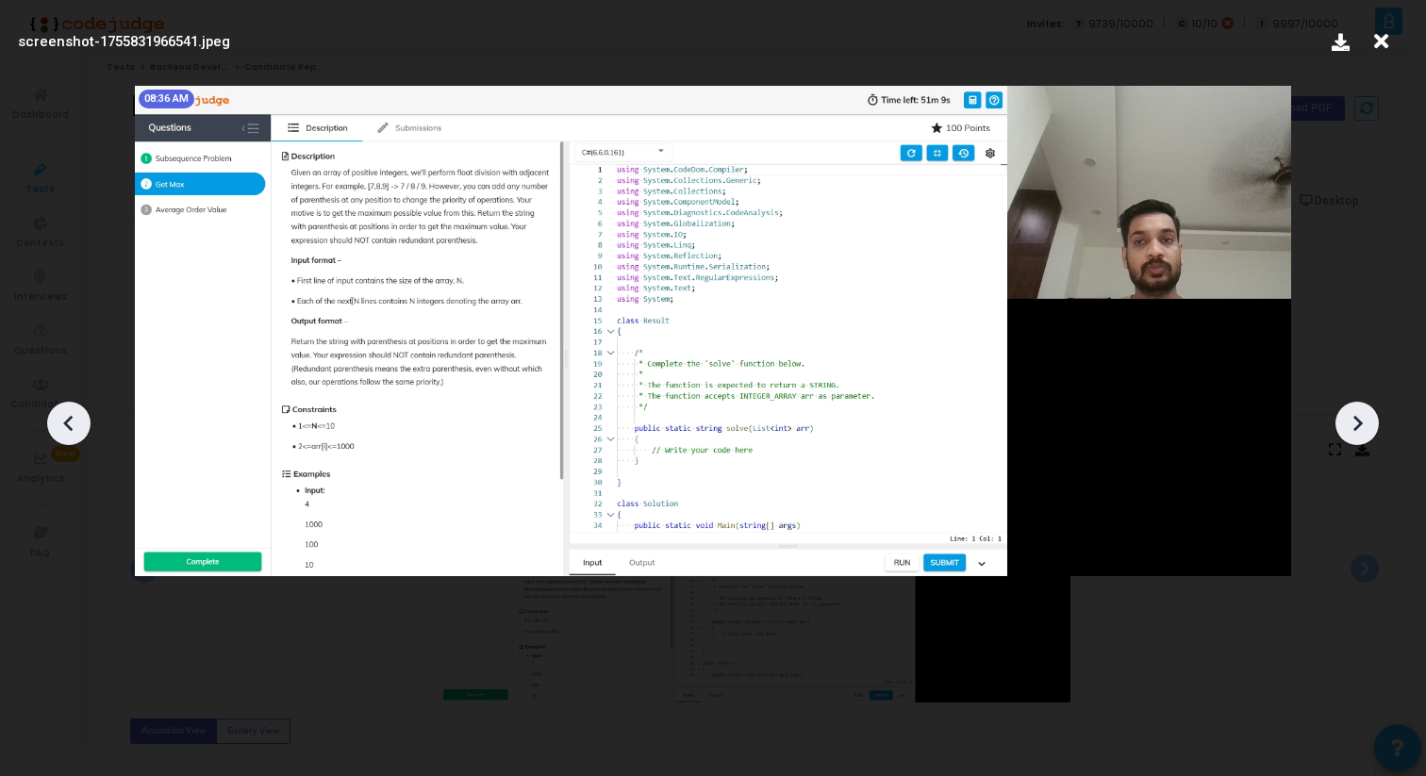
click at [1350, 428] on icon at bounding box center [1357, 423] width 28 height 28
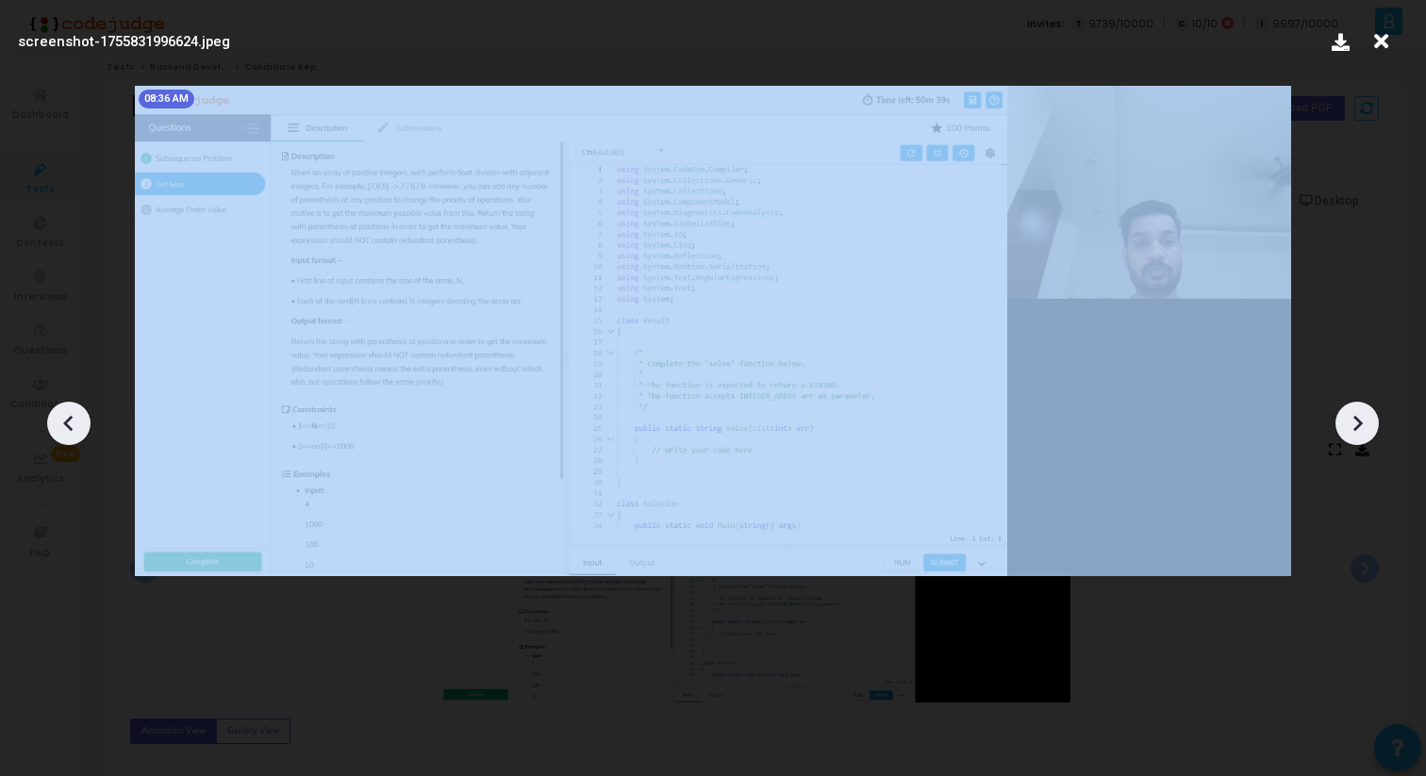
click at [1350, 428] on icon at bounding box center [1357, 423] width 28 height 28
click at [1350, 429] on icon at bounding box center [1357, 423] width 28 height 28
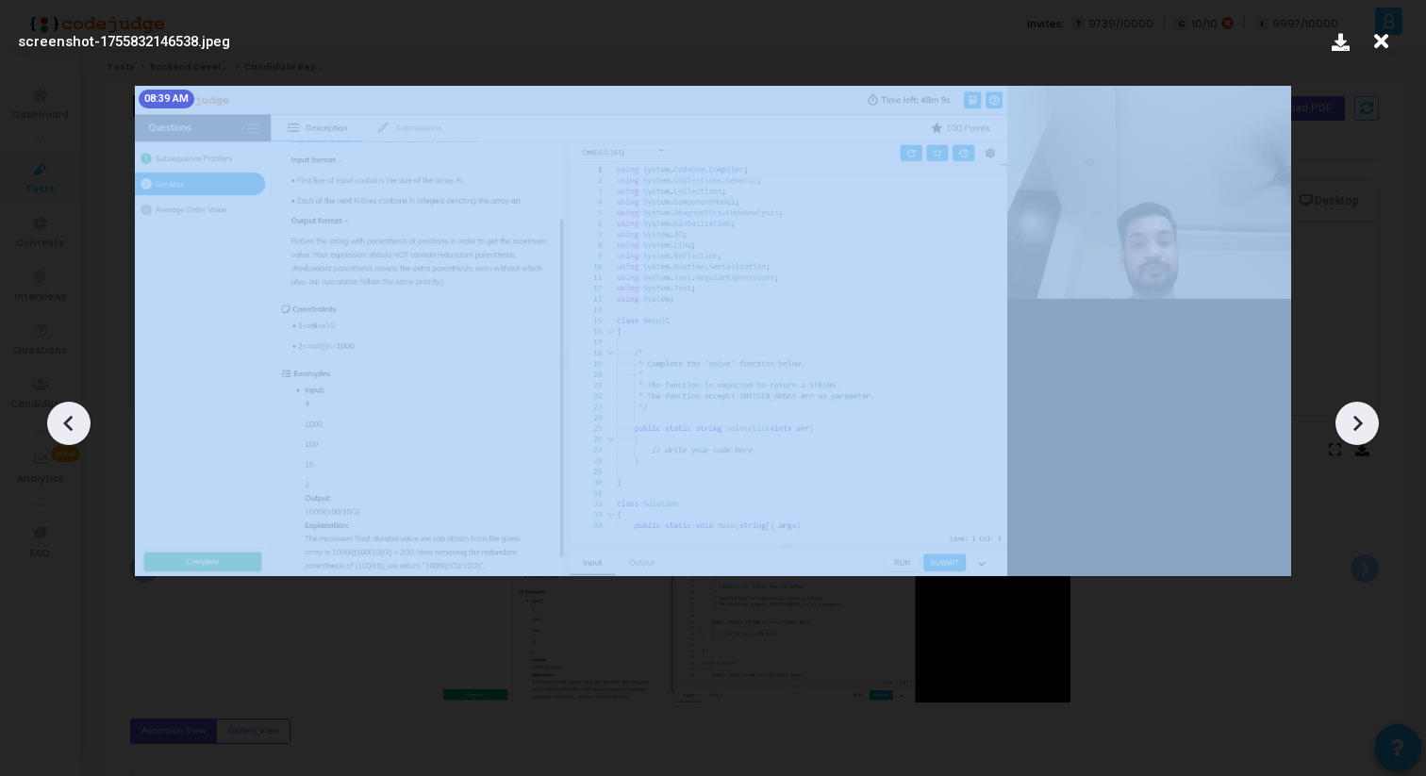
click at [1350, 429] on icon at bounding box center [1357, 423] width 28 height 28
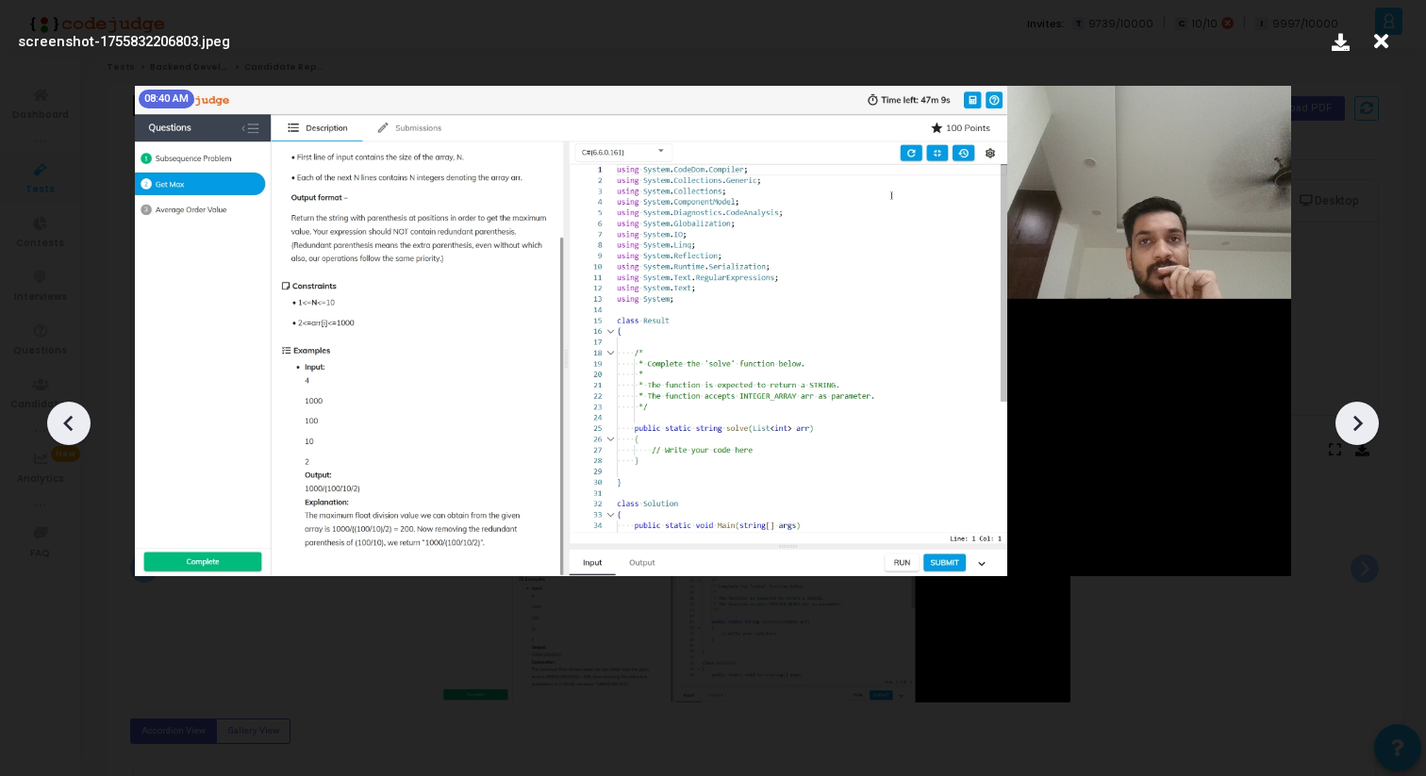
click at [1382, 38] on icon at bounding box center [1381, 42] width 29 height 36
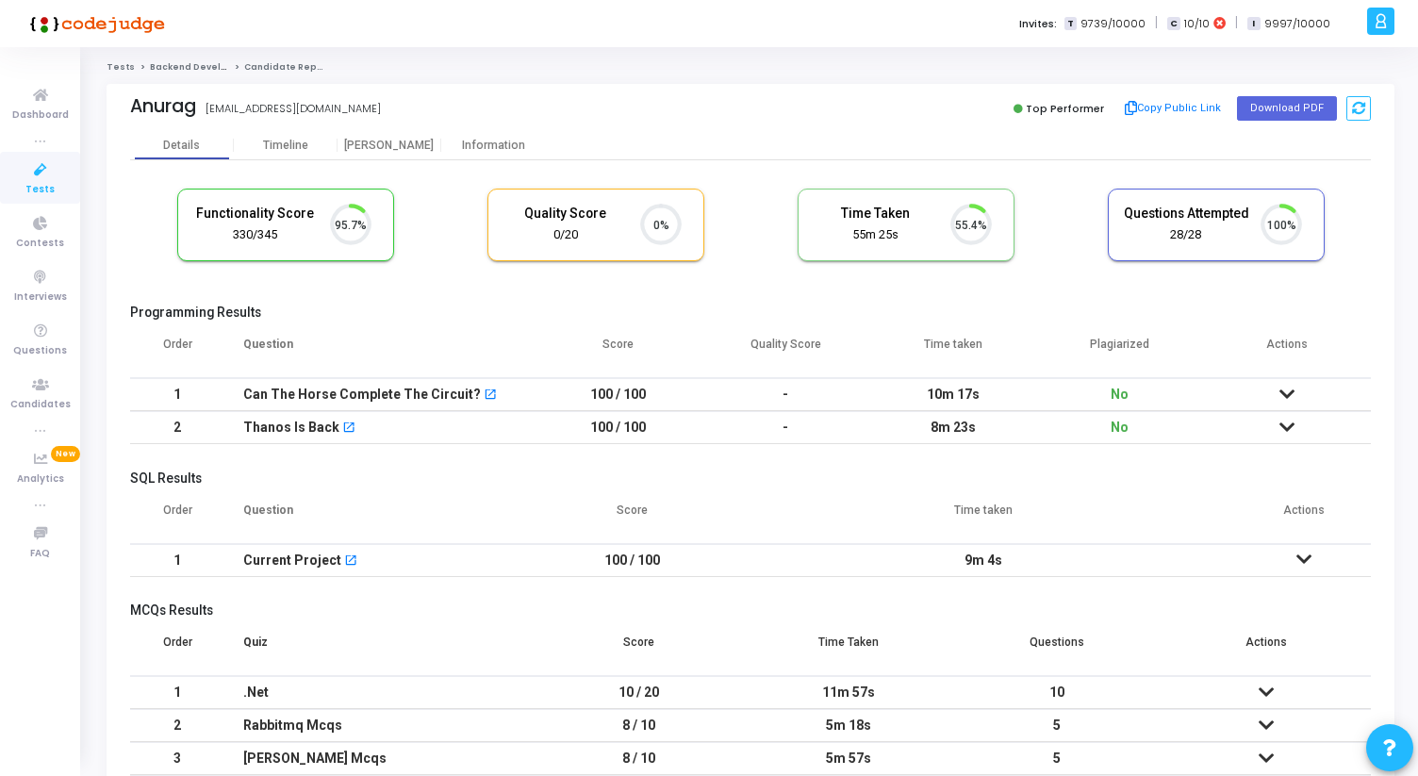
scroll to position [40, 48]
click at [380, 142] on div "[PERSON_NAME]" at bounding box center [390, 146] width 104 height 14
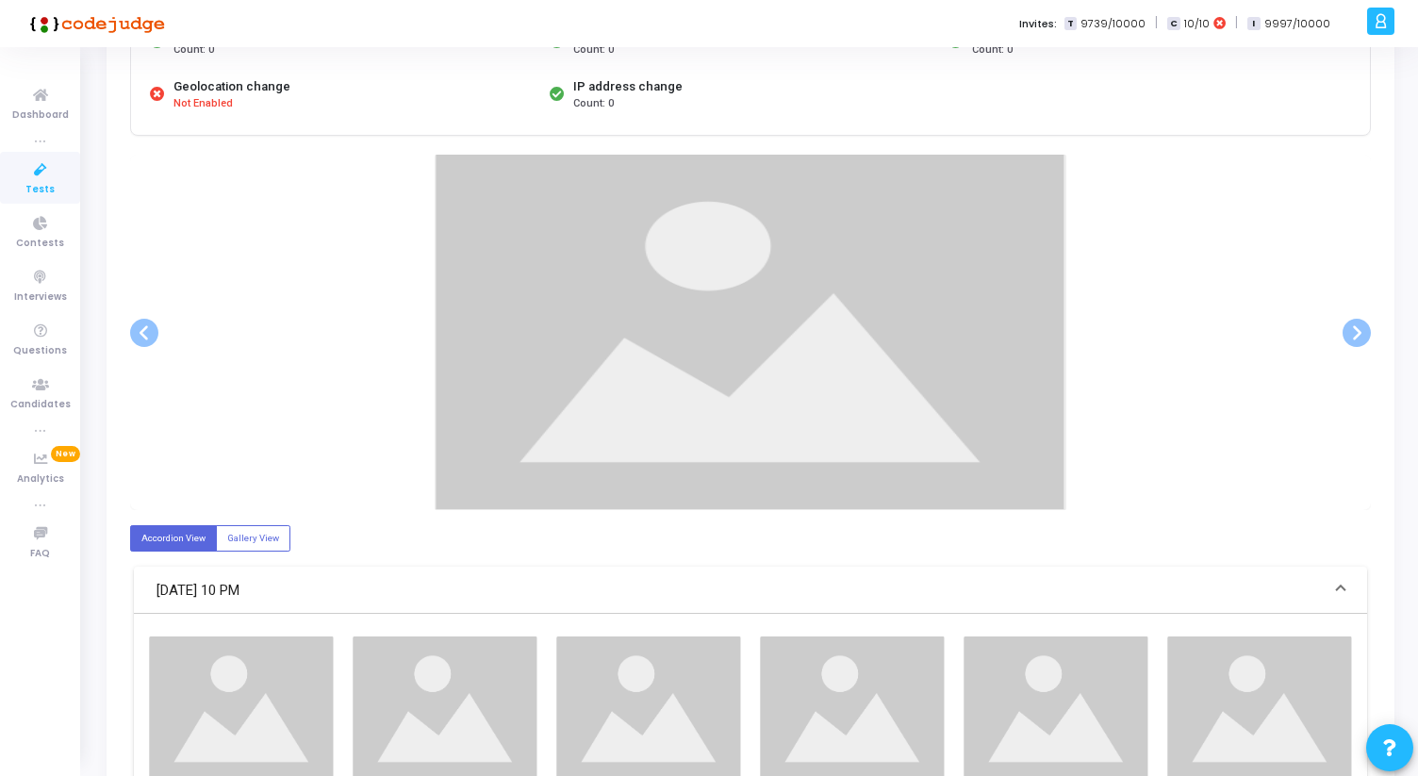
scroll to position [306, 0]
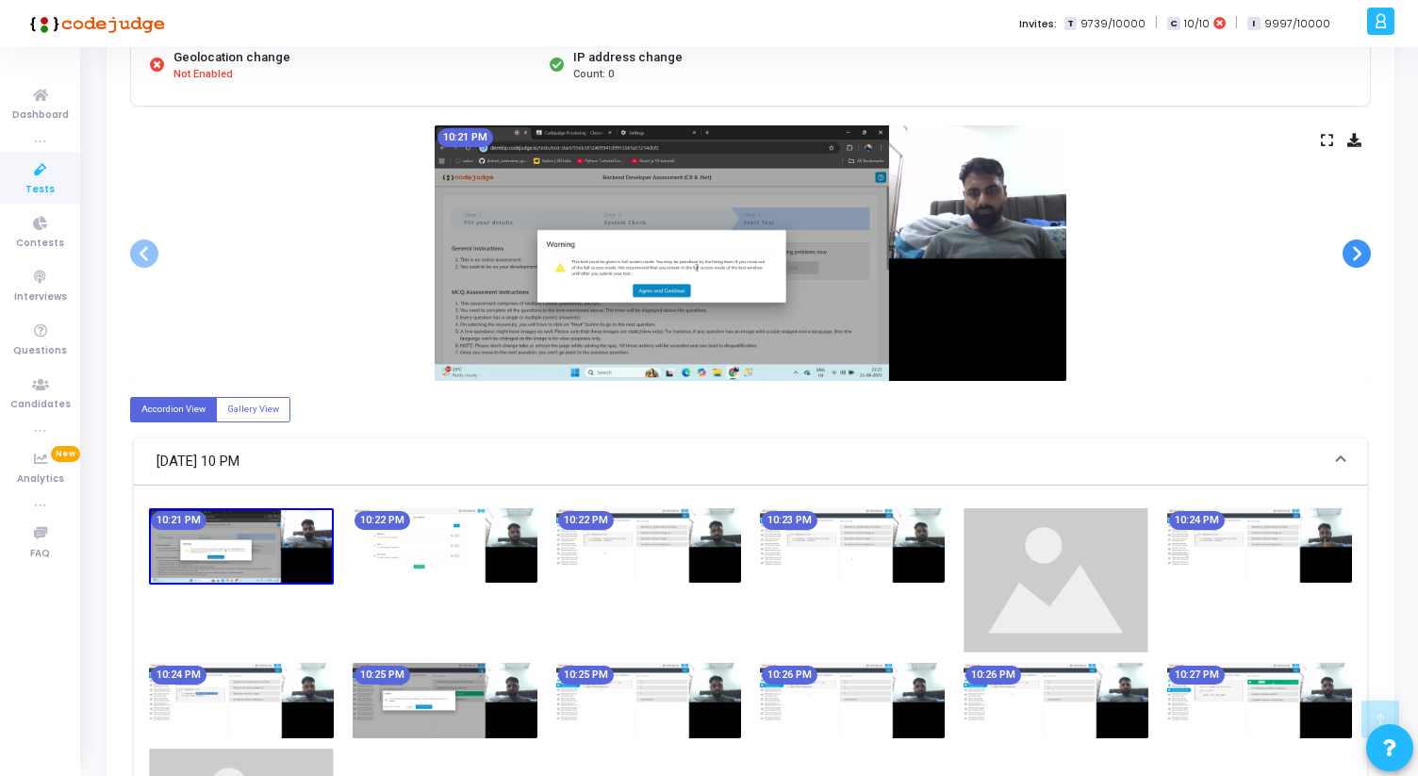
click at [1366, 250] on span at bounding box center [1357, 254] width 28 height 28
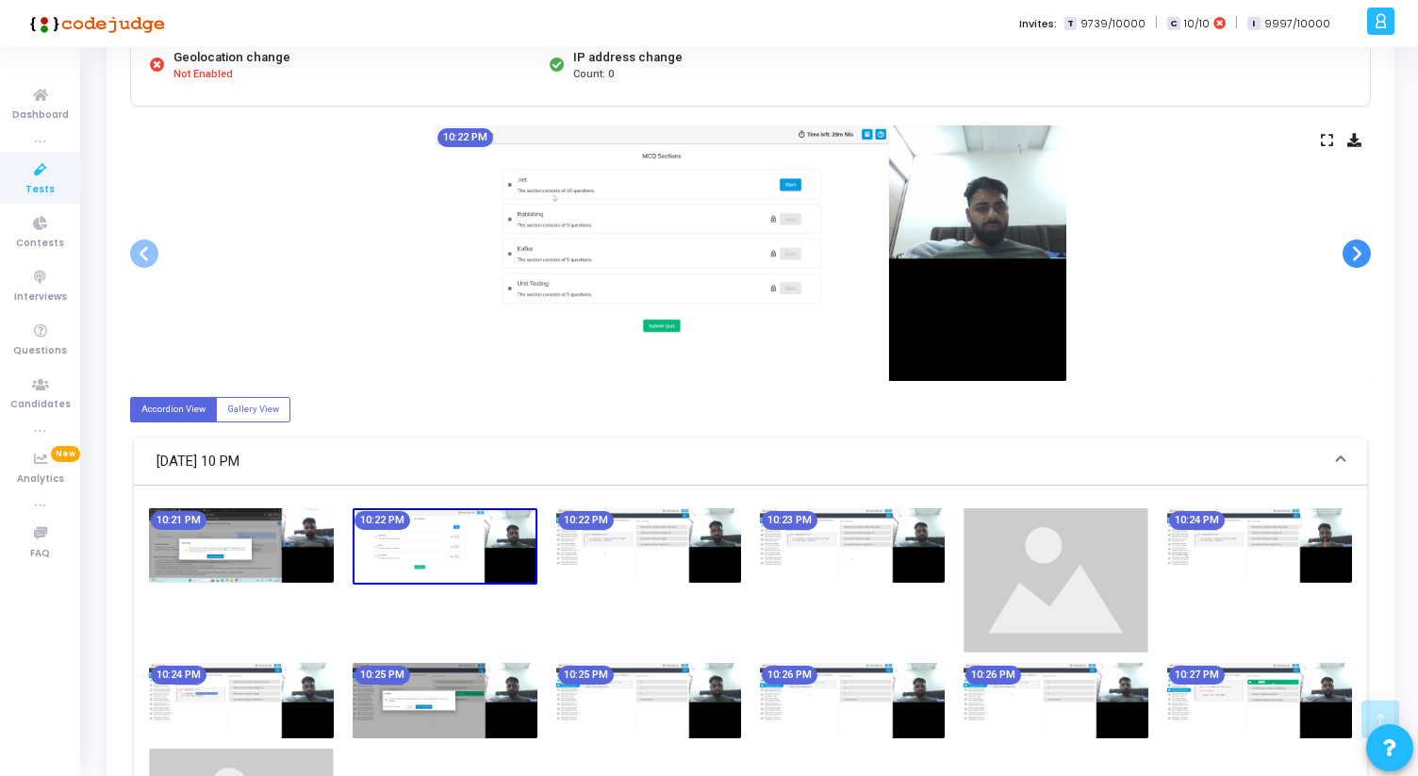
click at [1366, 250] on span at bounding box center [1357, 254] width 28 height 28
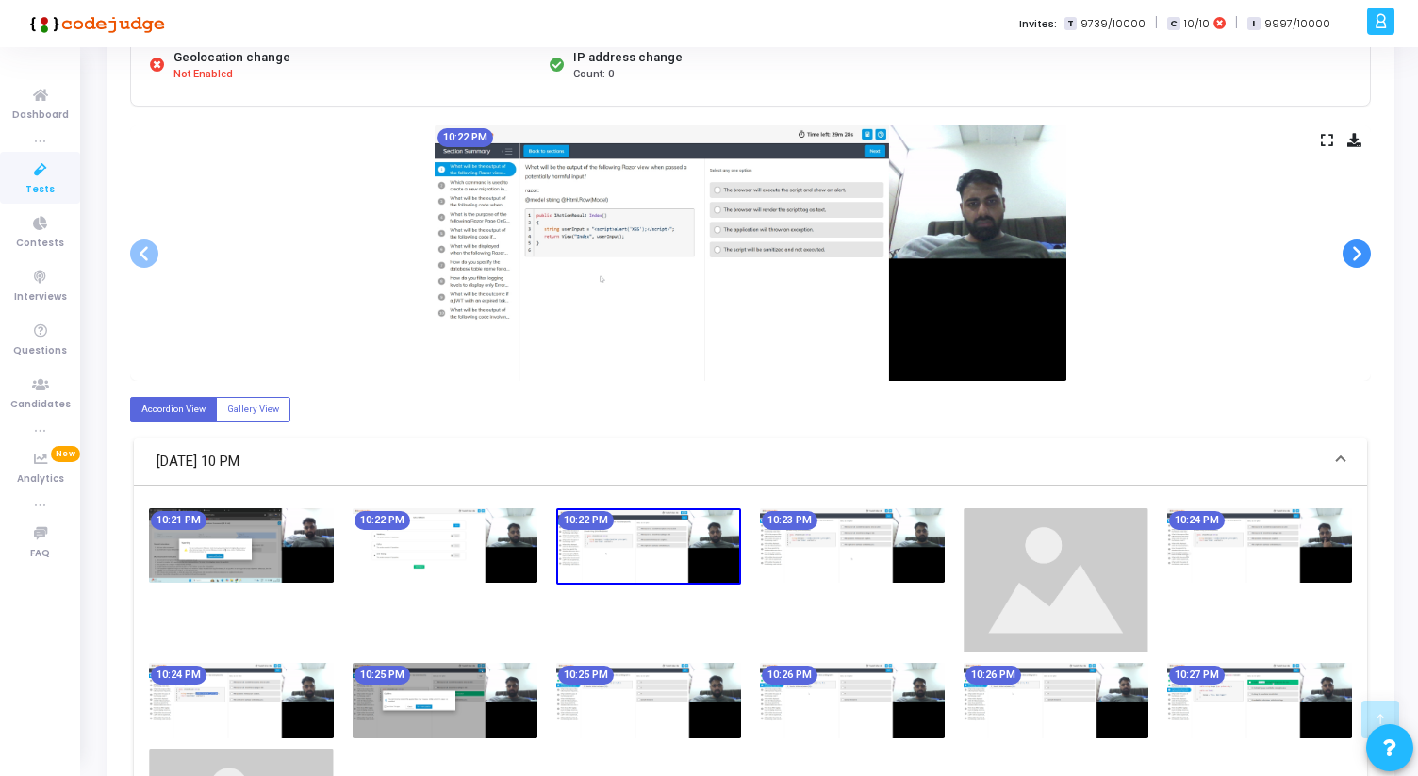
click at [1366, 250] on span at bounding box center [1357, 254] width 28 height 28
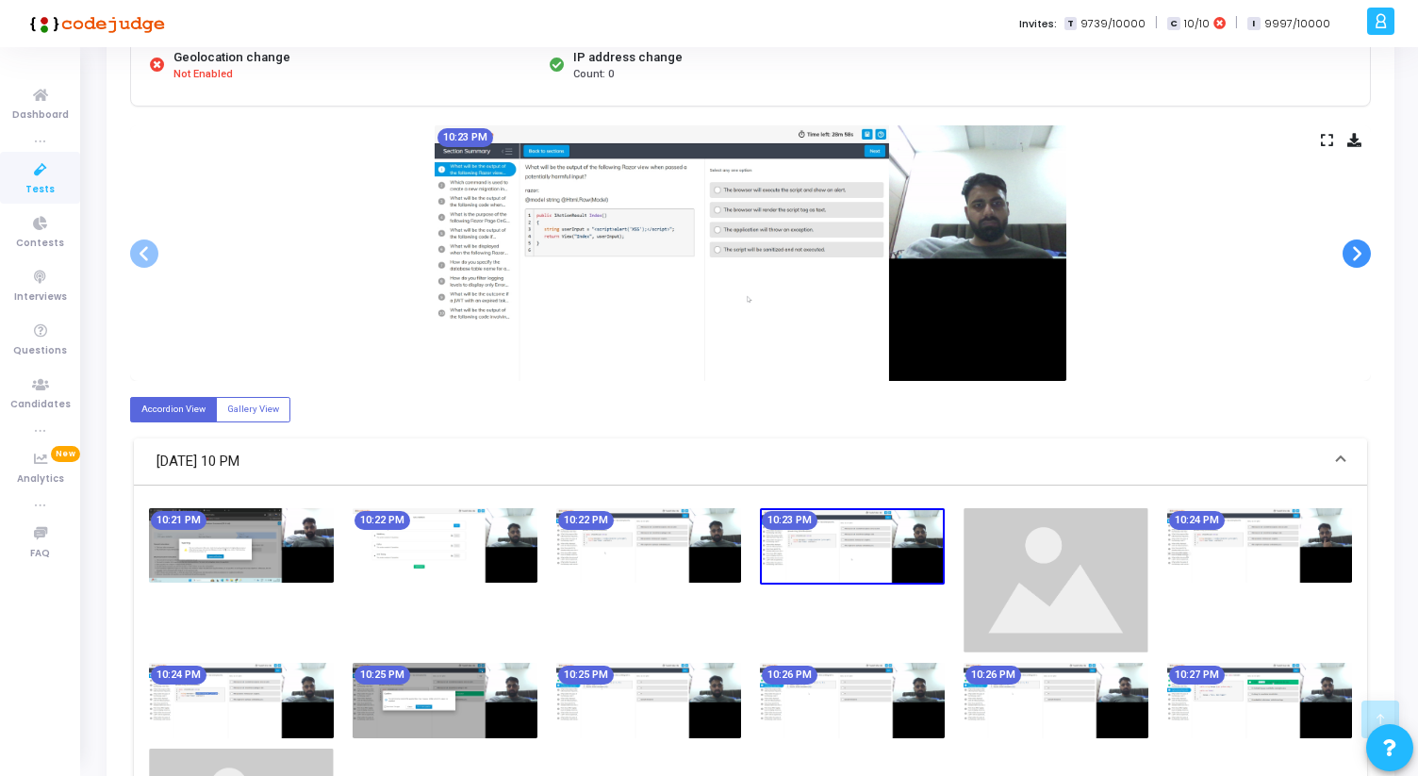
click at [1366, 250] on span at bounding box center [1357, 254] width 28 height 28
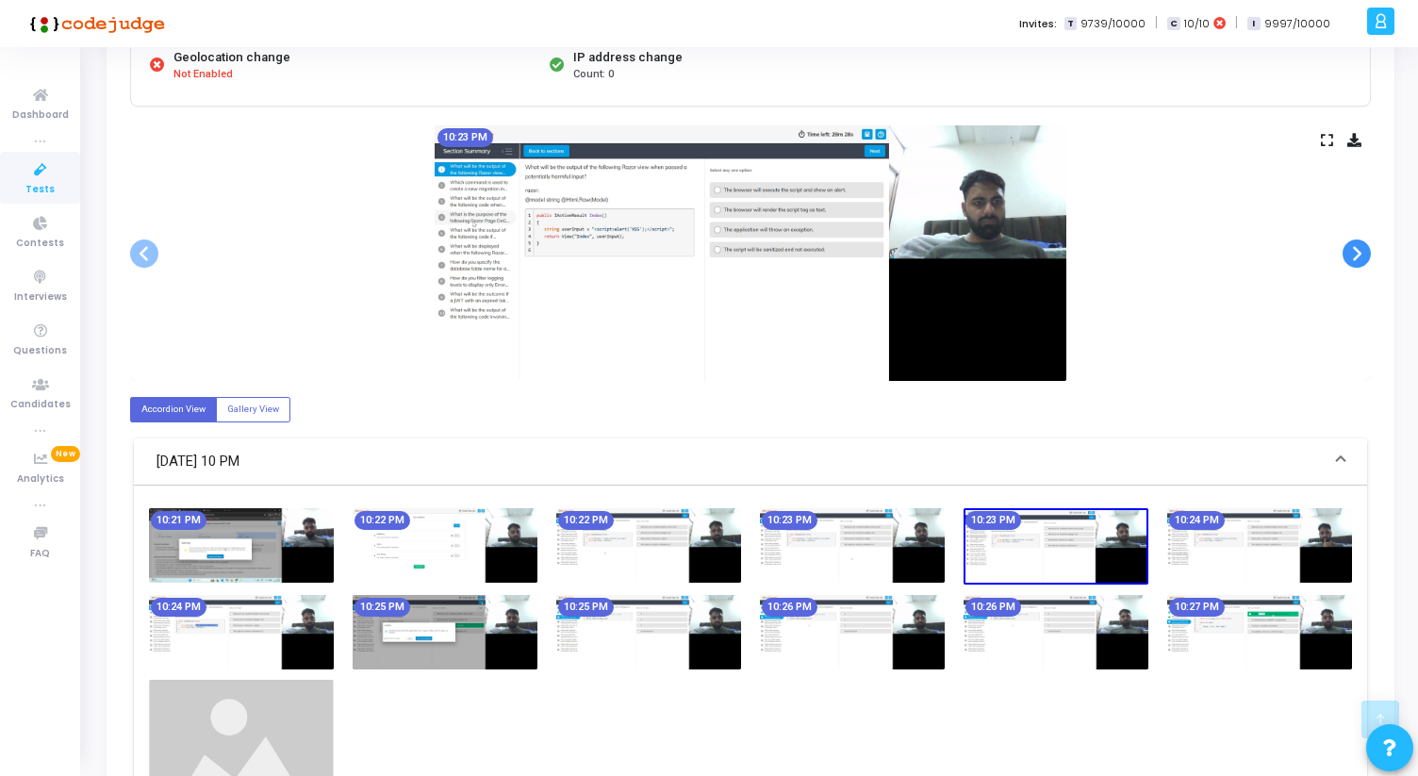
click at [1366, 251] on span at bounding box center [1357, 254] width 28 height 28
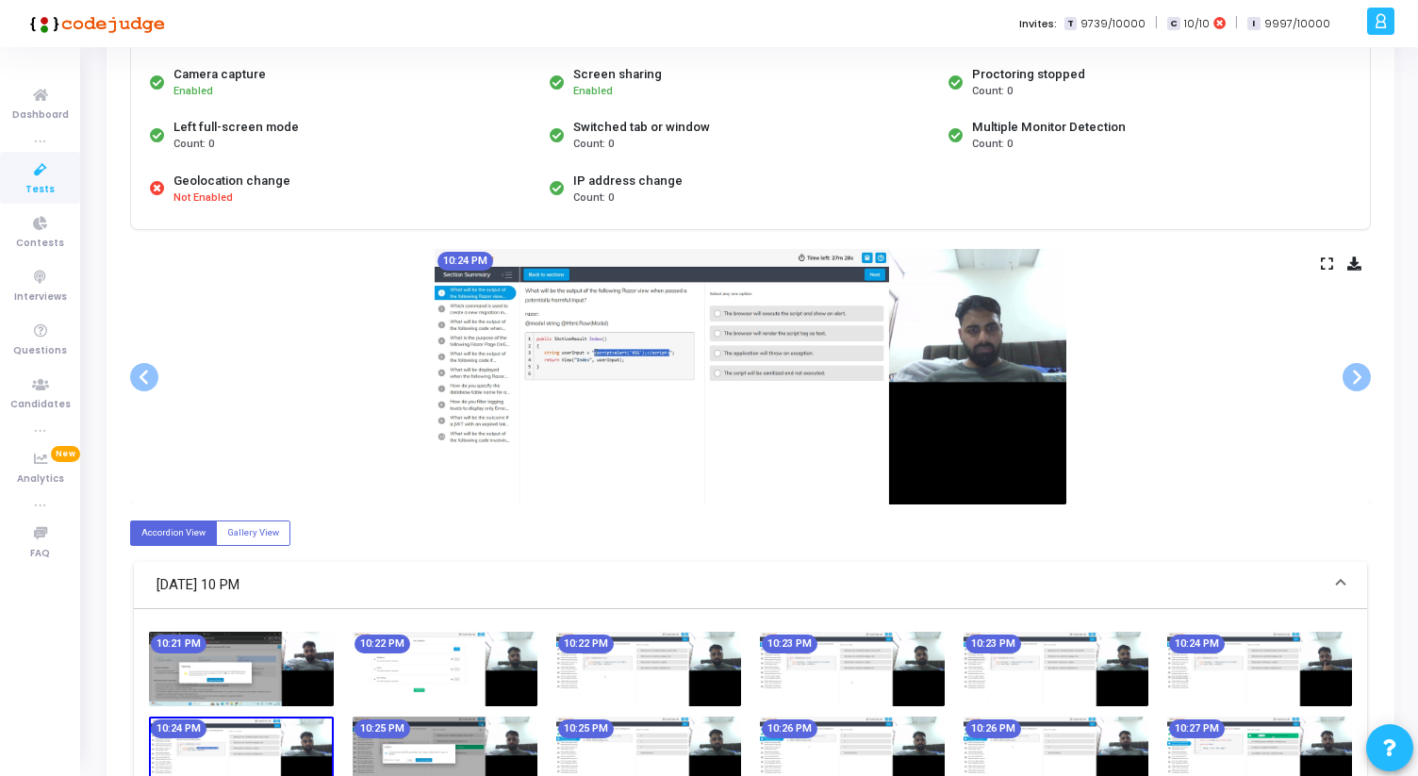
scroll to position [0, 0]
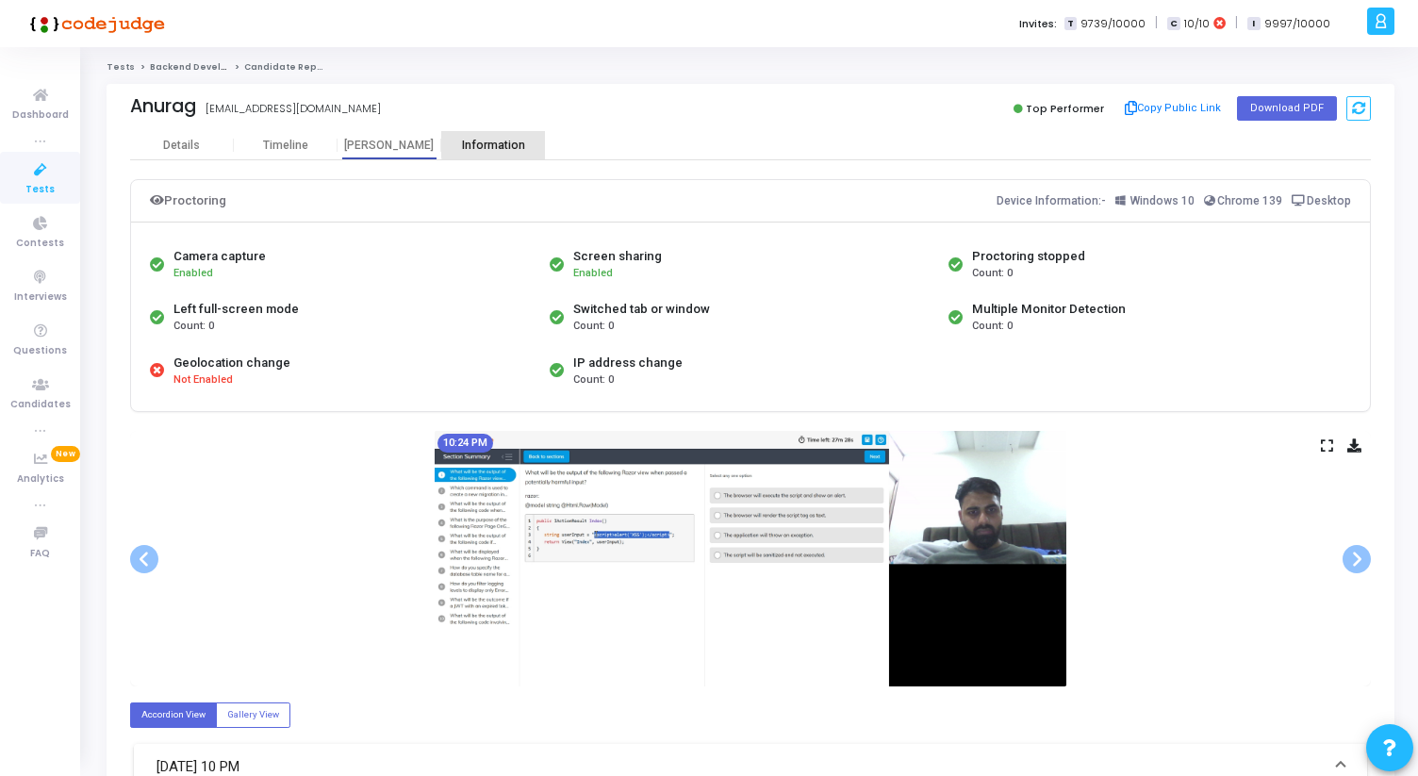
click at [505, 142] on div "Information" at bounding box center [493, 146] width 104 height 14
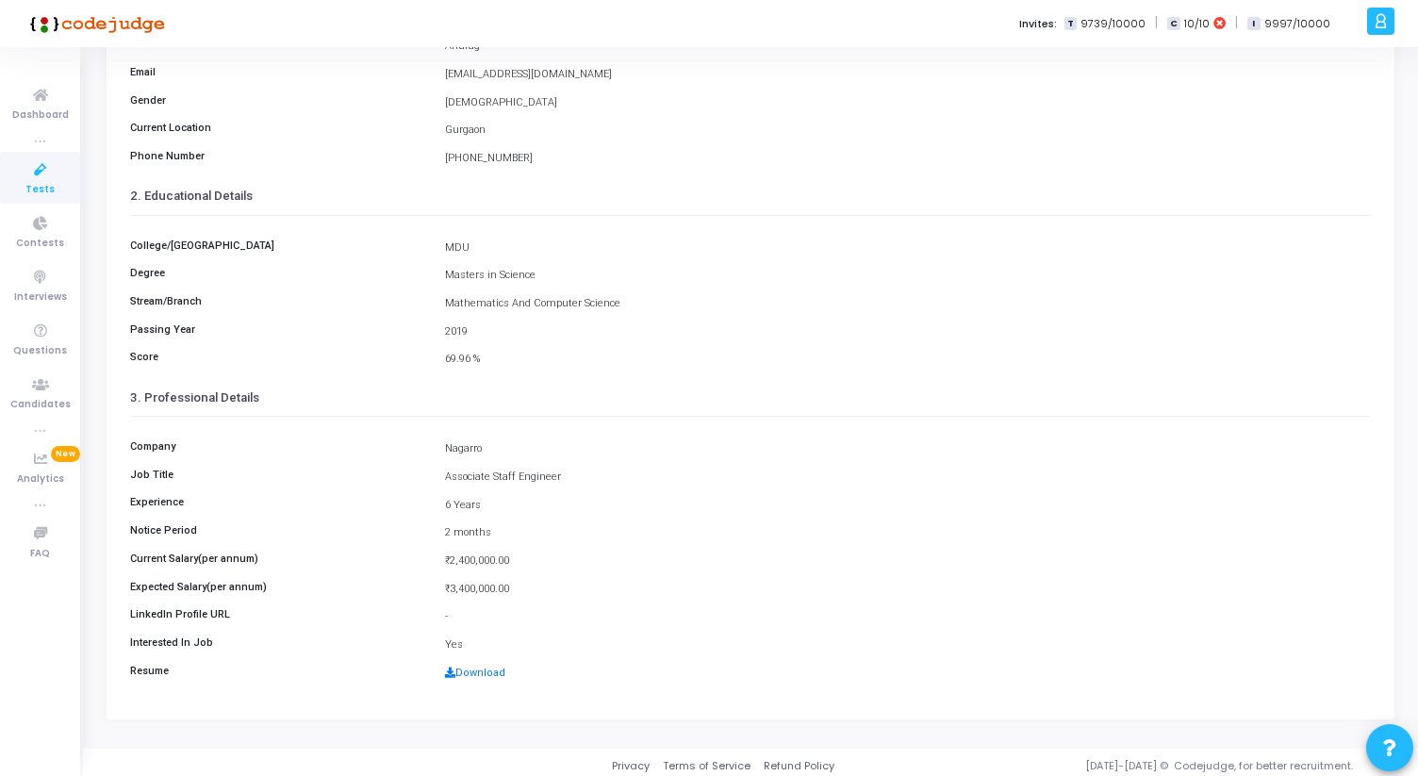
scroll to position [210, 0]
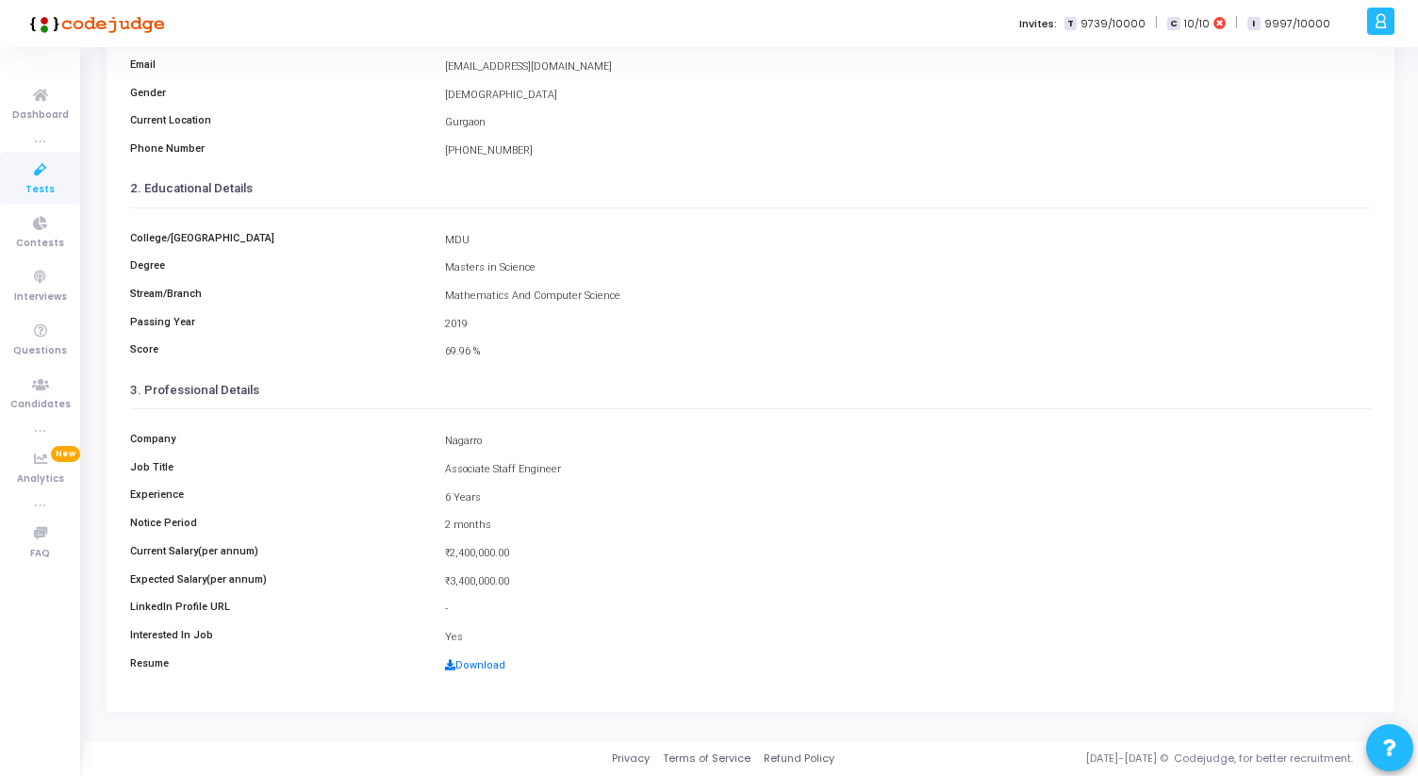
click at [480, 670] on link "Download" at bounding box center [475, 665] width 60 height 12
